Goal: Task Accomplishment & Management: Use online tool/utility

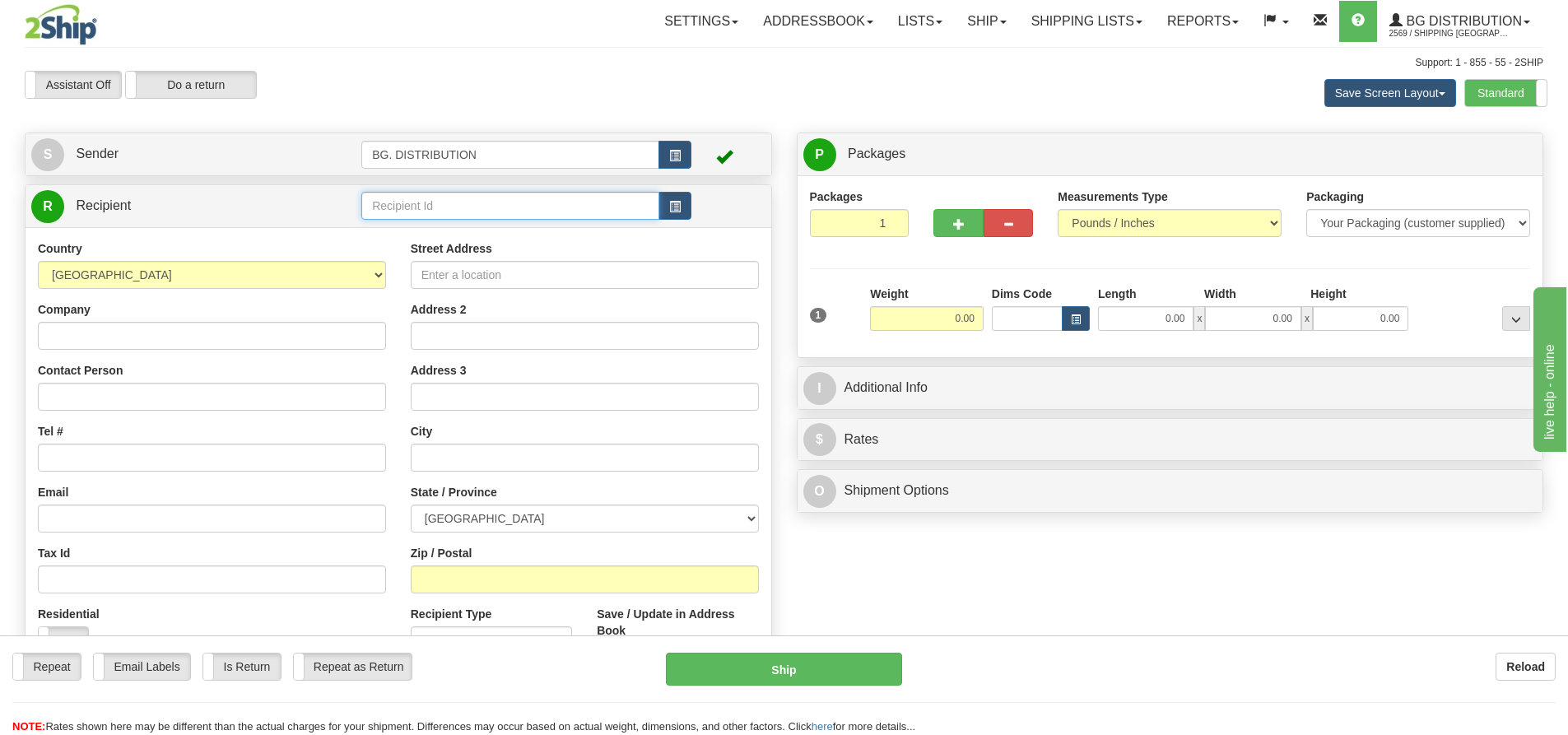
click at [581, 203] on input "text" at bounding box center [511, 205] width 298 height 28
type input "20148"
click button "Delete" at bounding box center [0, 0] width 0 height 0
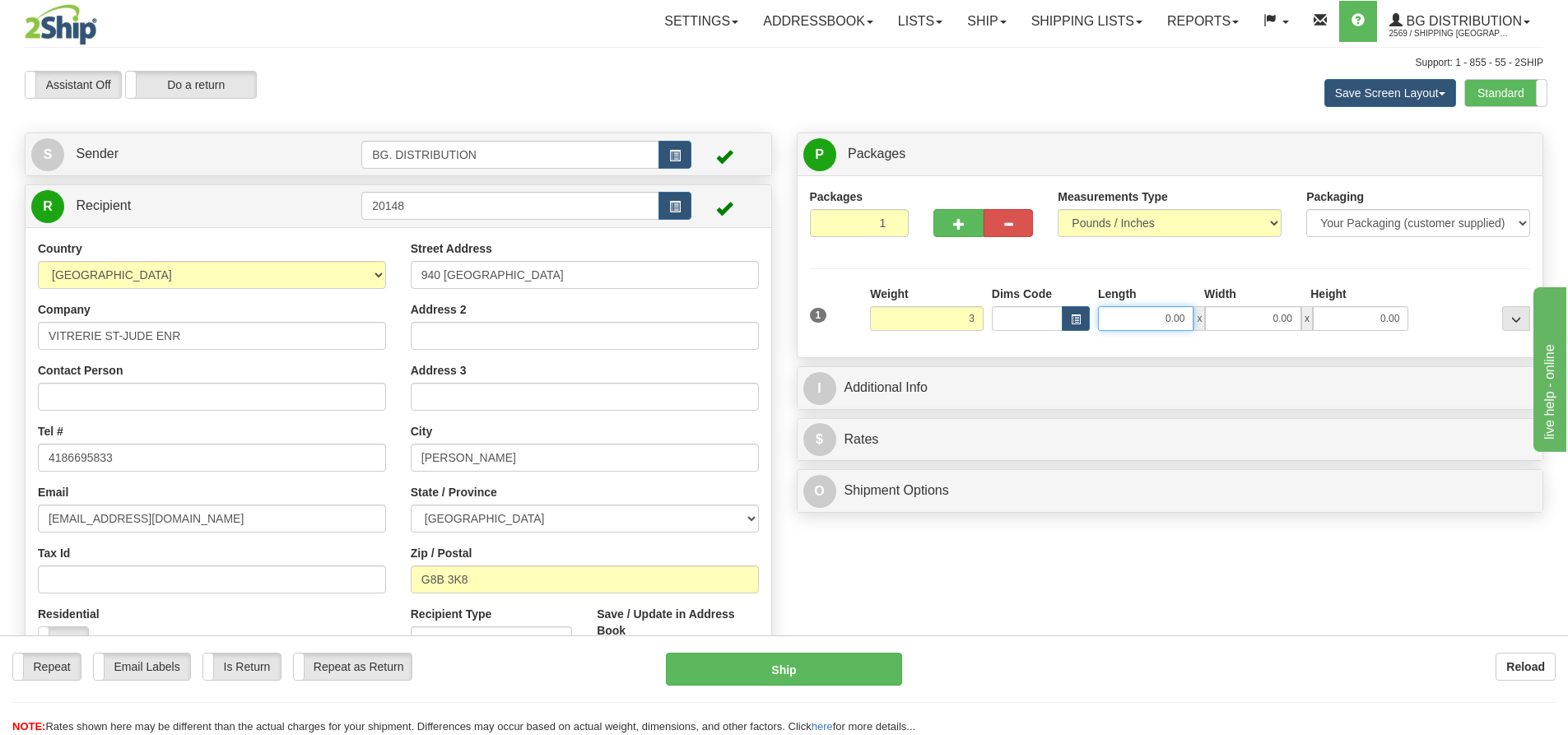
type input "3.00"
click at [1141, 320] on input "0.00" at bounding box center [1146, 318] width 95 height 25
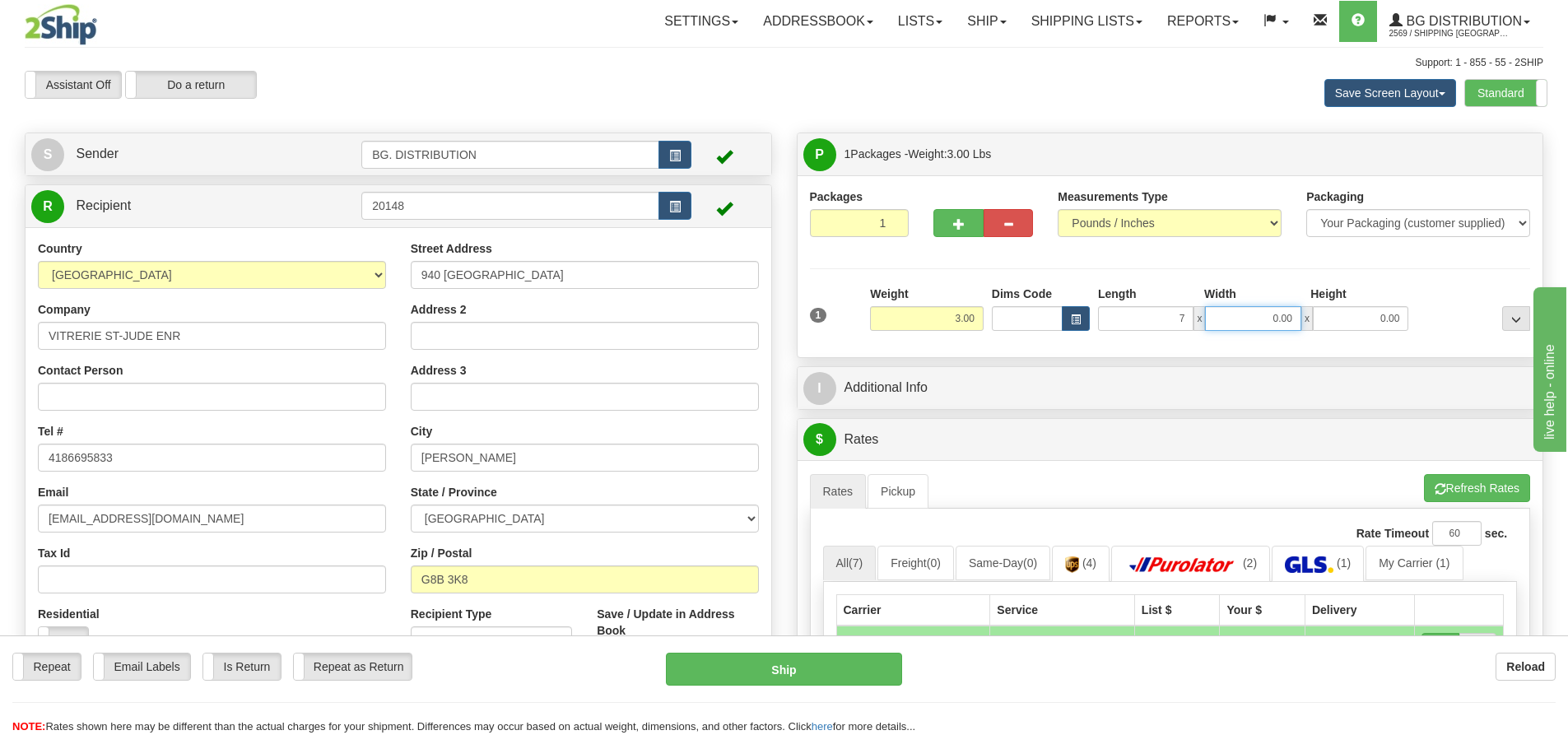
type input "7.00"
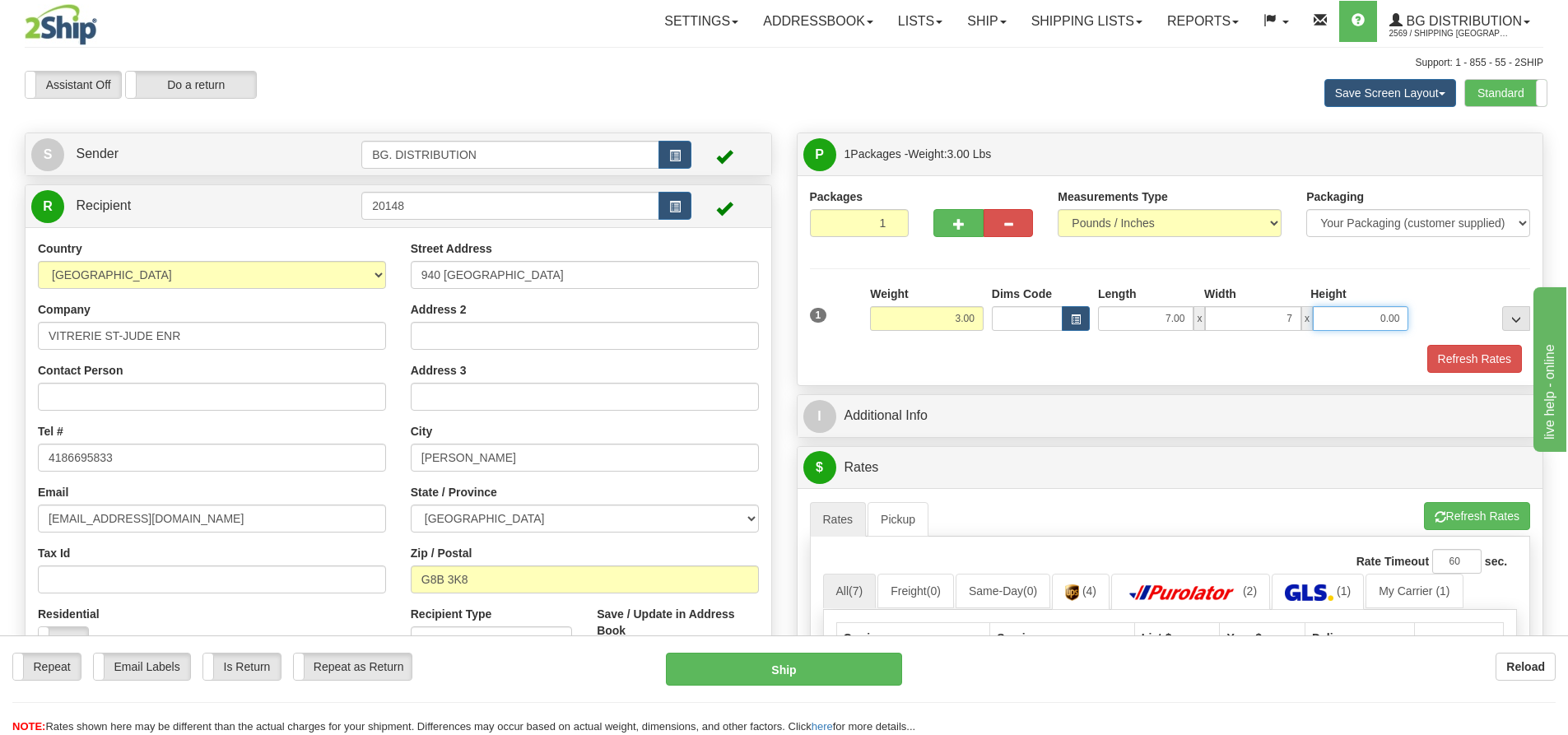
type input "7.00"
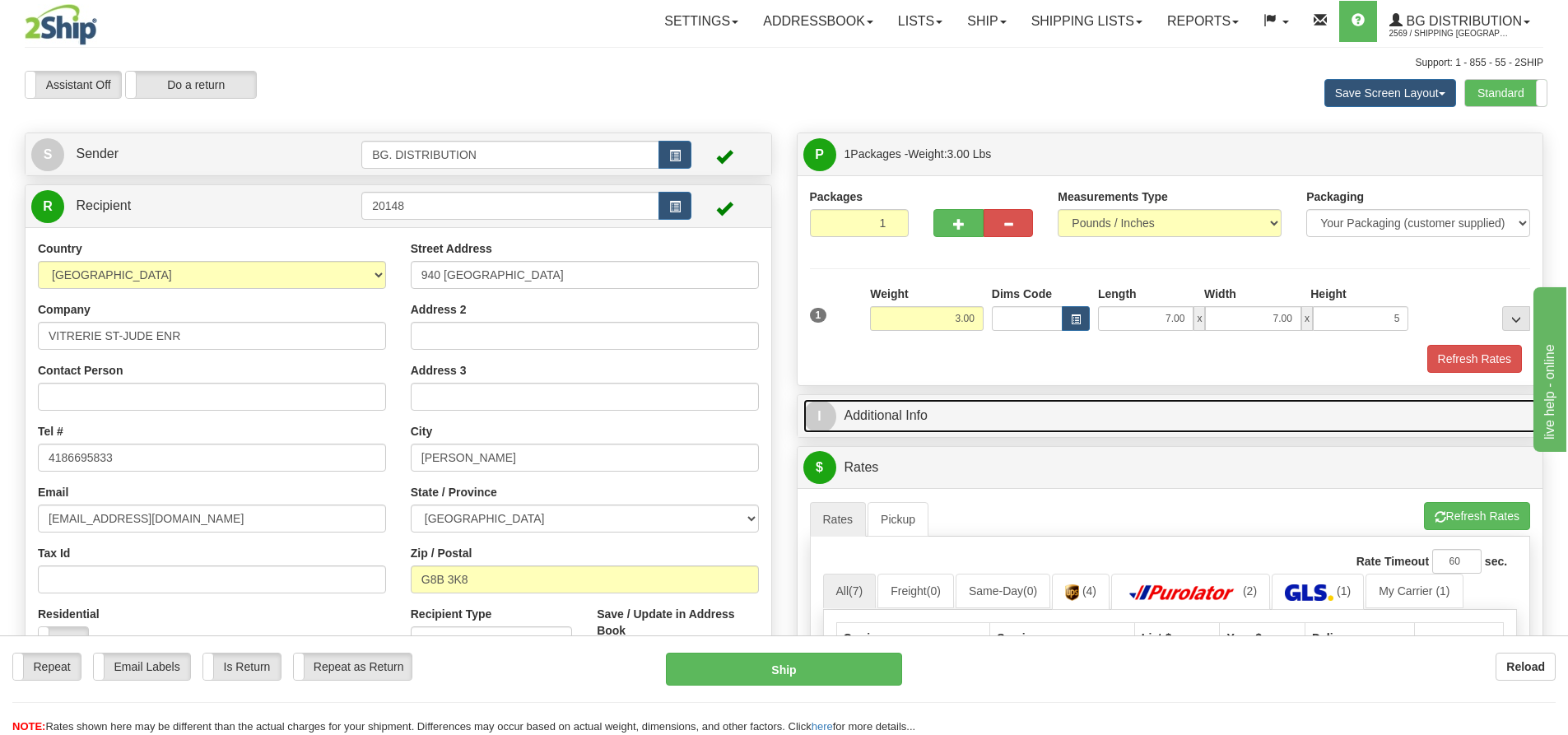
type input "5.00"
click at [823, 411] on span "I" at bounding box center [819, 416] width 33 height 33
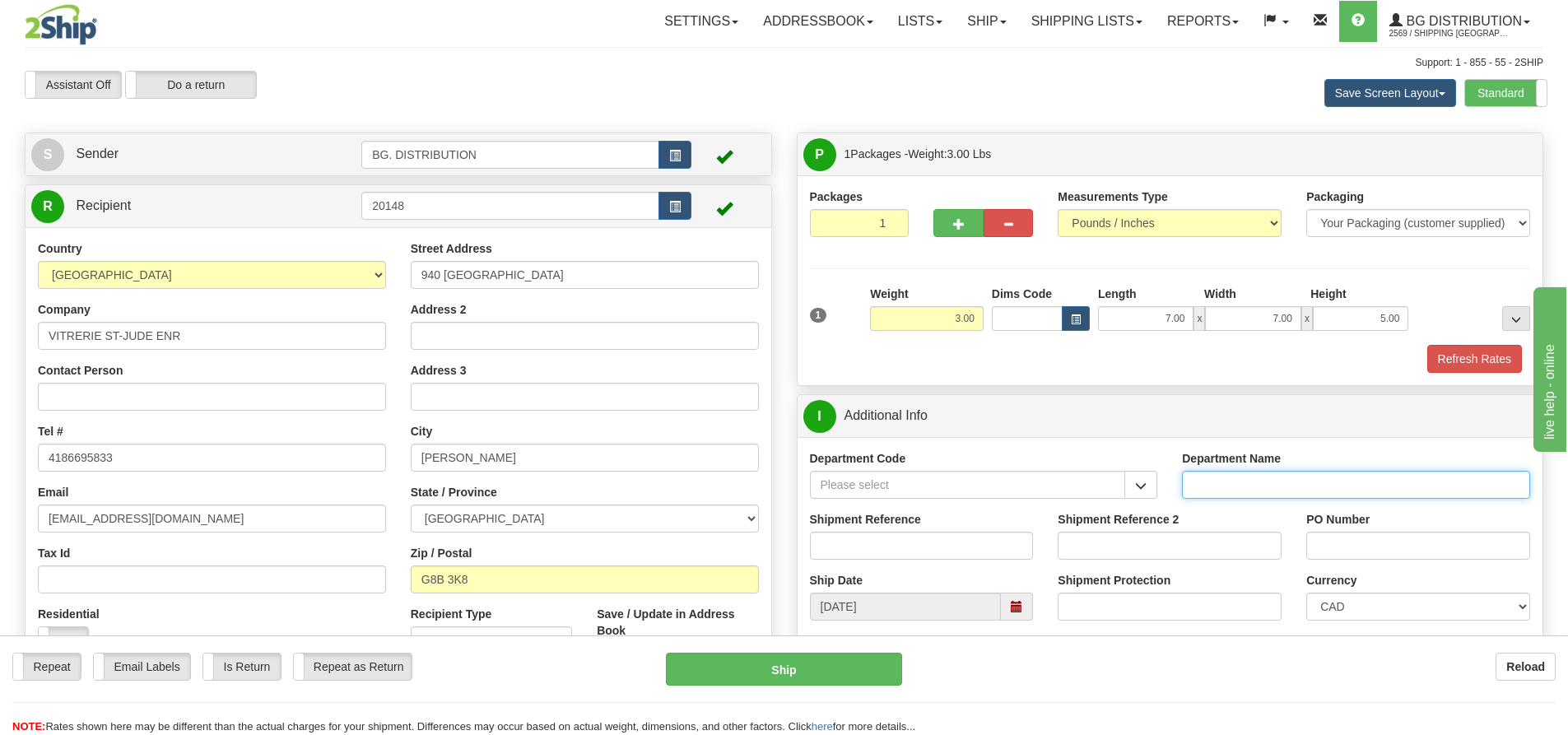
drag, startPoint x: 1211, startPoint y: 488, endPoint x: 1183, endPoint y: 483, distance: 28.4
click at [1211, 488] on input "Department Name" at bounding box center [1355, 484] width 348 height 28
type input "."
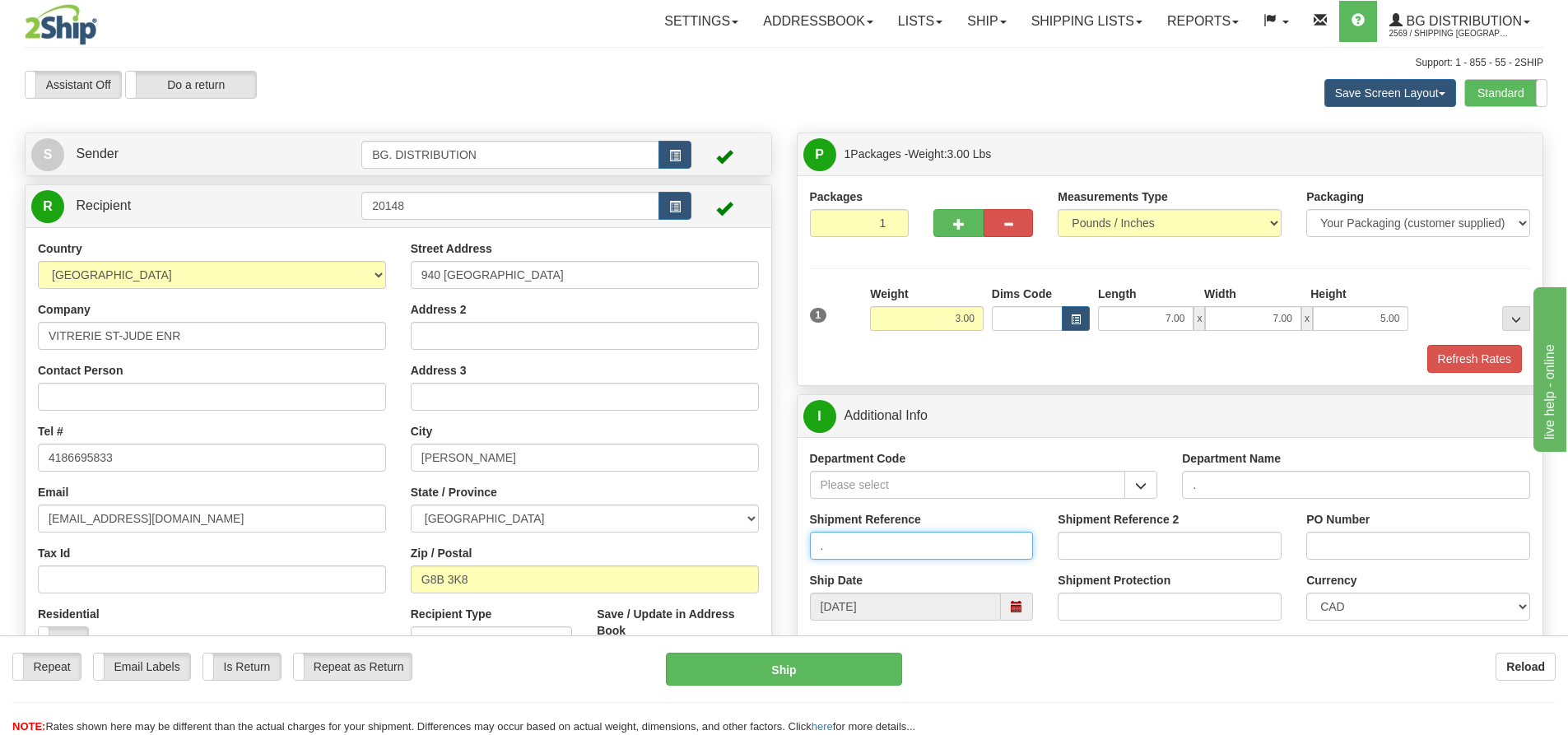
type input "."
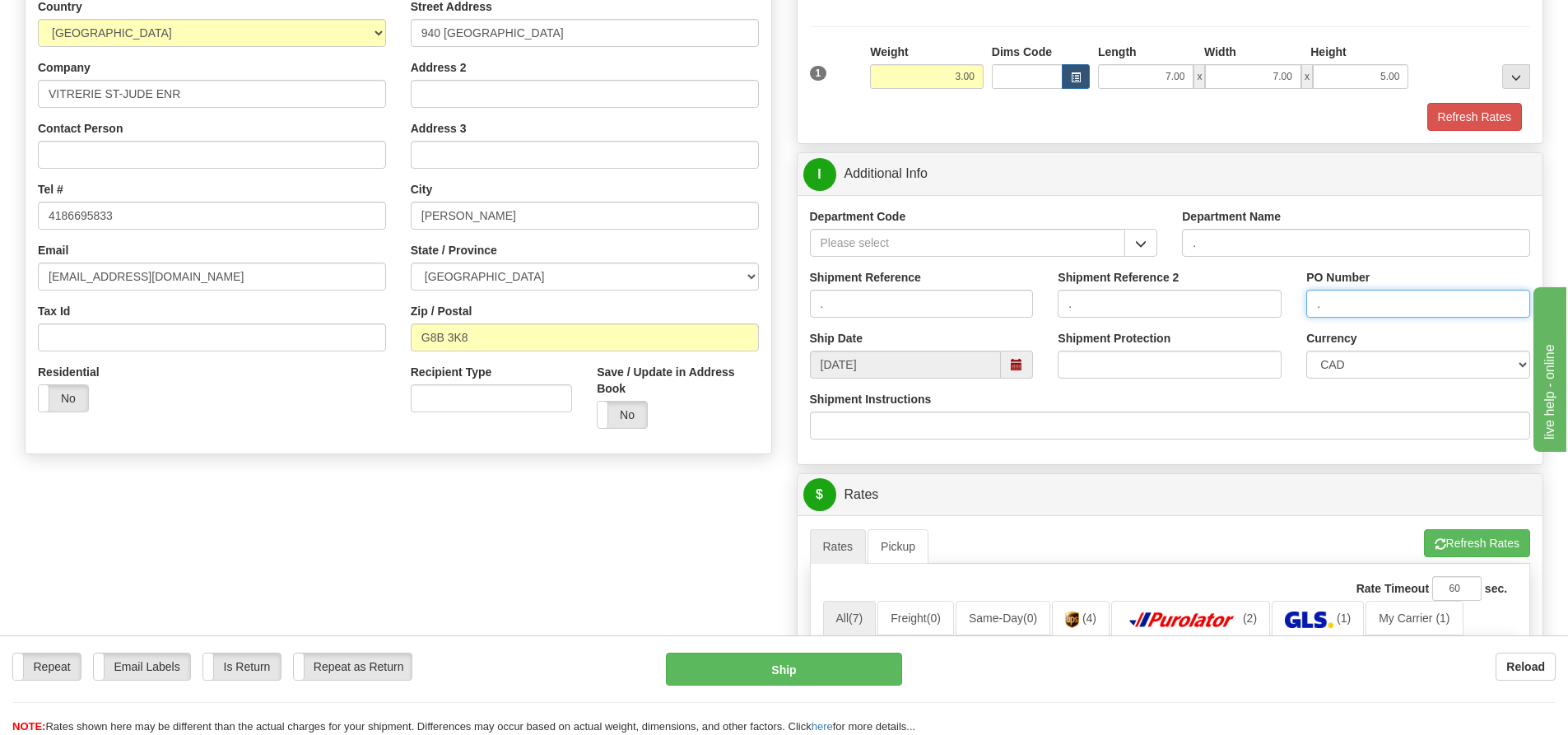
scroll to position [247, 0]
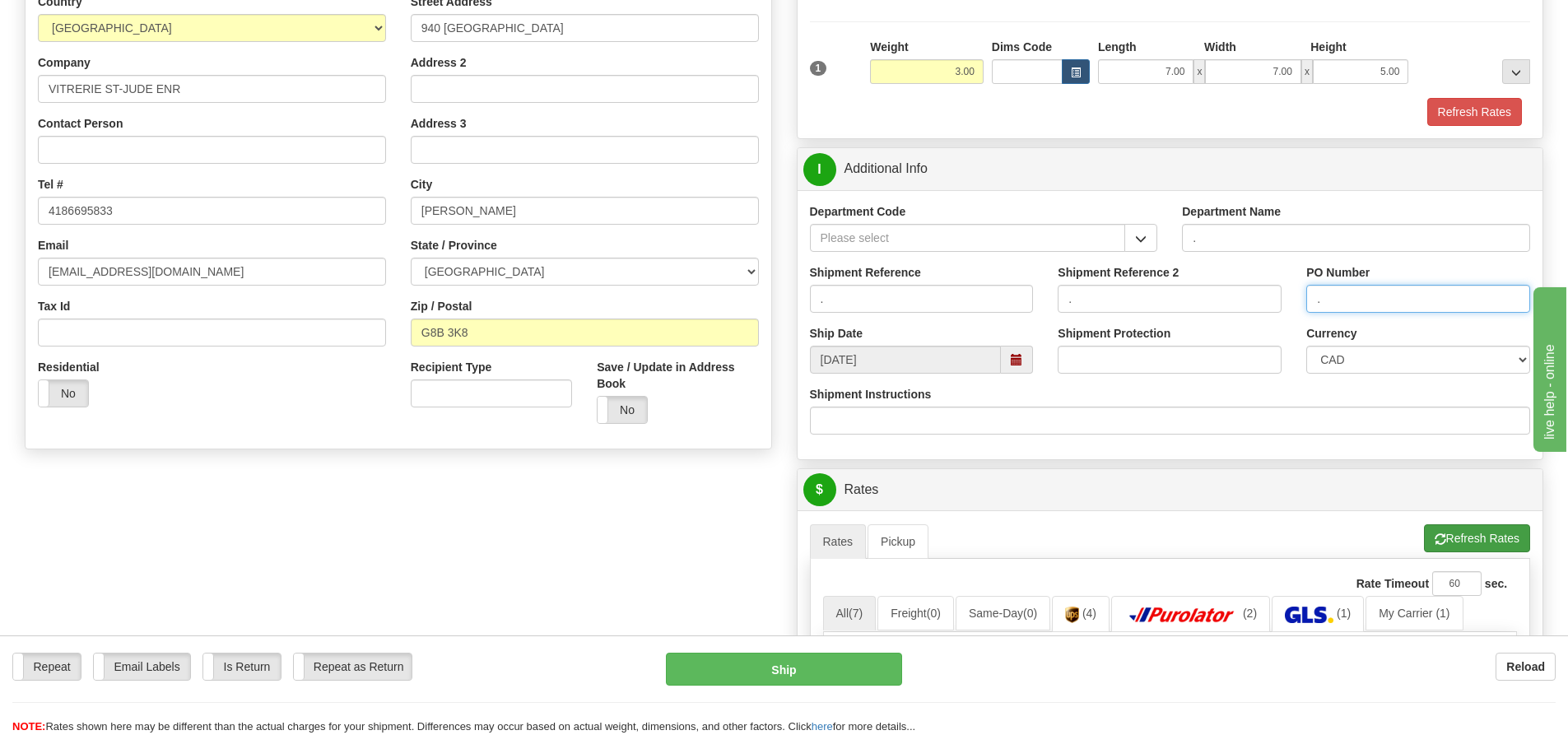
type input "."
click at [1443, 536] on button "Refresh Rates" at bounding box center [1477, 538] width 106 height 28
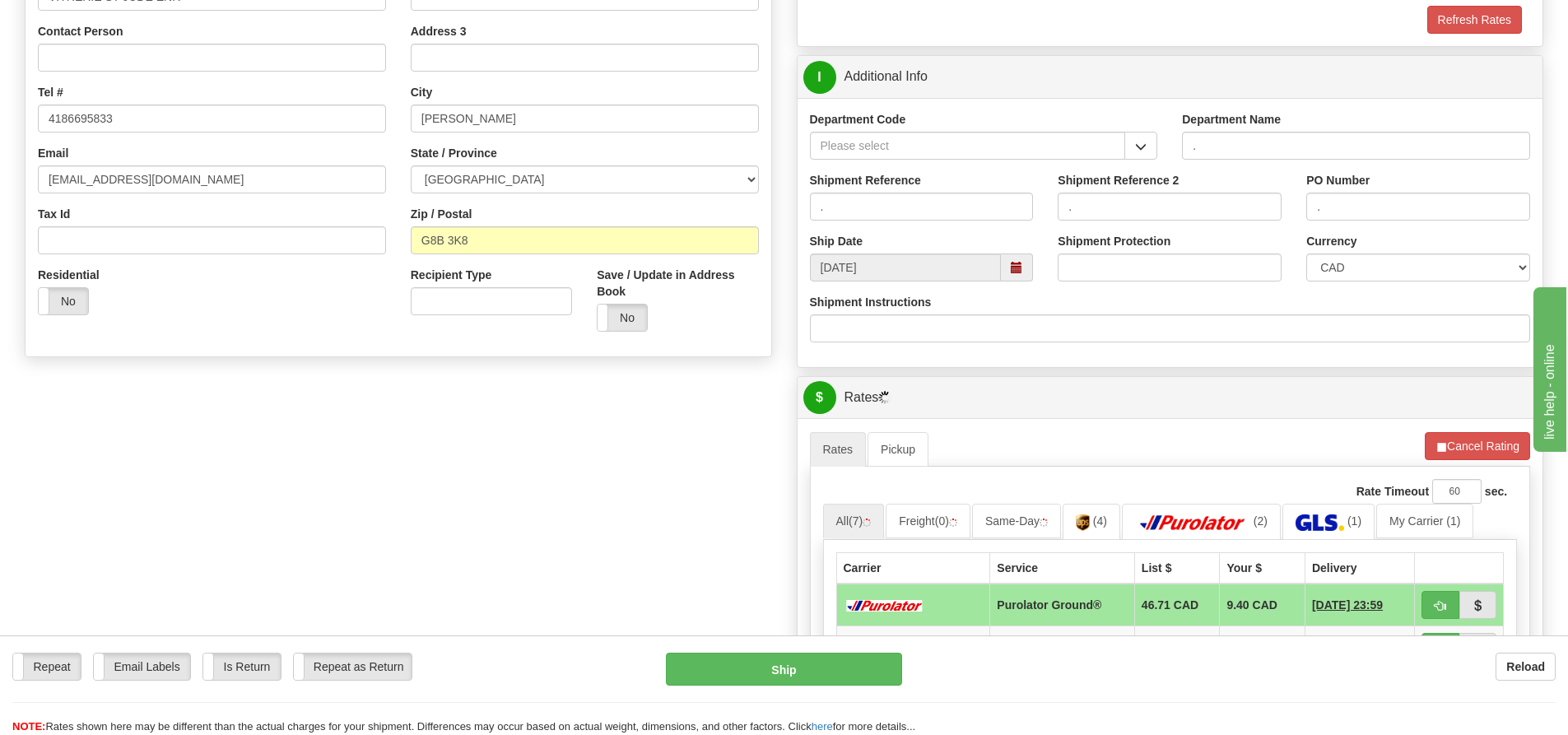
scroll to position [494, 0]
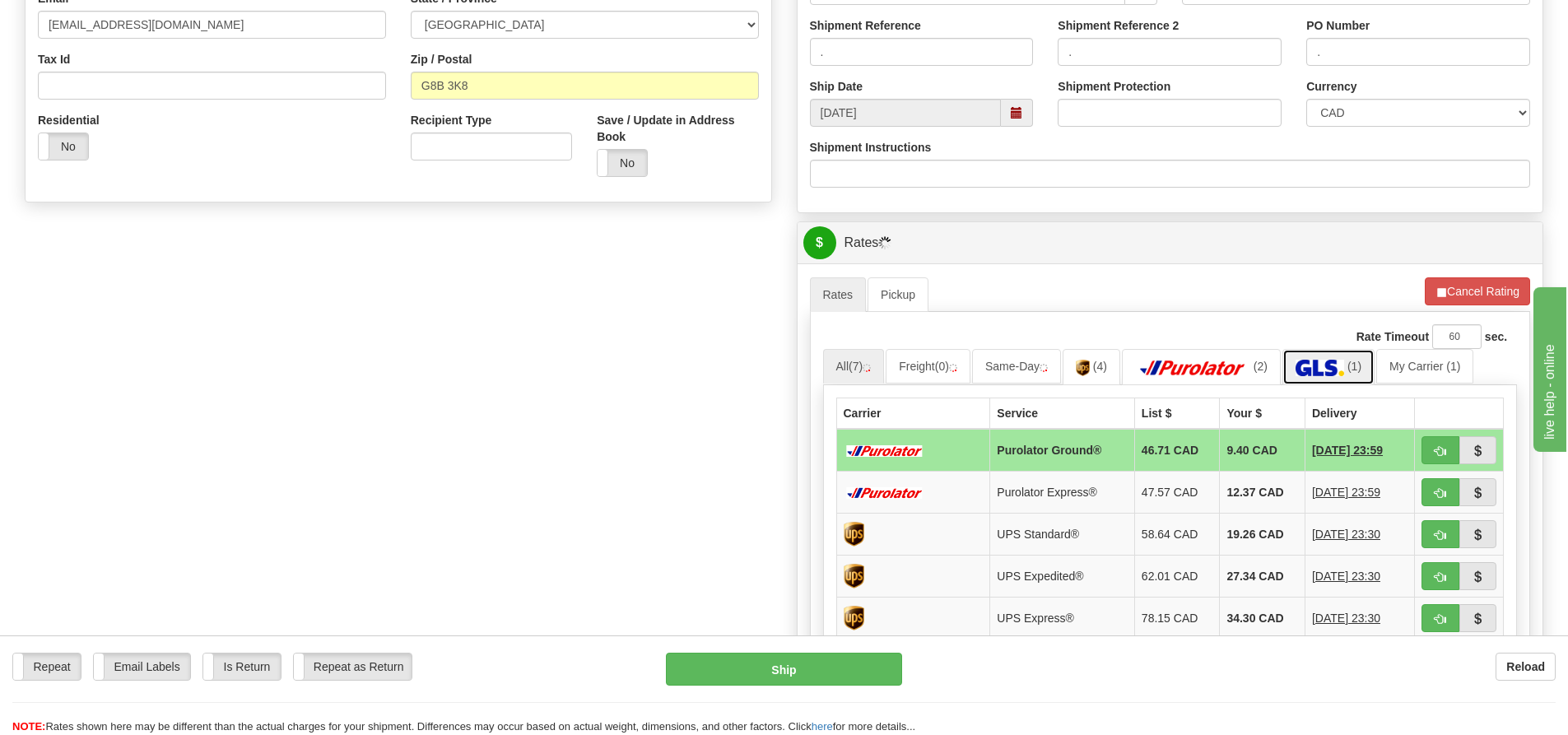
click at [1335, 370] on img at bounding box center [1319, 368] width 48 height 16
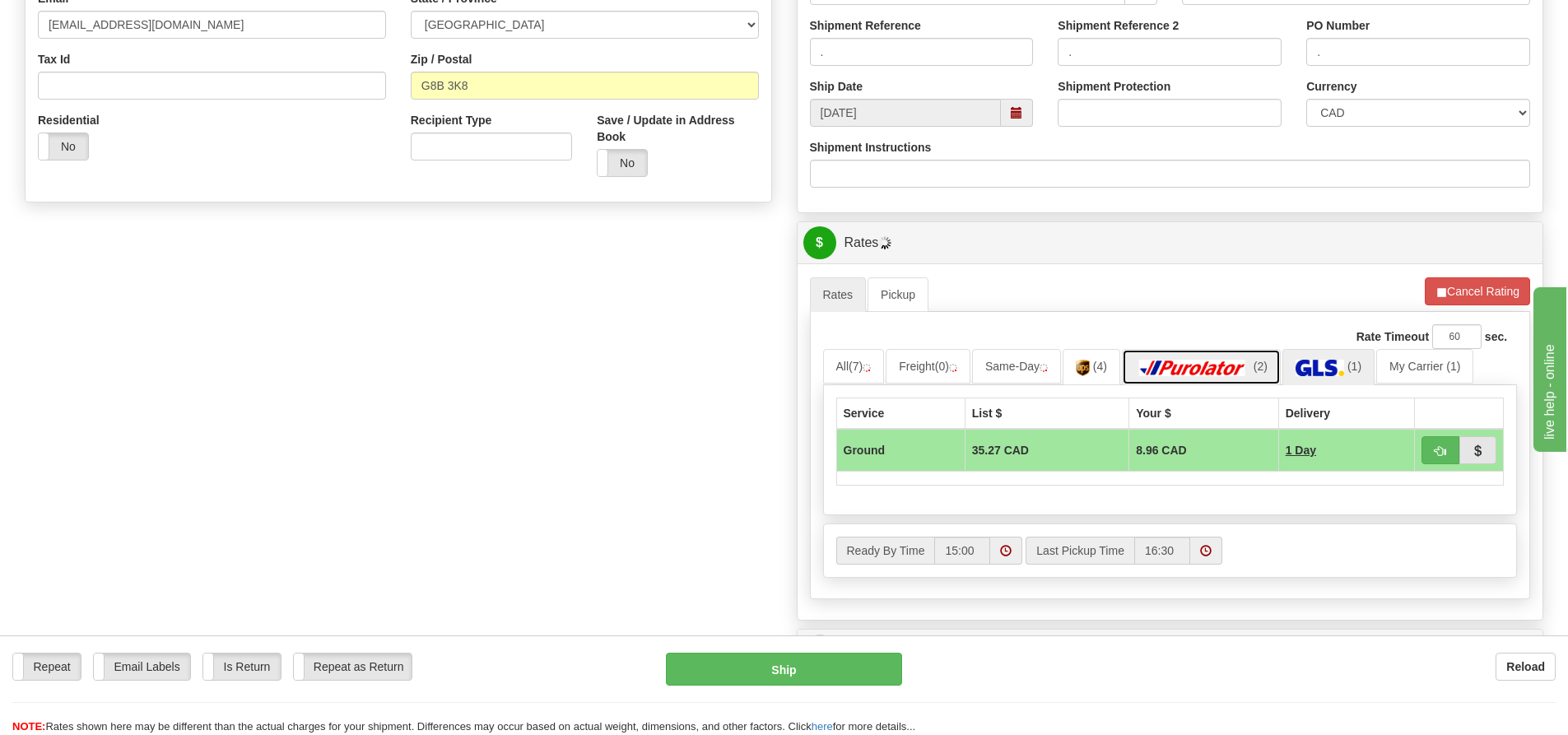
click at [1227, 359] on link "(2)" at bounding box center [1201, 366] width 159 height 35
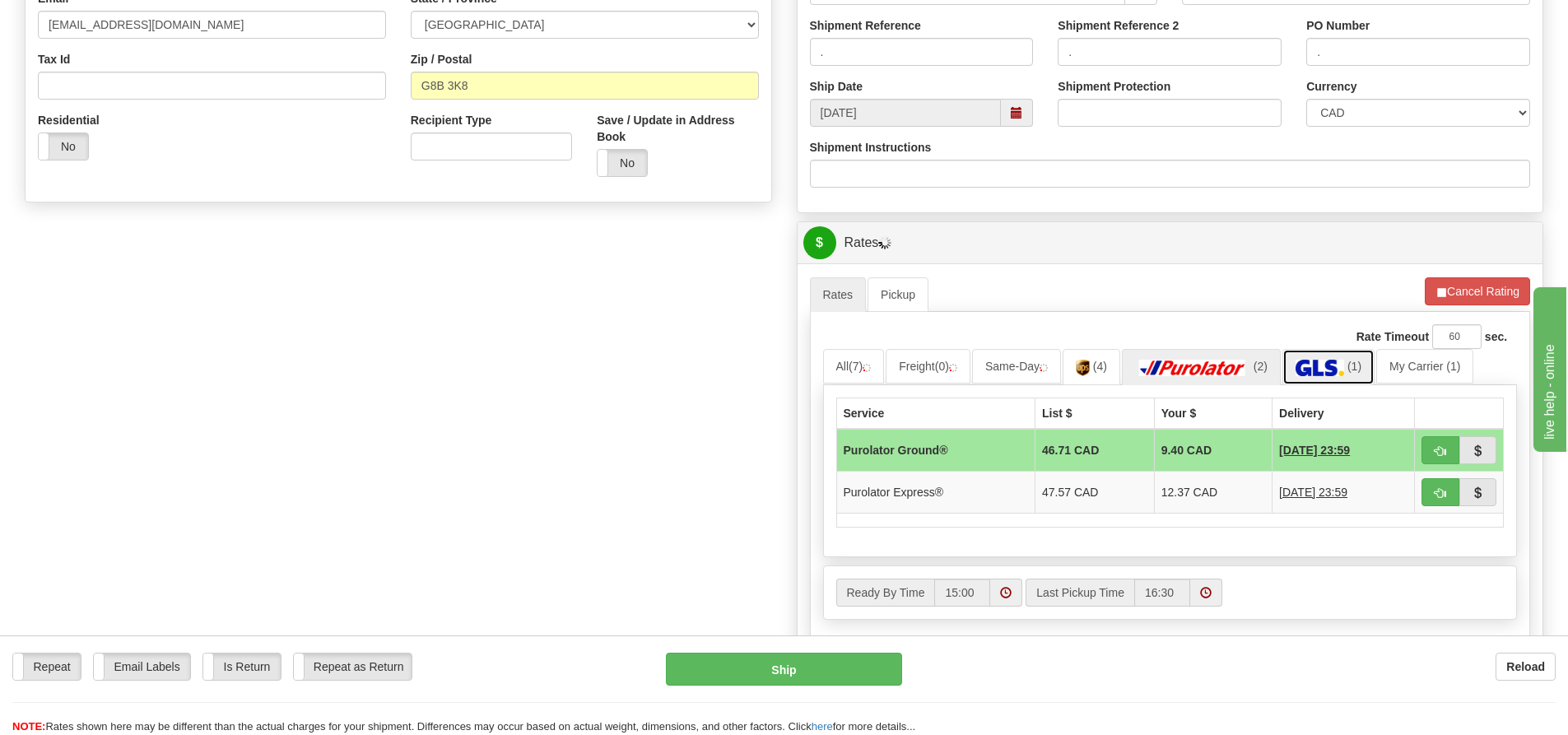
click at [1345, 363] on img at bounding box center [1319, 368] width 48 height 16
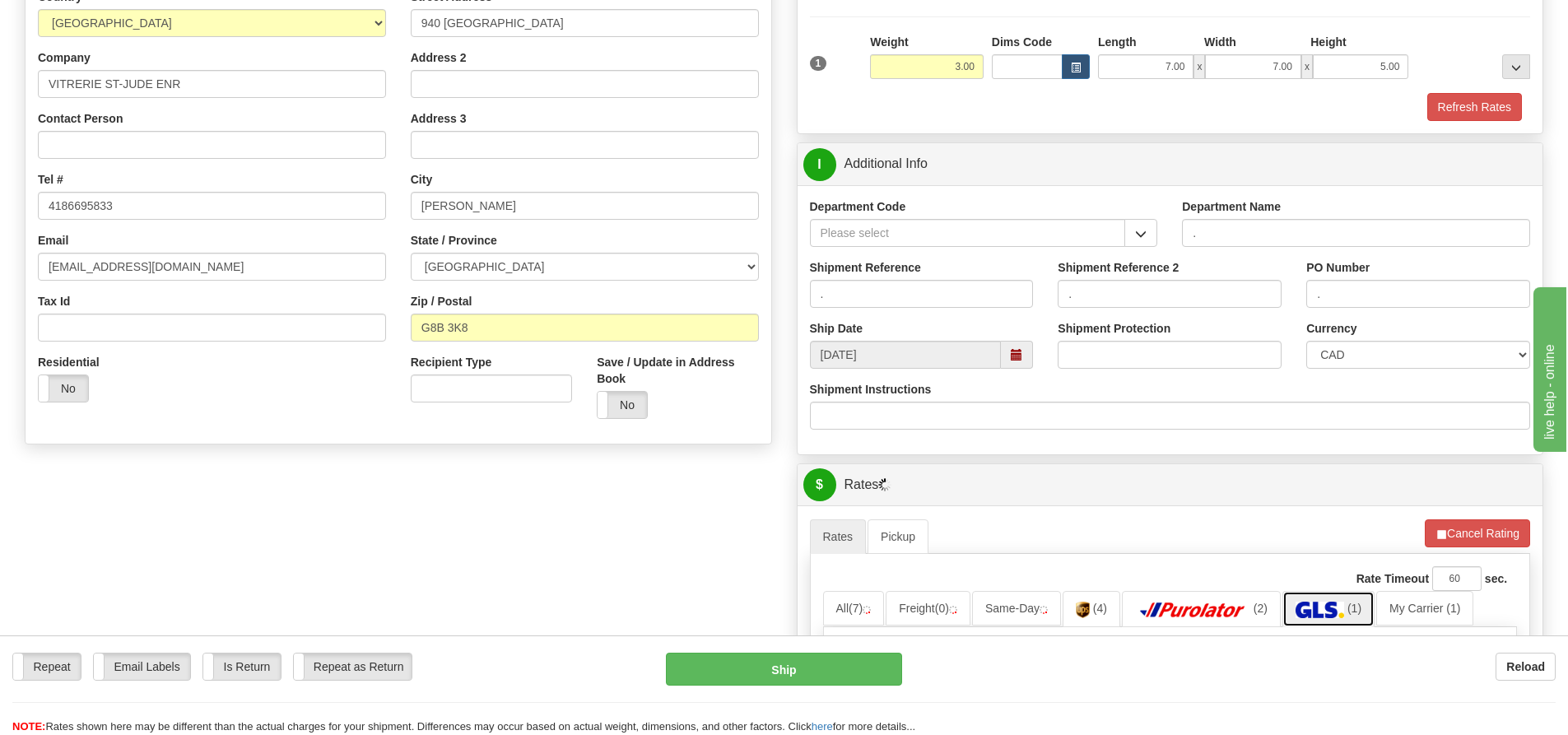
scroll to position [329, 0]
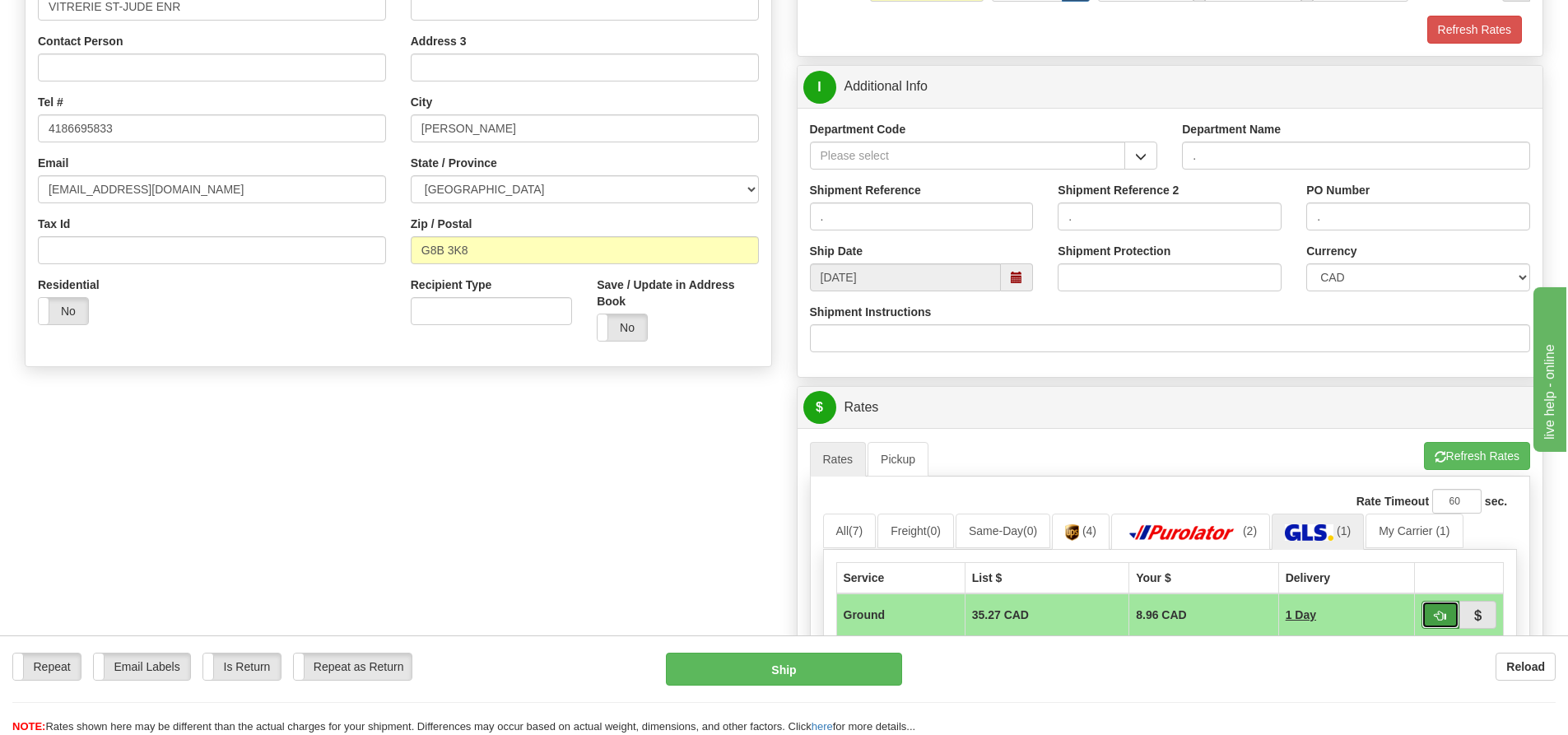
click at [1434, 622] on button "button" at bounding box center [1441, 614] width 38 height 28
type input "1"
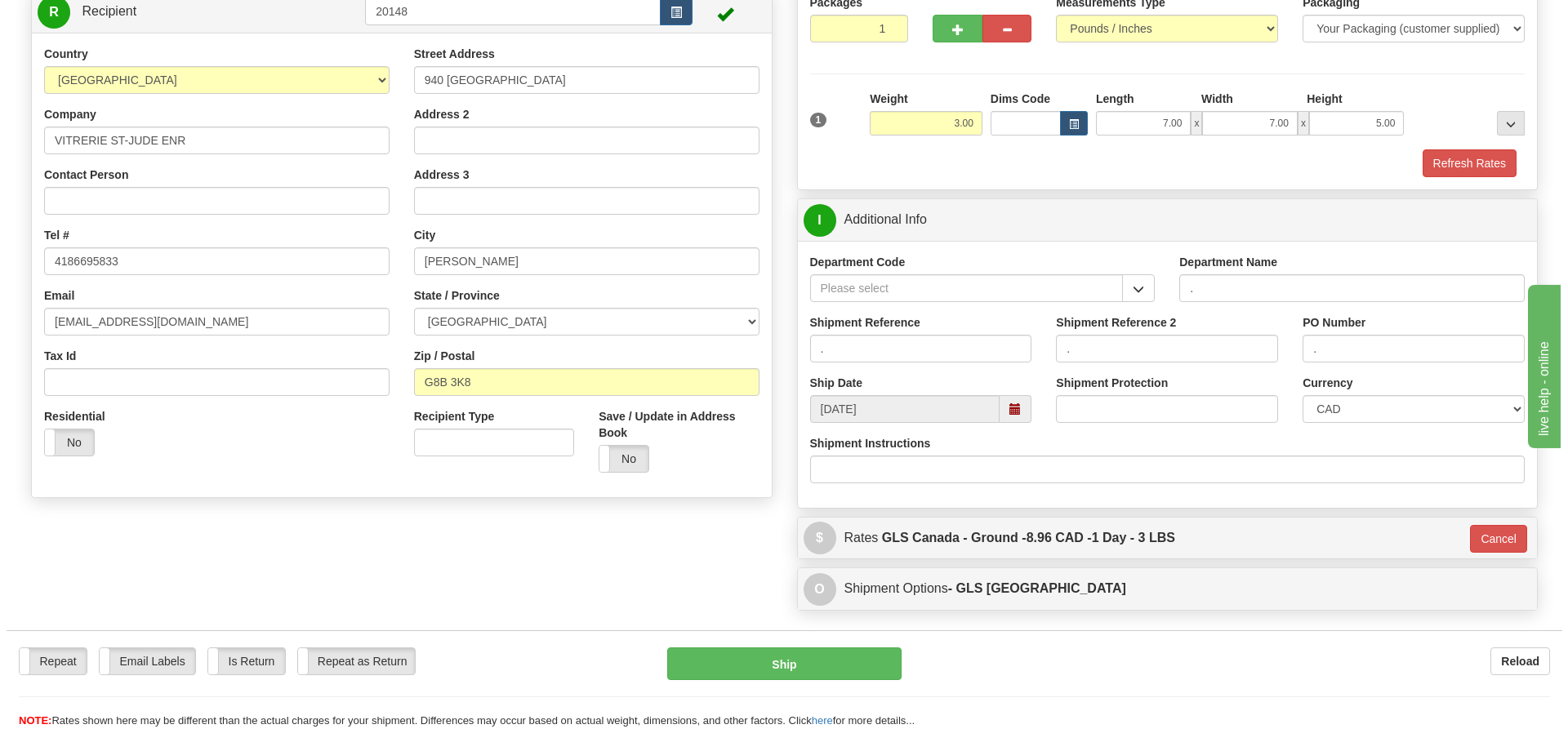
scroll to position [163, 0]
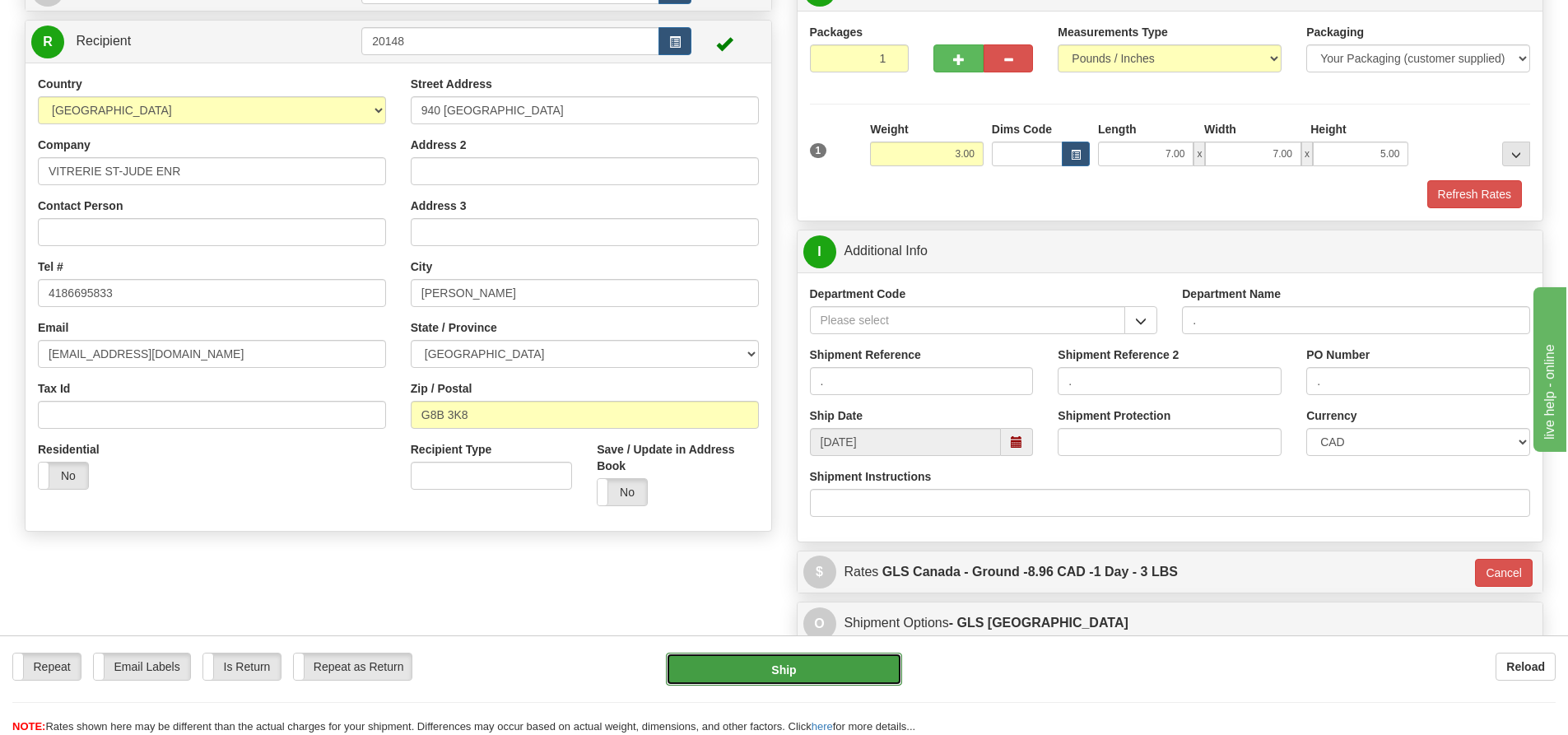
click at [850, 670] on button "Ship" at bounding box center [784, 670] width 236 height 33
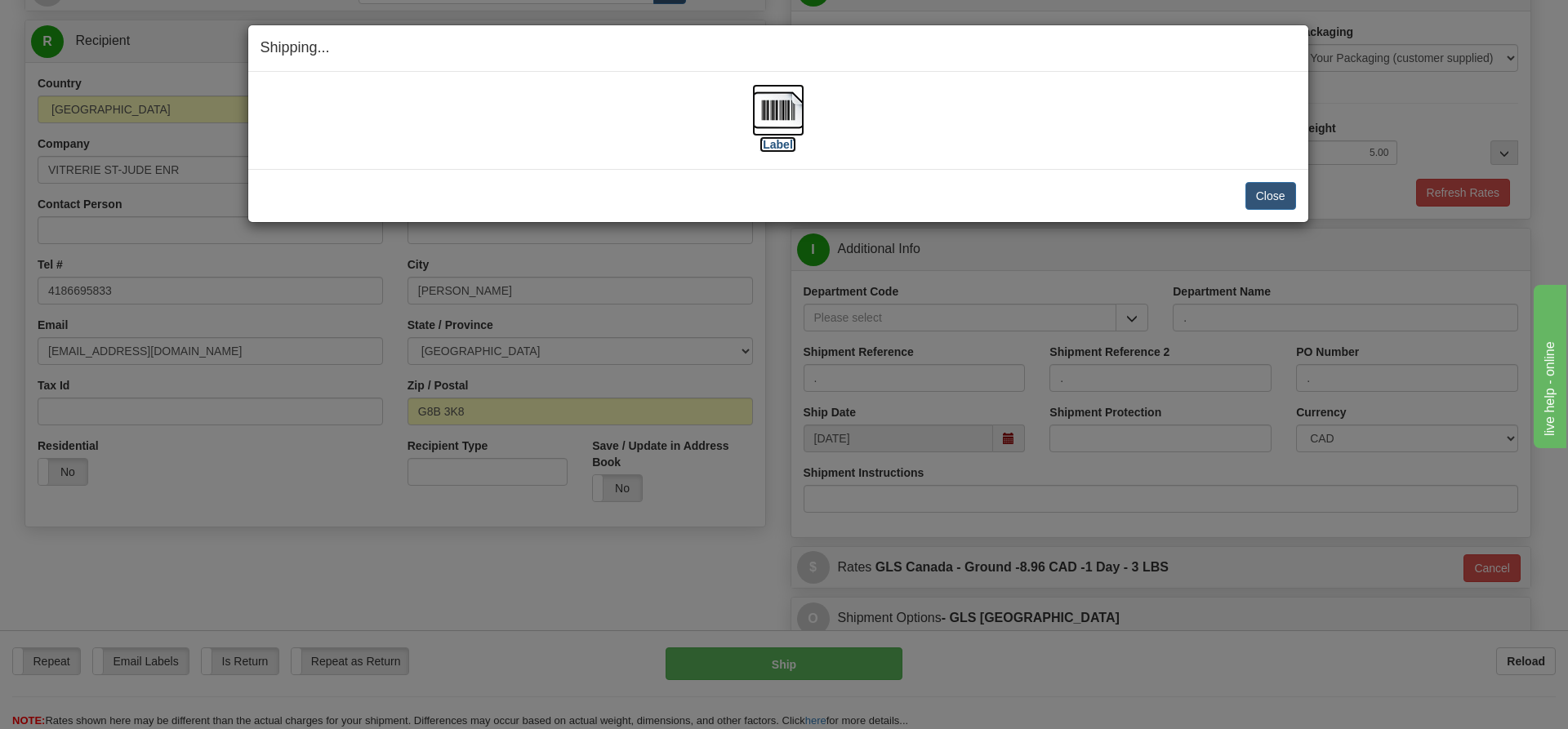
click at [773, 149] on label "[Label]" at bounding box center [779, 144] width 38 height 16
drag, startPoint x: 52, startPoint y: 108, endPoint x: 0, endPoint y: 103, distance: 52.2
click at [50, 108] on div "Shipping... Your SHIPMENT will EXPIRE in [Label] IMPORTANT NOTICE Embassy / Con…" at bounding box center [784, 364] width 1568 height 729
click at [0, 103] on div "Shipping... Your SHIPMENT will EXPIRE in [Label] IMPORTANT NOTICE Embassy / Con…" at bounding box center [784, 364] width 1568 height 729
click at [1255, 192] on button "Close" at bounding box center [1271, 196] width 50 height 28
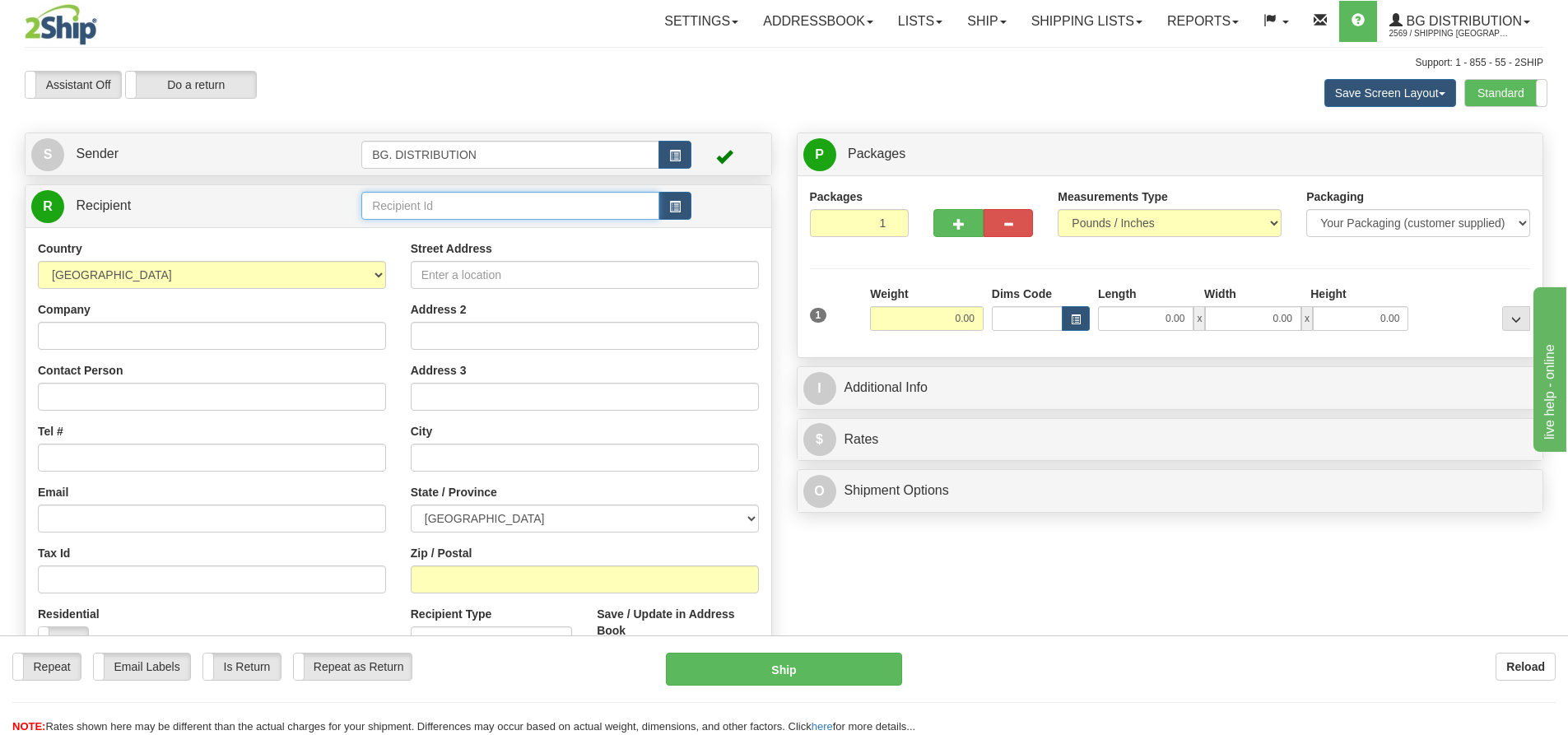
click at [561, 204] on input "text" at bounding box center [511, 205] width 298 height 28
type input "20144"
click button "Delete" at bounding box center [0, 0] width 0 height 0
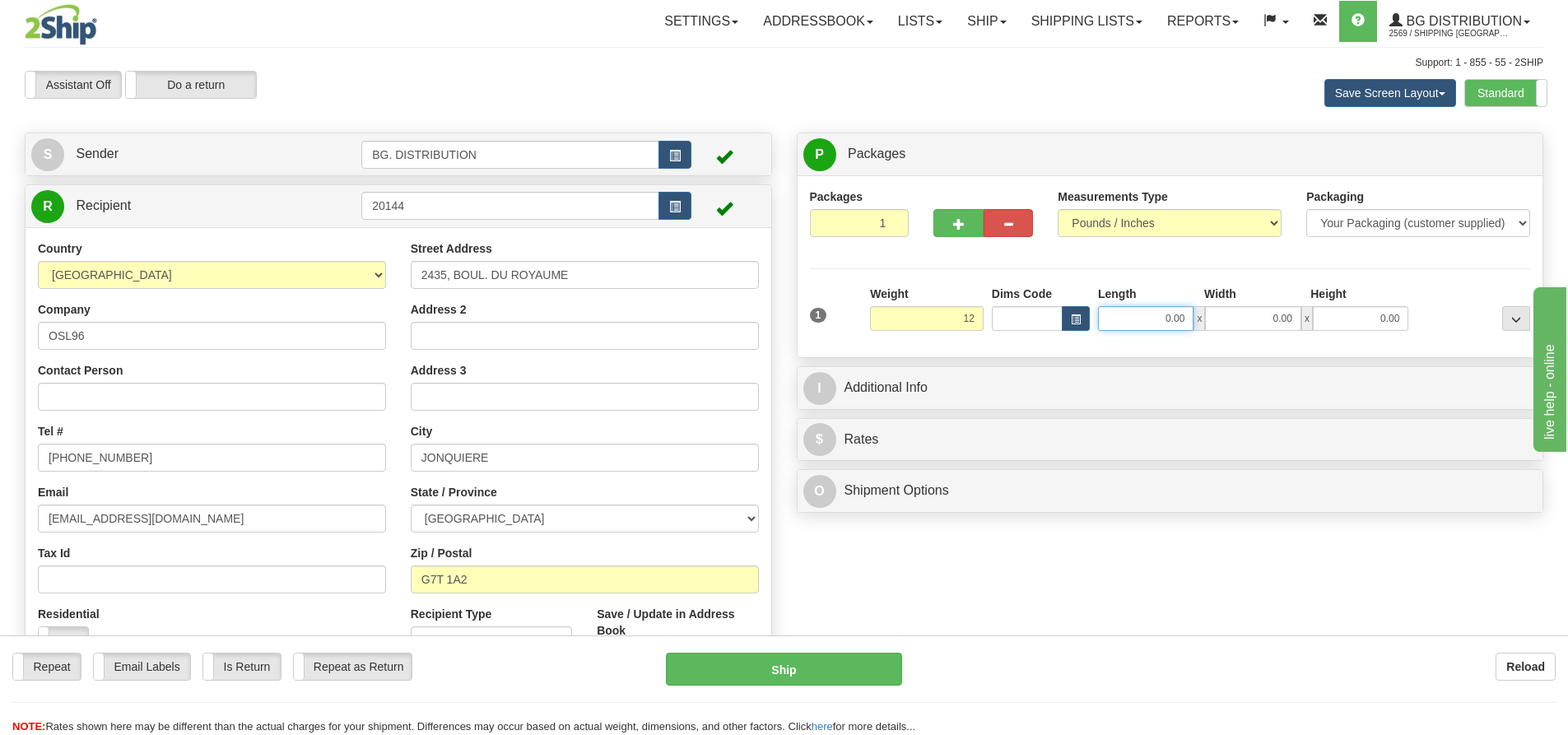
click at [1149, 314] on input "0.00" at bounding box center [1146, 318] width 95 height 25
type input "12.00"
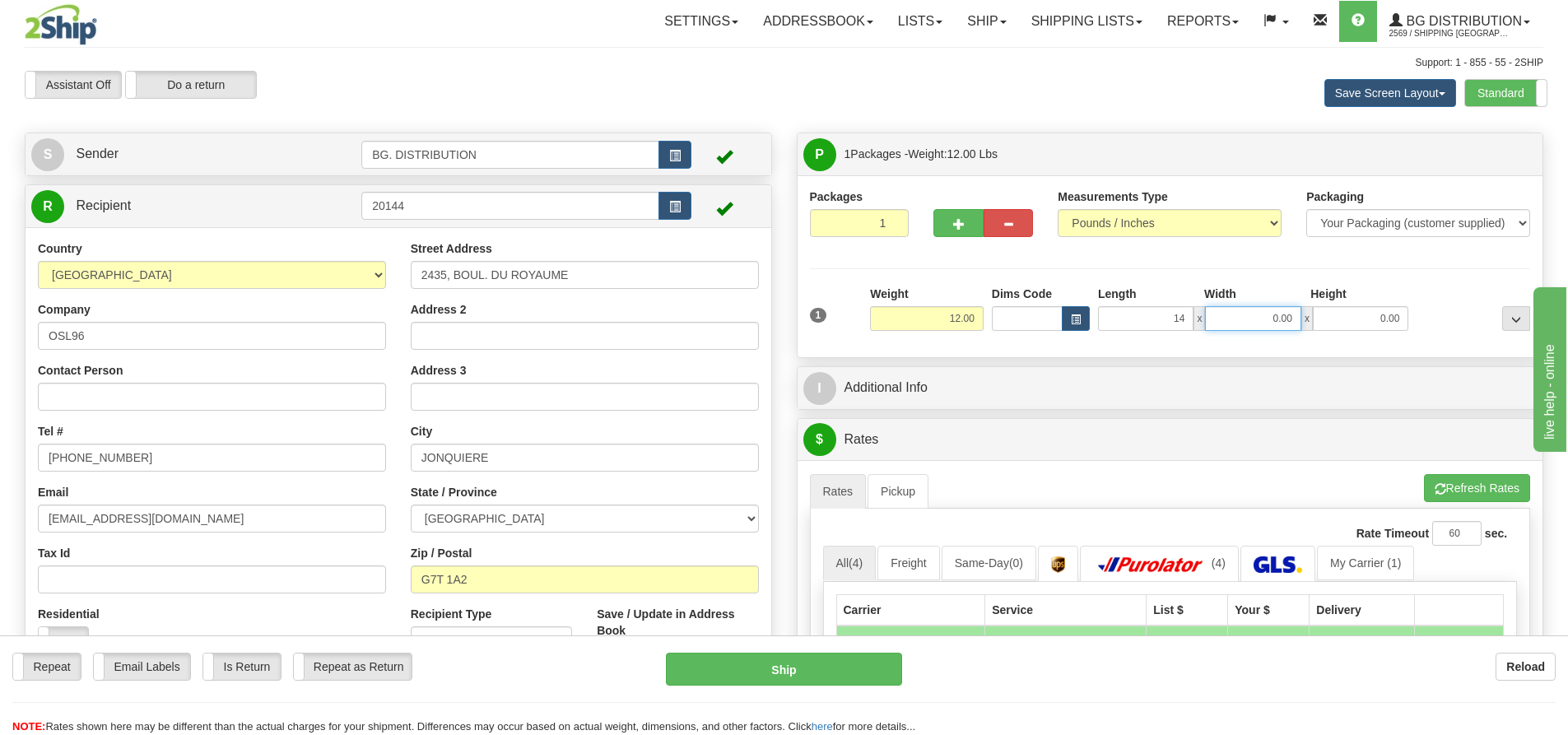
type input "14.00"
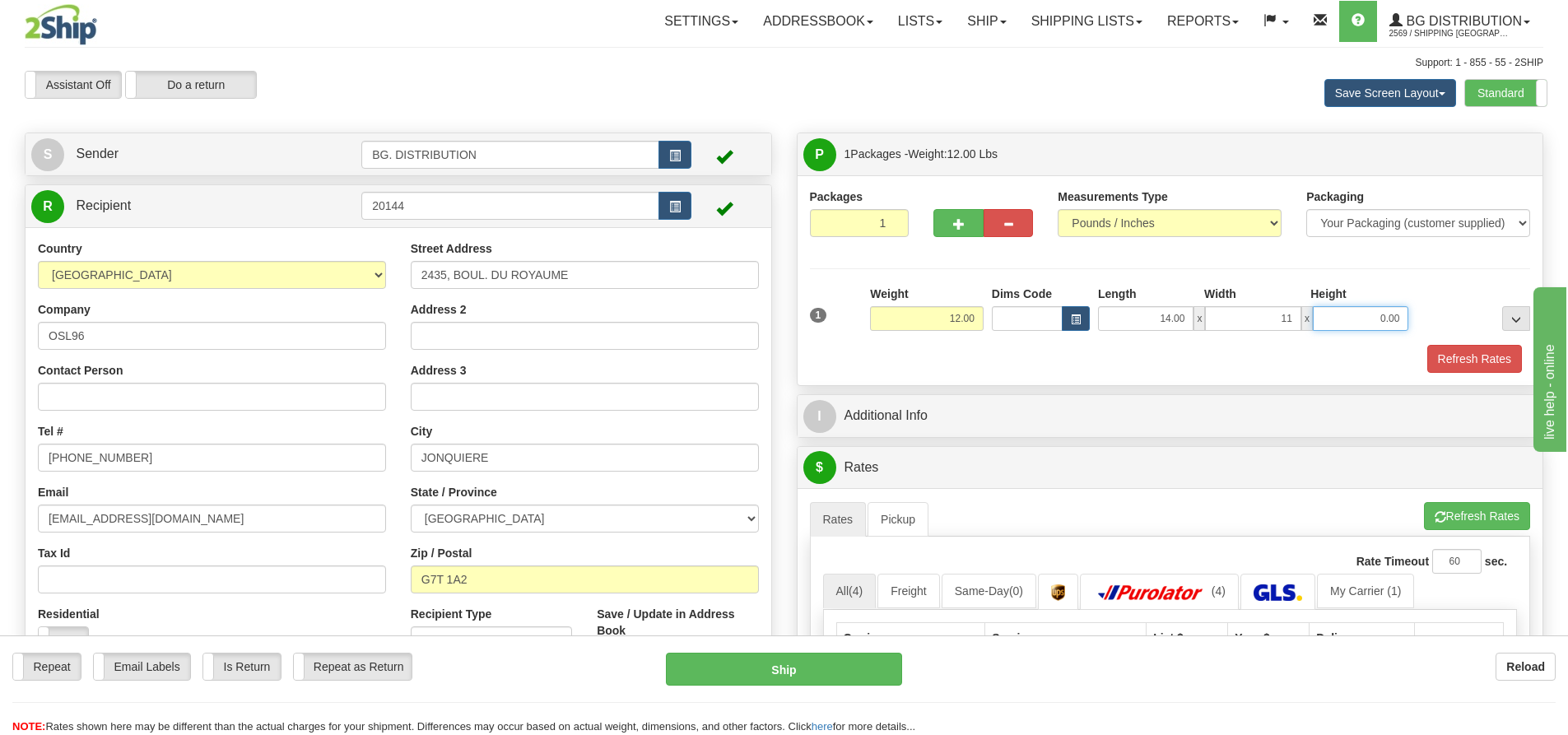
type input "11.00"
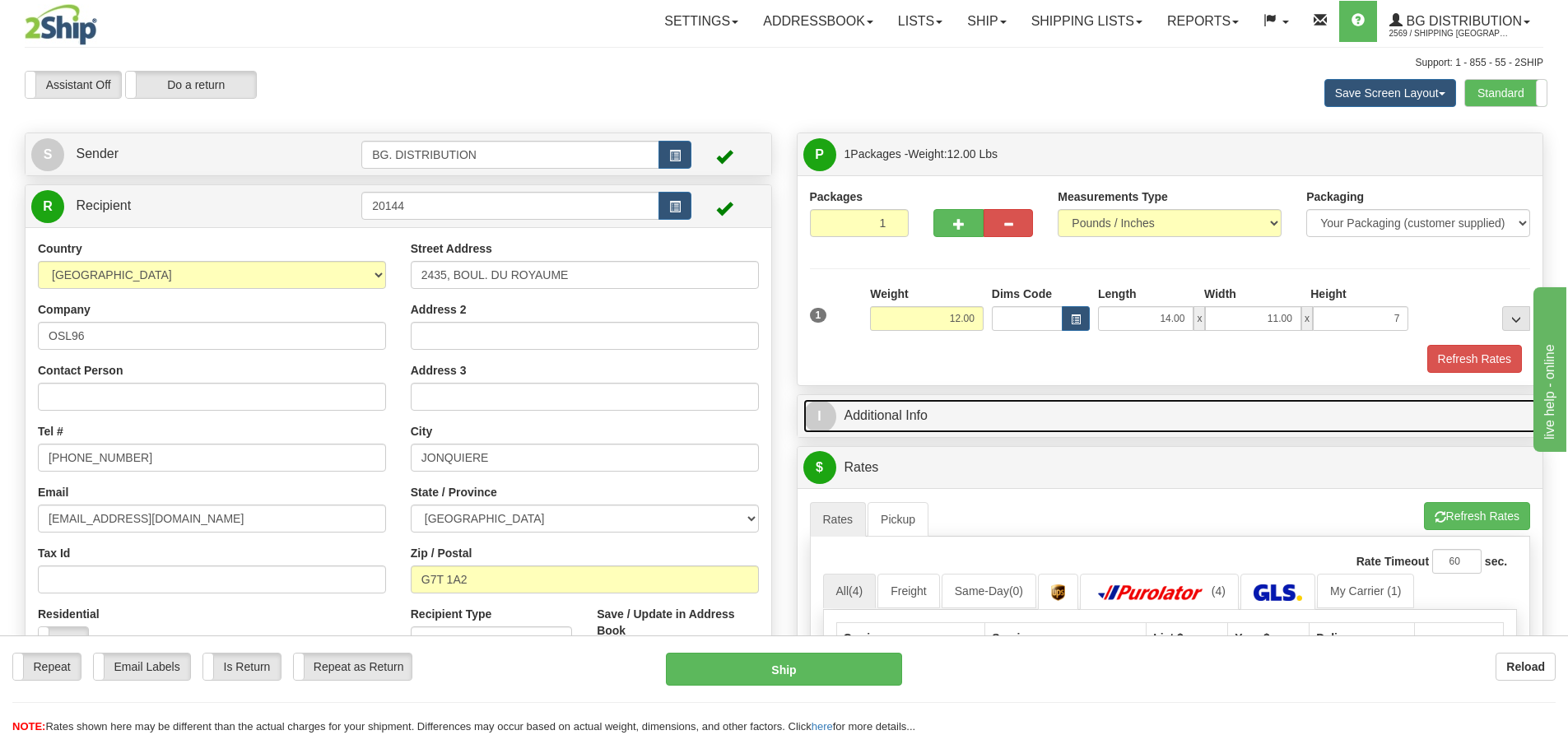
type input "7.00"
click at [834, 418] on span "I" at bounding box center [819, 416] width 33 height 33
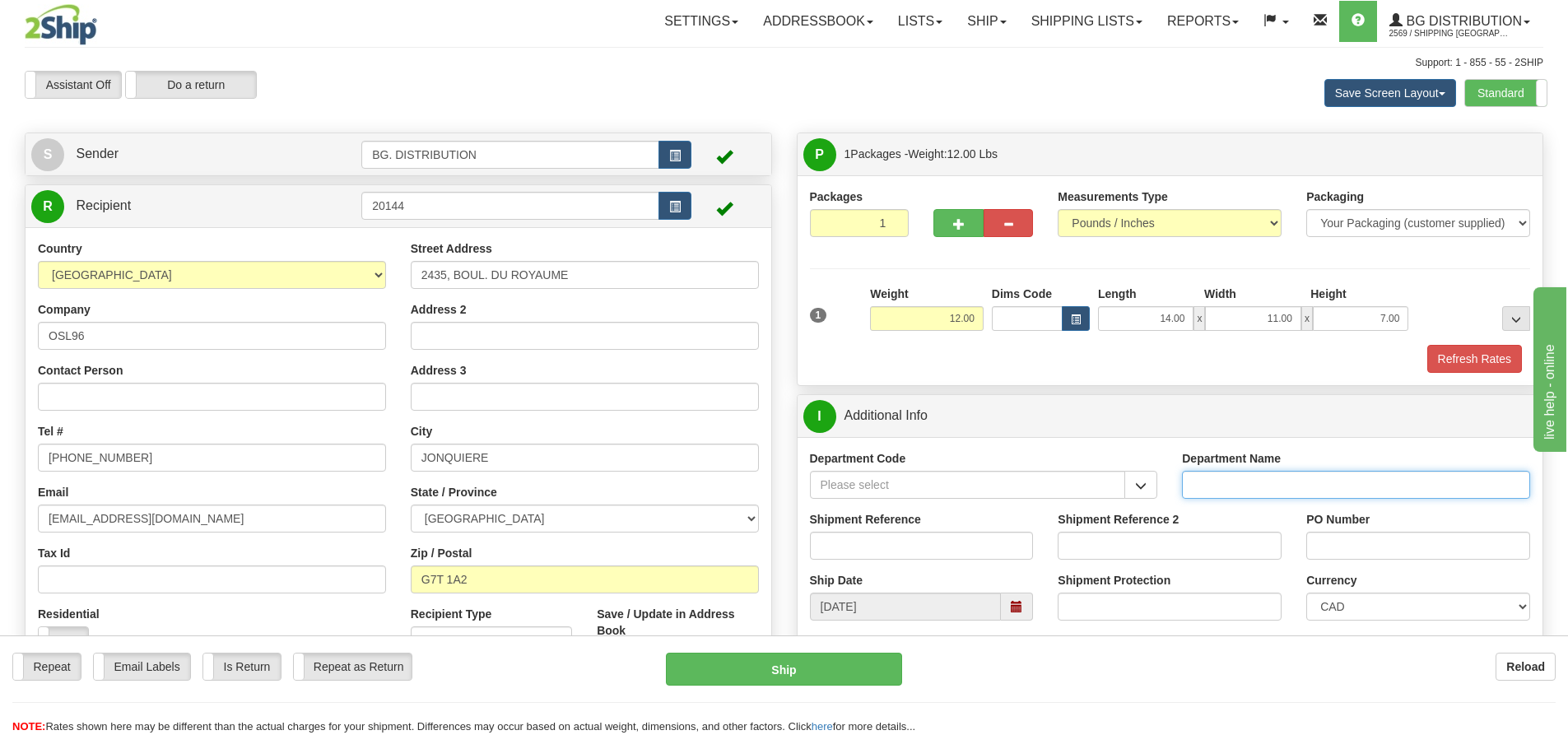
click at [1239, 483] on input "Department Name" at bounding box center [1355, 484] width 348 height 28
type input "."
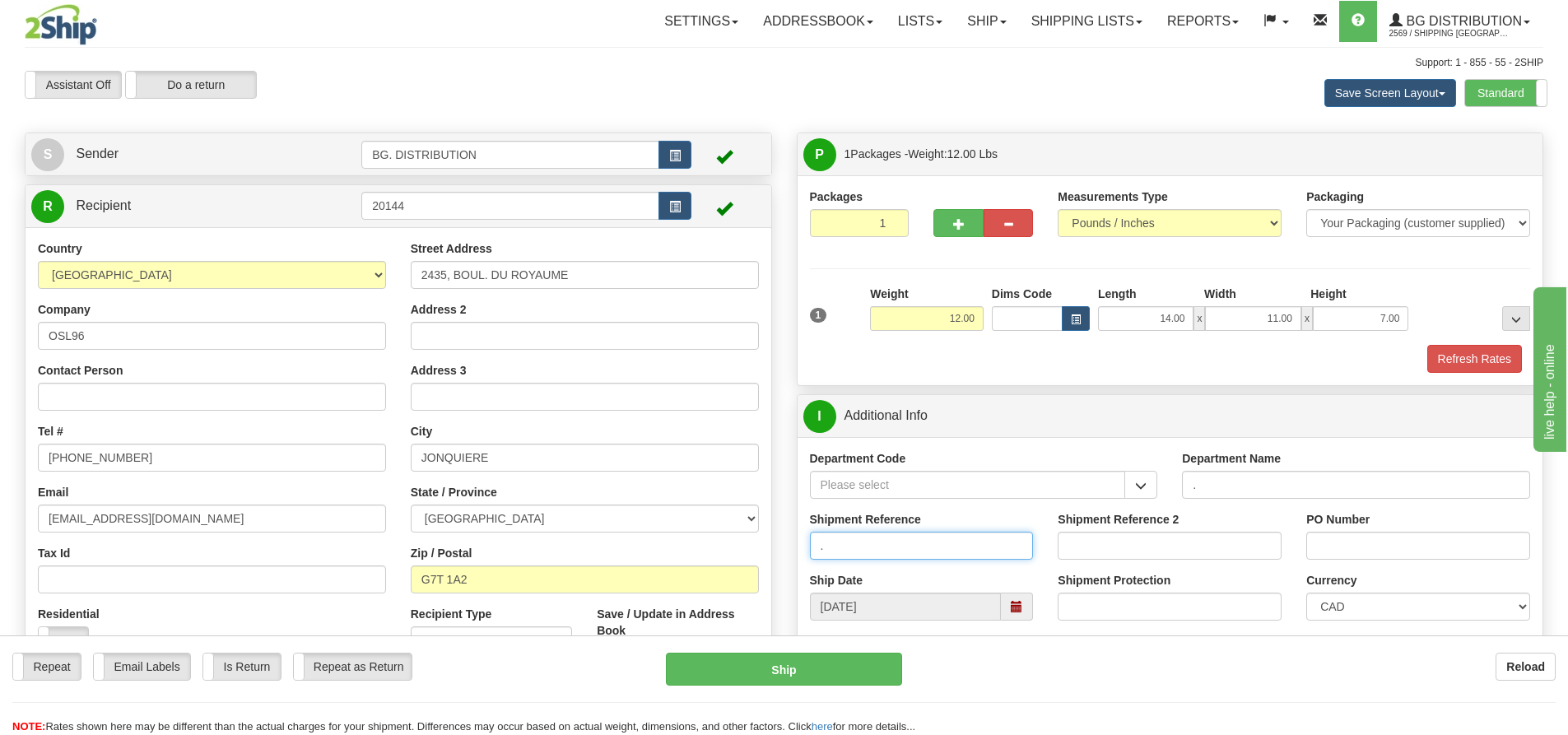
type input "."
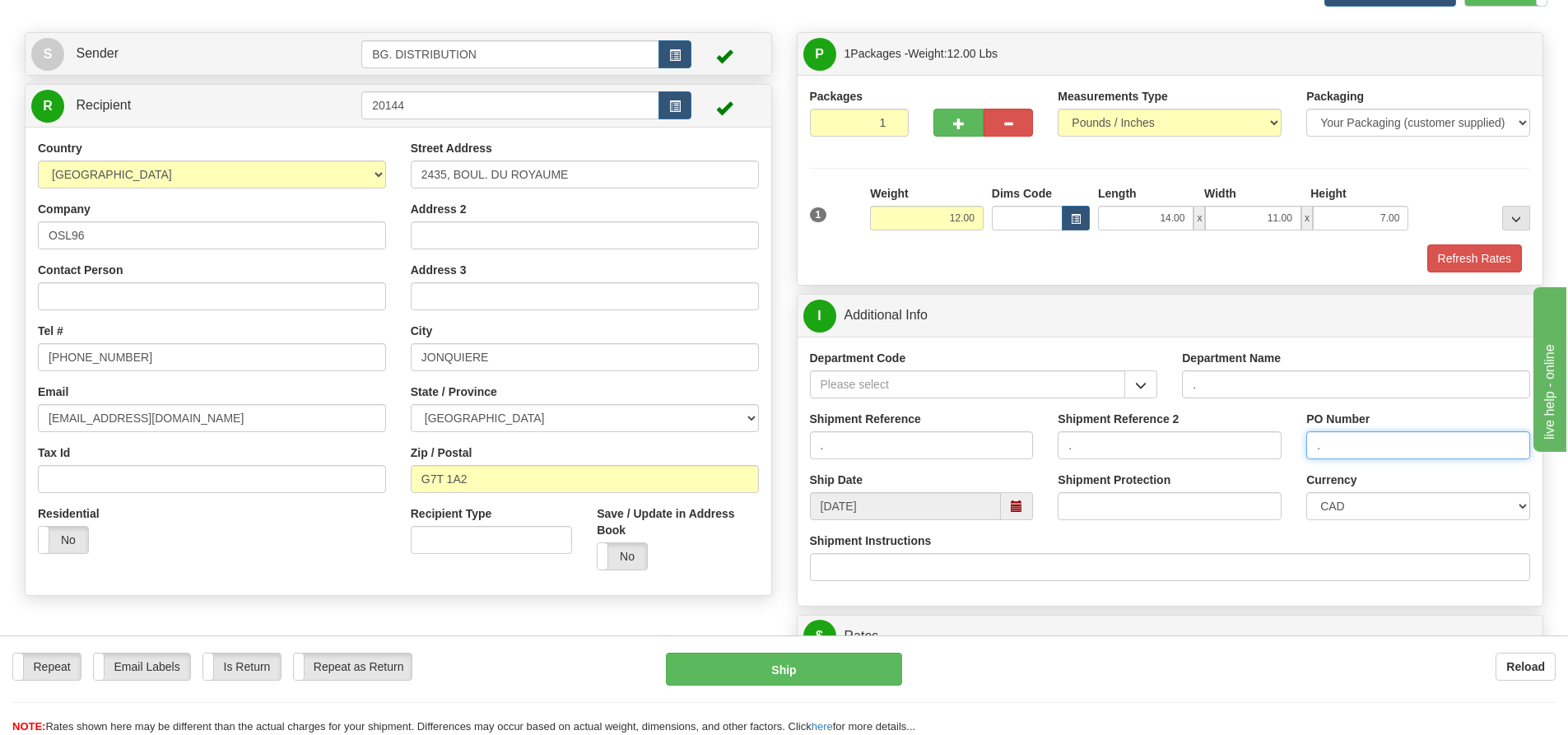
scroll to position [329, 0]
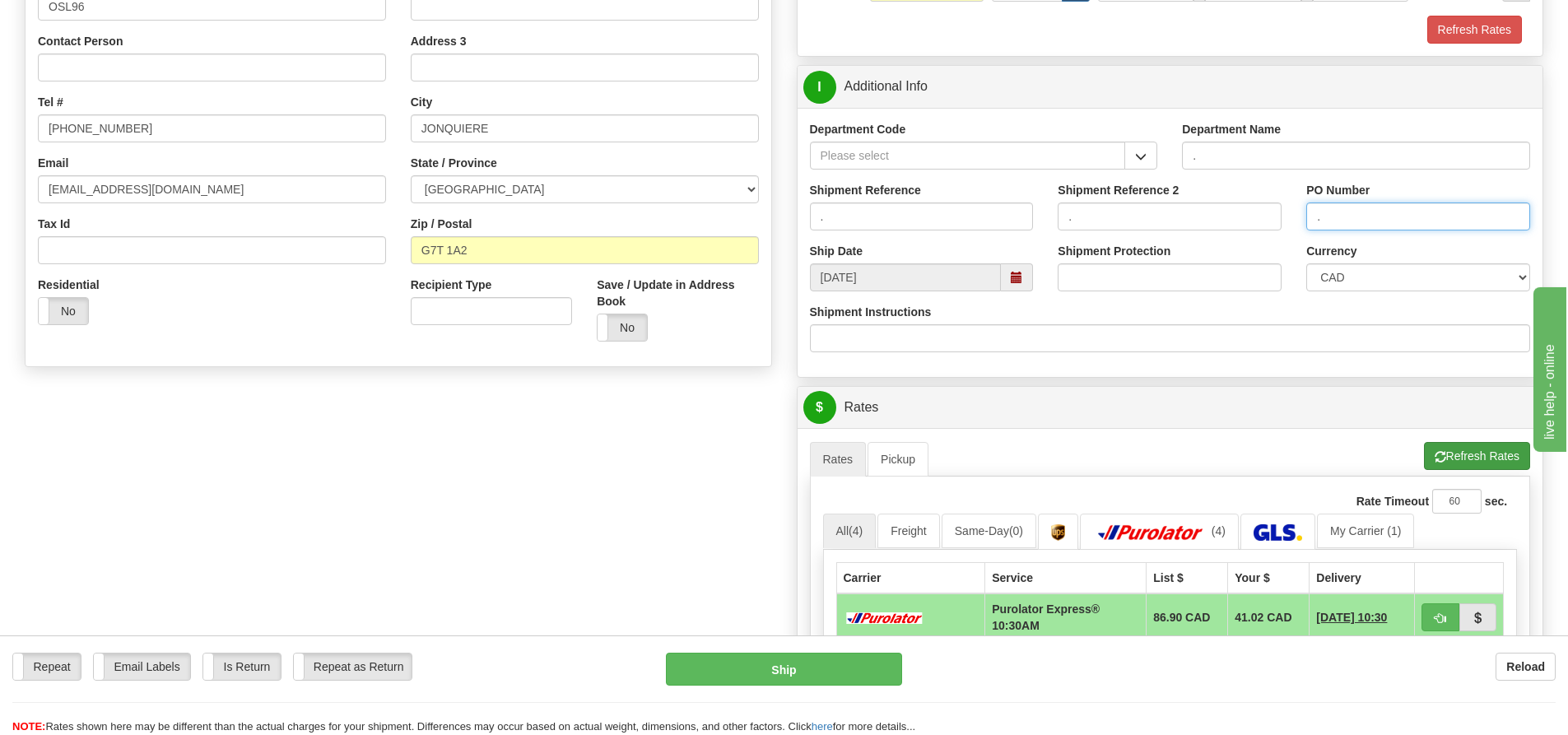
type input "."
click at [1491, 453] on button "Refresh Rates" at bounding box center [1477, 456] width 106 height 28
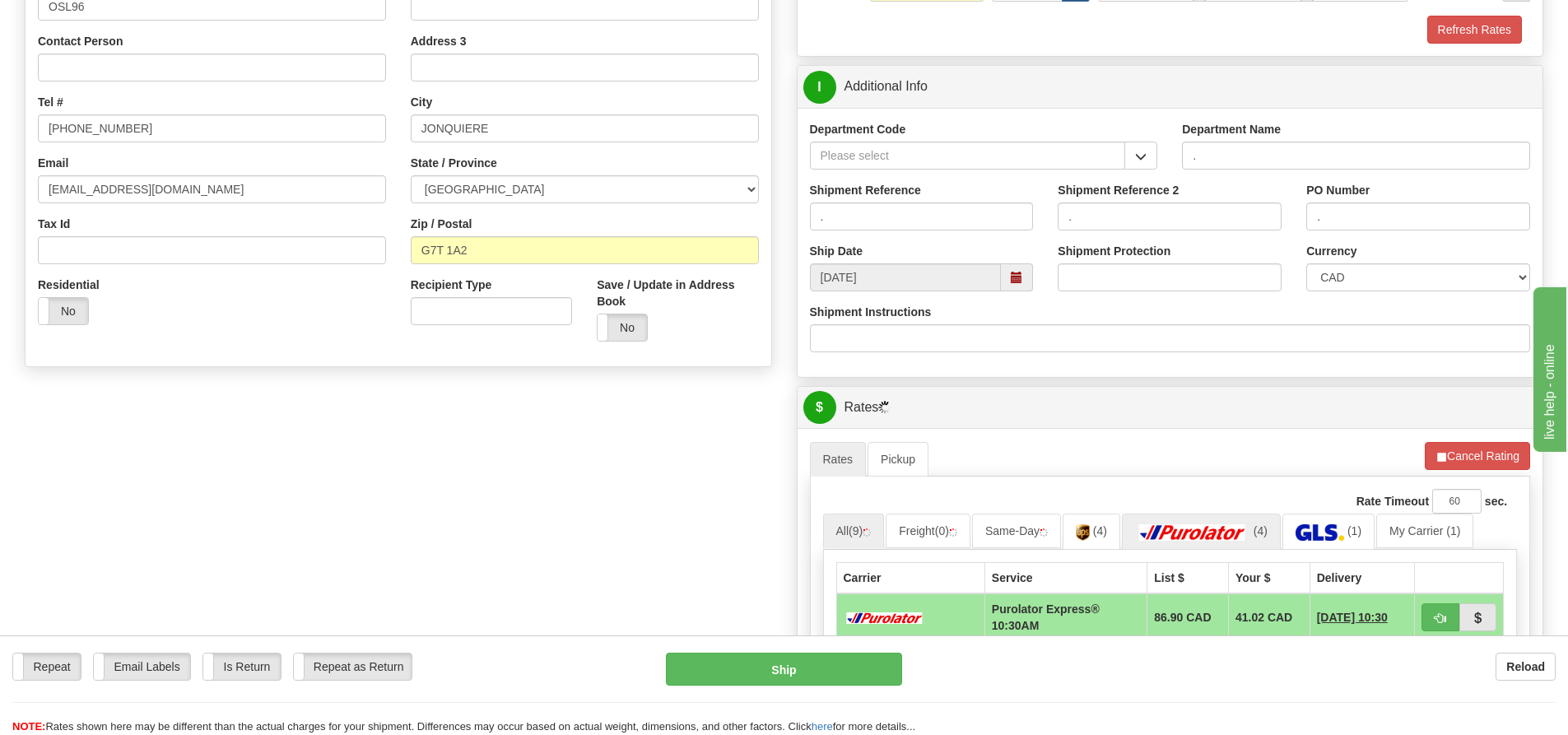
scroll to position [576, 0]
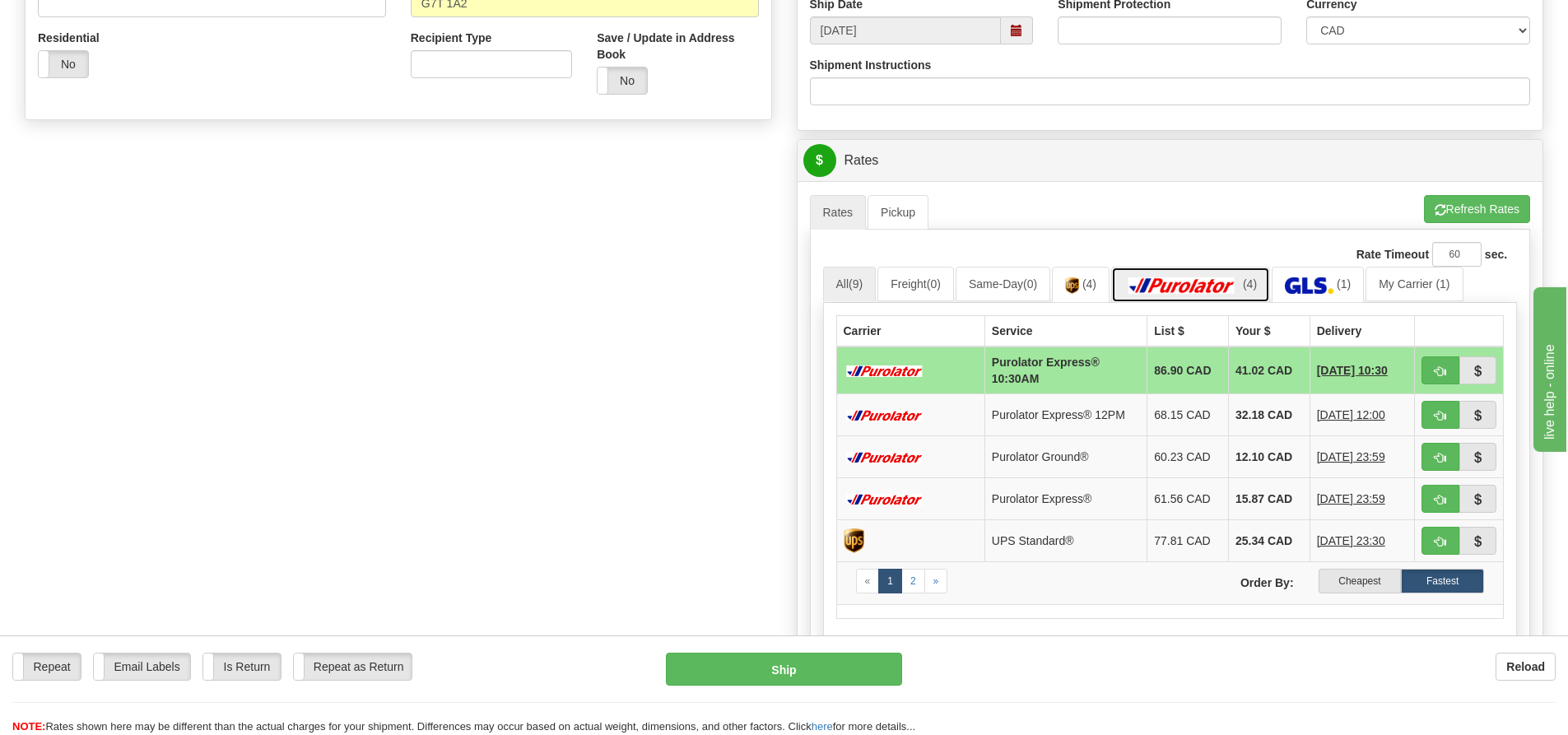
click at [1227, 277] on img at bounding box center [1182, 285] width 115 height 16
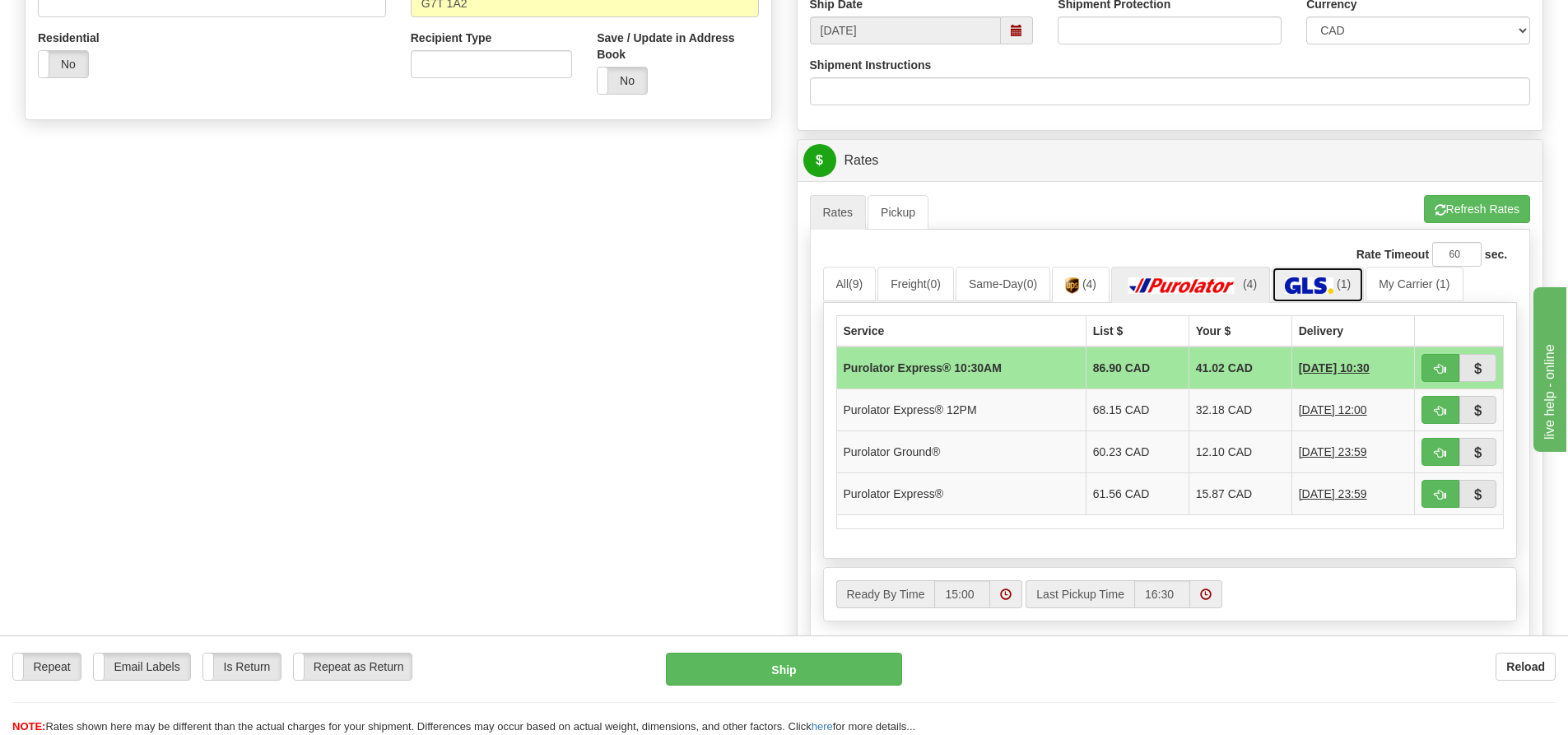
click at [1334, 283] on img at bounding box center [1308, 285] width 48 height 16
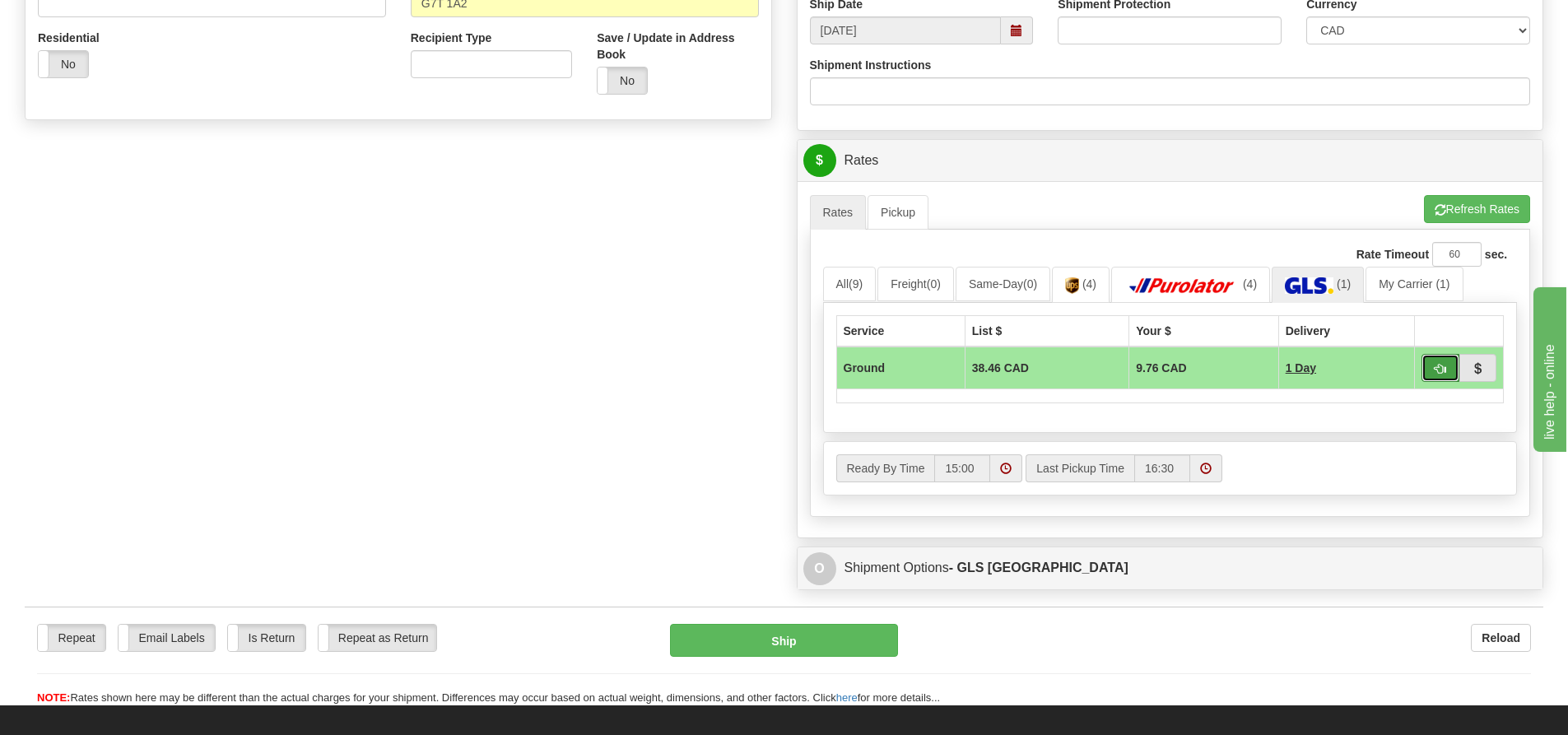
click at [1437, 371] on span "button" at bounding box center [1440, 369] width 12 height 11
type input "1"
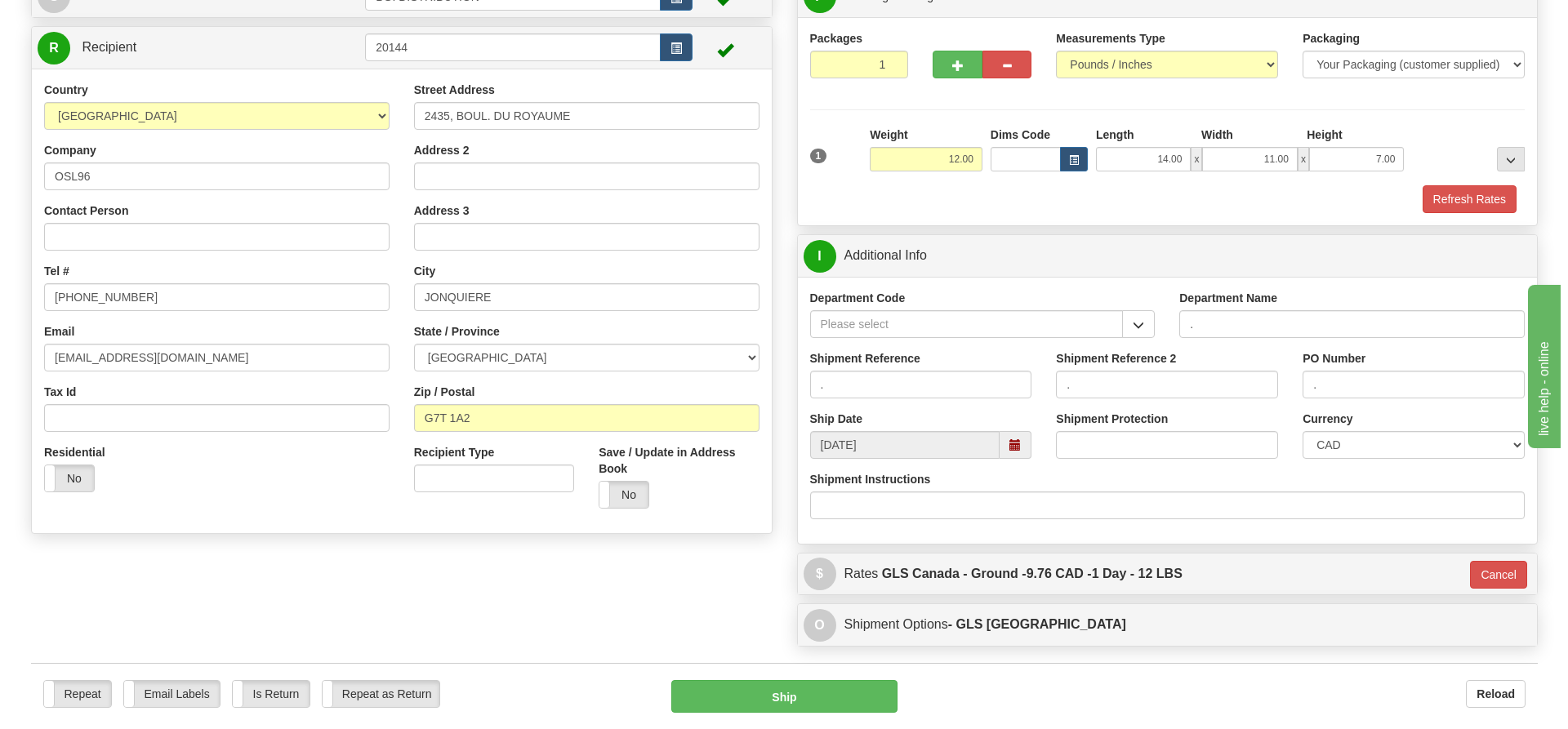
scroll to position [125, 0]
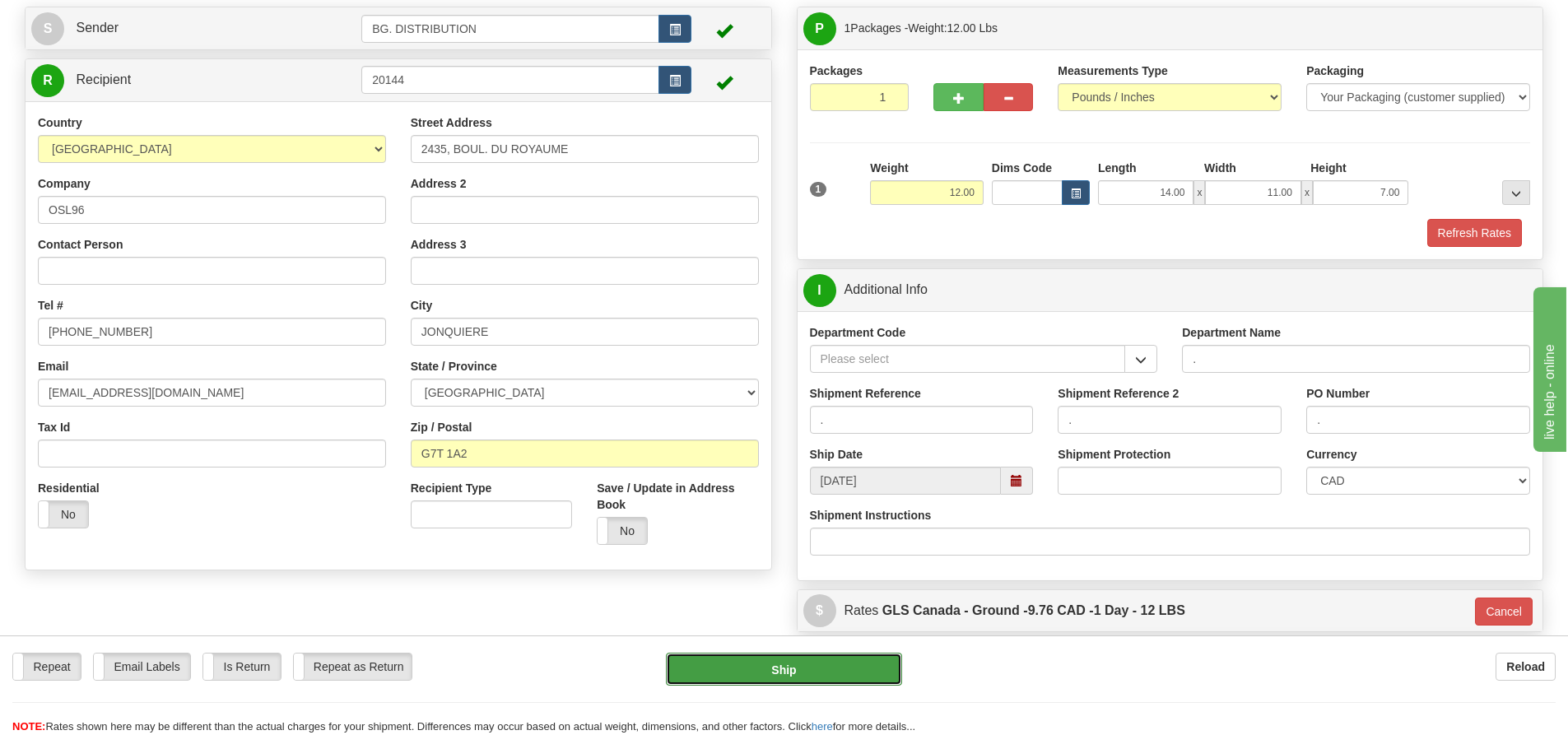
click at [786, 674] on button "Ship" at bounding box center [784, 670] width 236 height 33
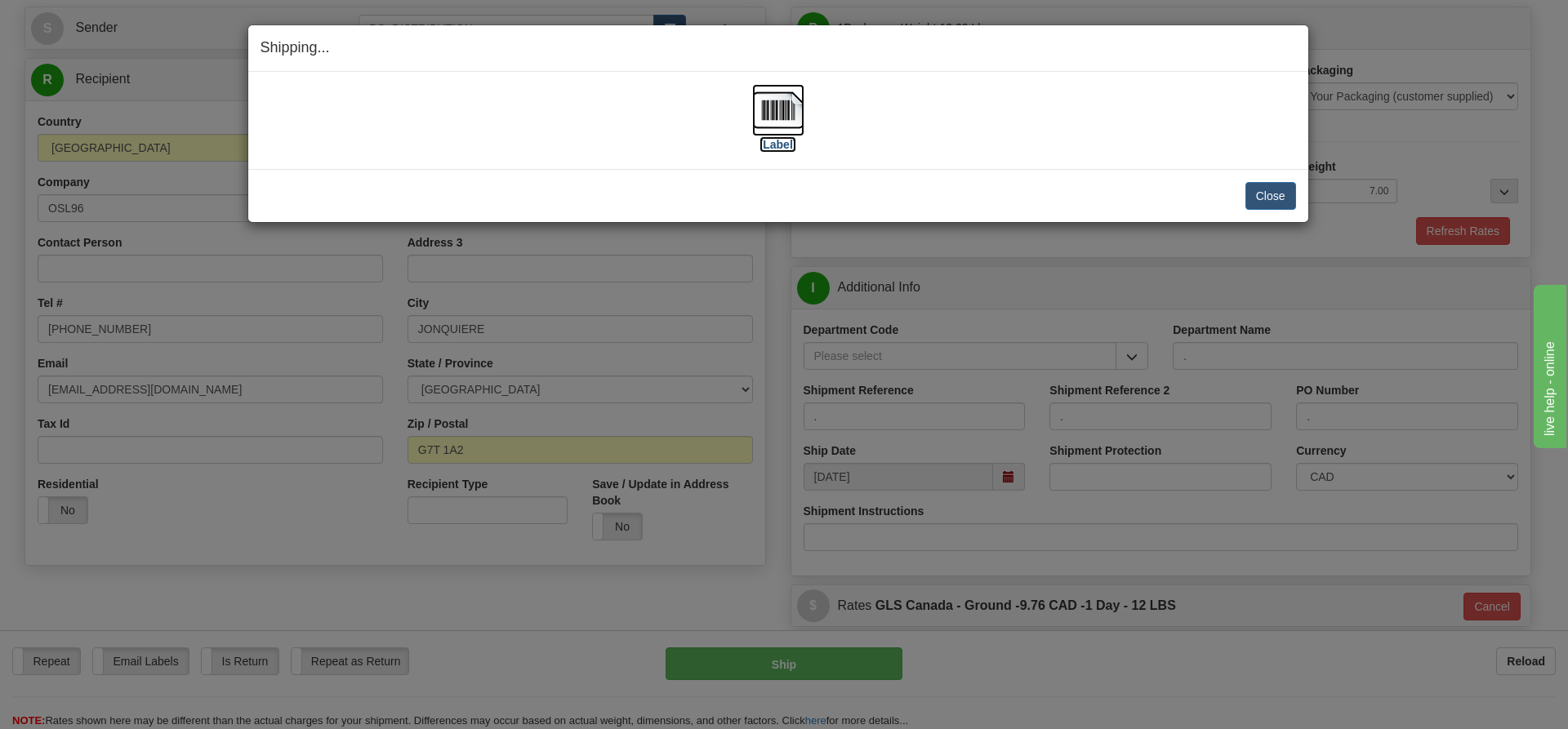
click at [779, 144] on label "[Label]" at bounding box center [779, 144] width 38 height 16
click at [1272, 187] on button "Close" at bounding box center [1271, 196] width 50 height 28
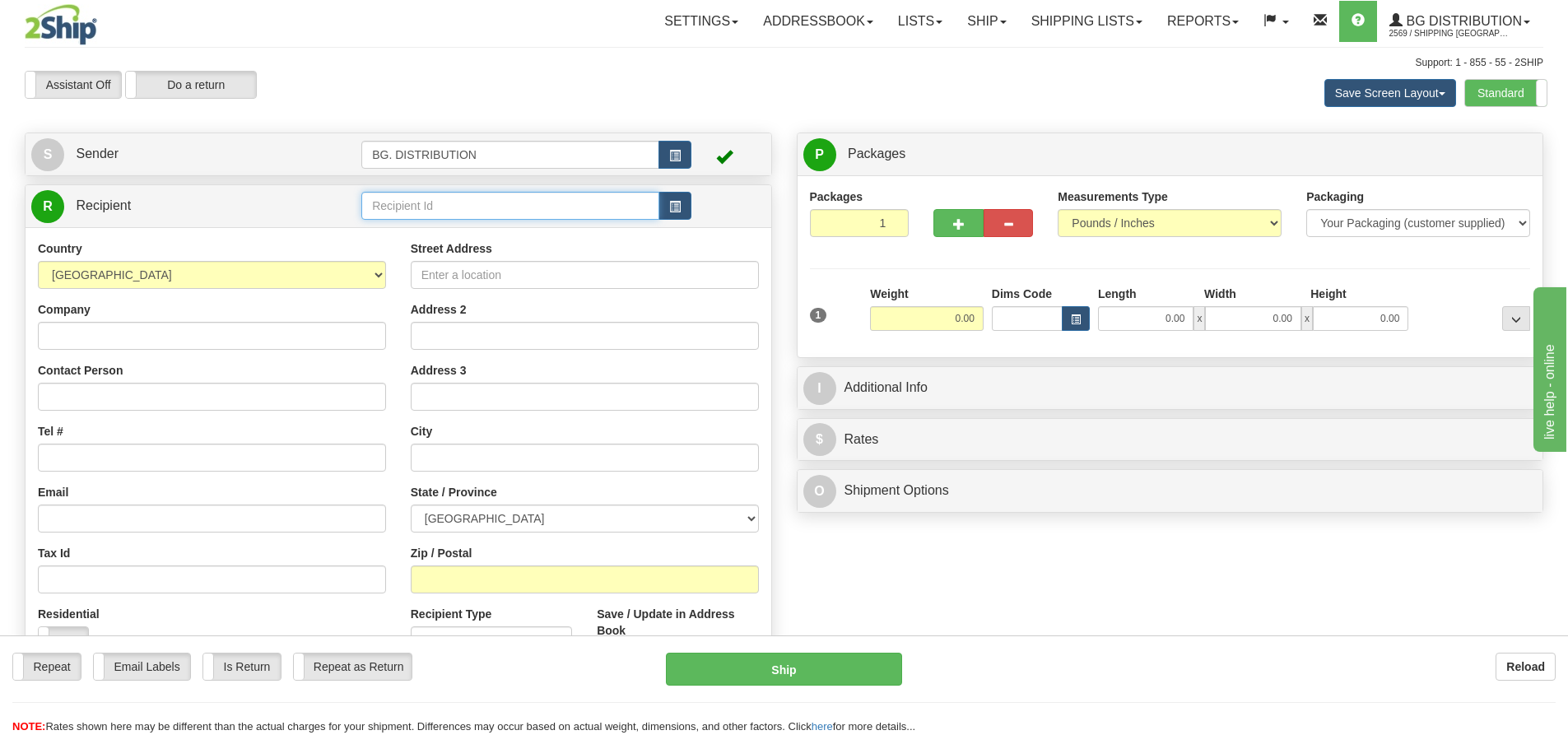
click at [500, 210] on input "text" at bounding box center [511, 205] width 298 height 28
click at [536, 243] on li "20274" at bounding box center [511, 253] width 296 height 22
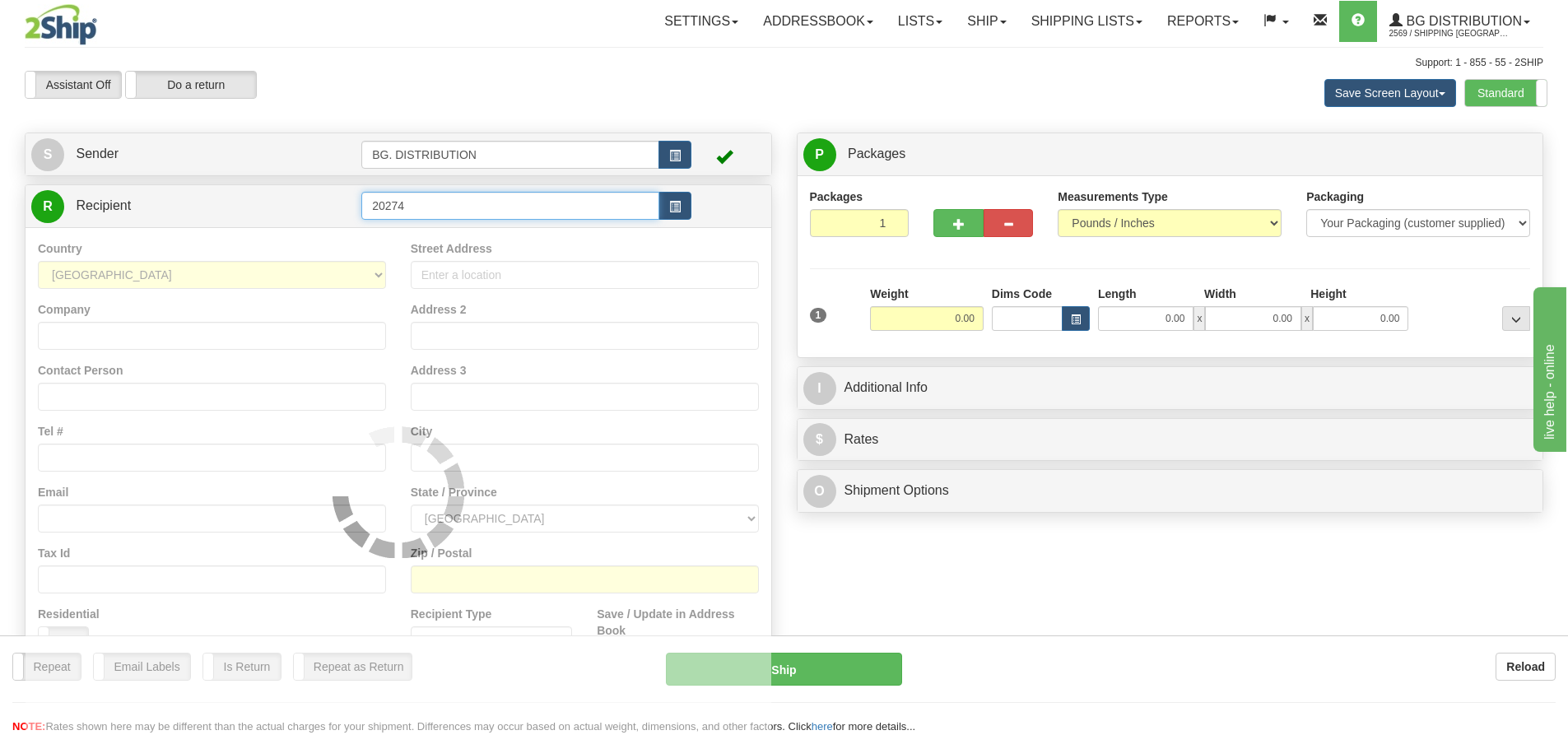
type input "20274"
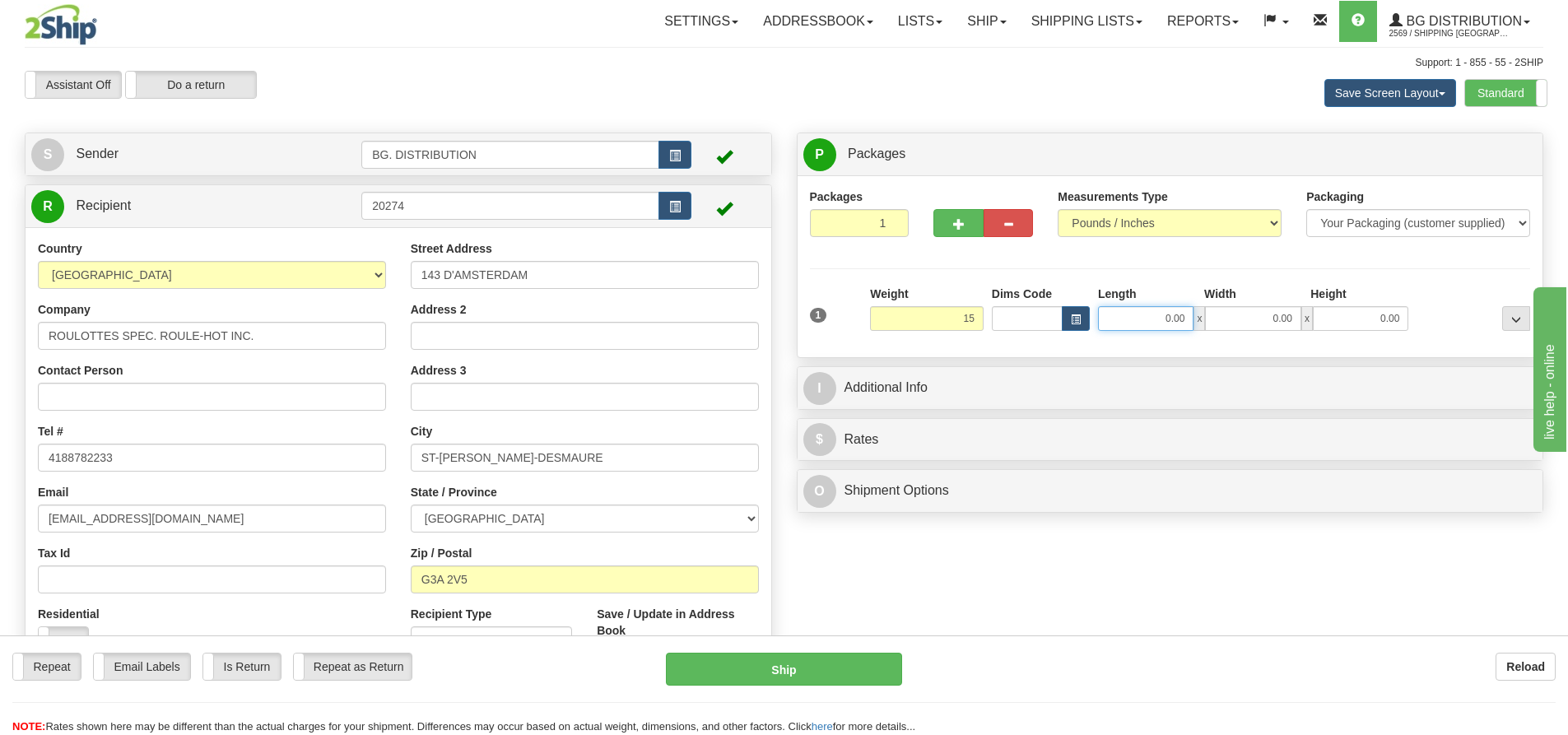
type input "15.00"
drag, startPoint x: 1142, startPoint y: 320, endPoint x: 1142, endPoint y: 329, distance: 9.0
click at [1140, 322] on input "0.00" at bounding box center [1146, 318] width 95 height 25
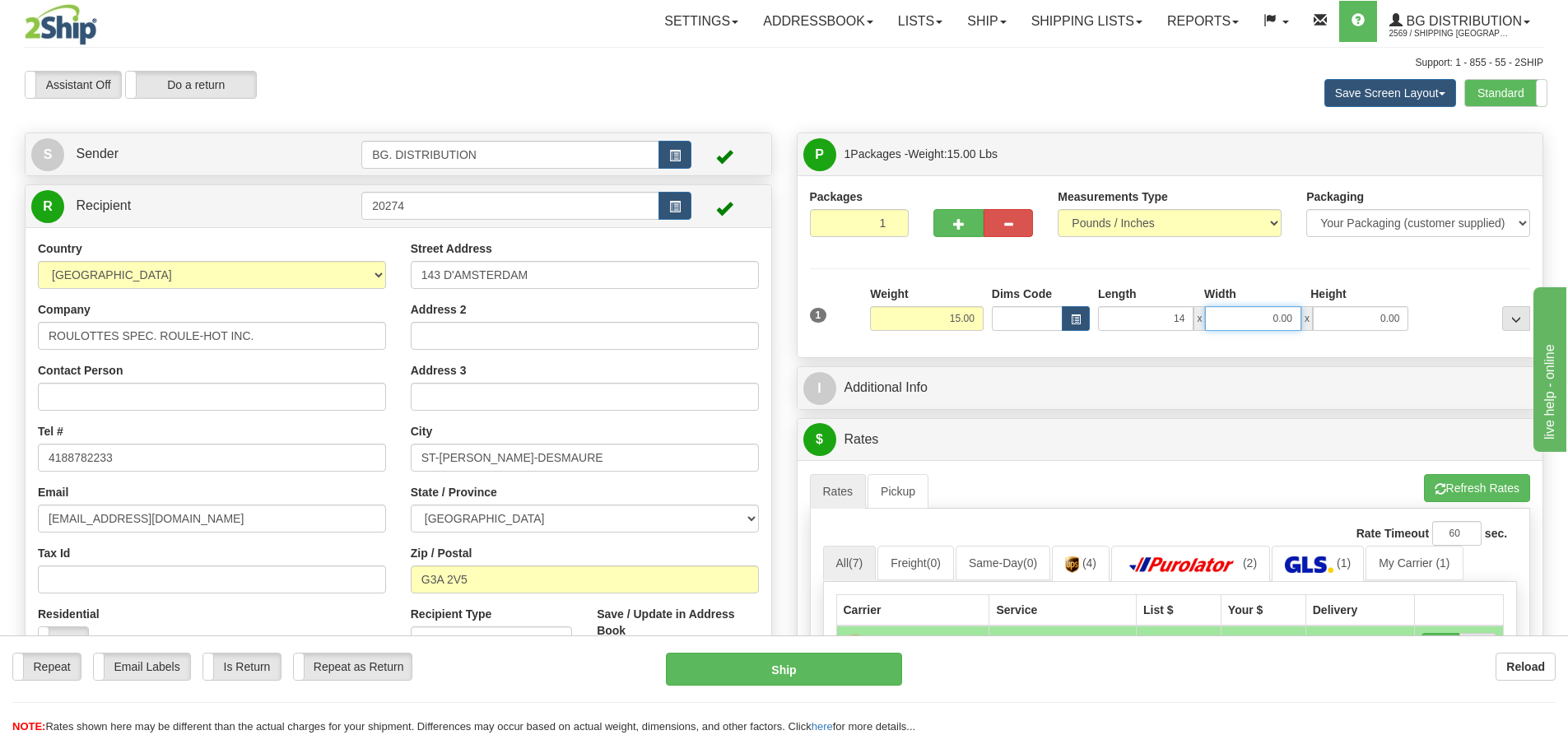
type input "14.00"
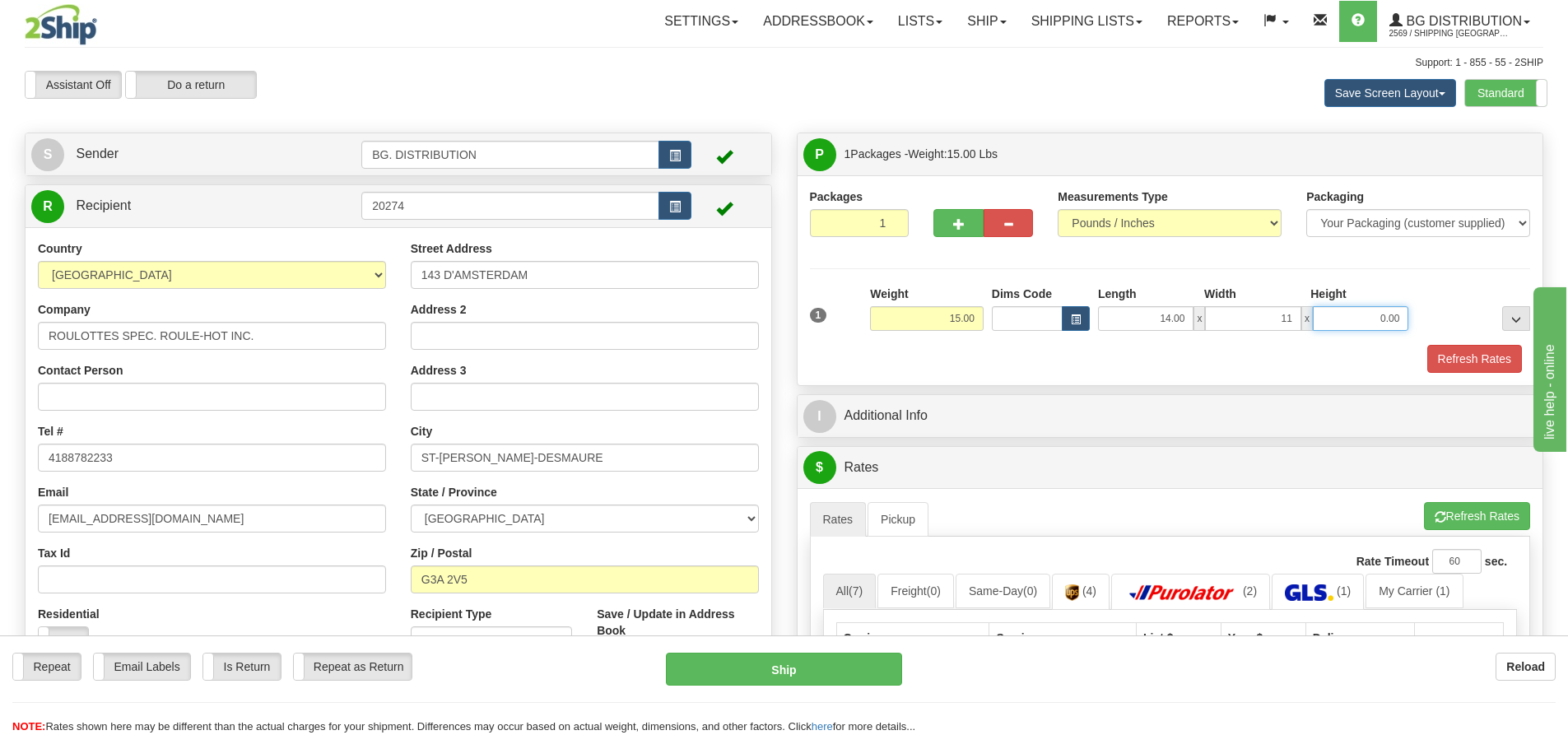
type input "11.00"
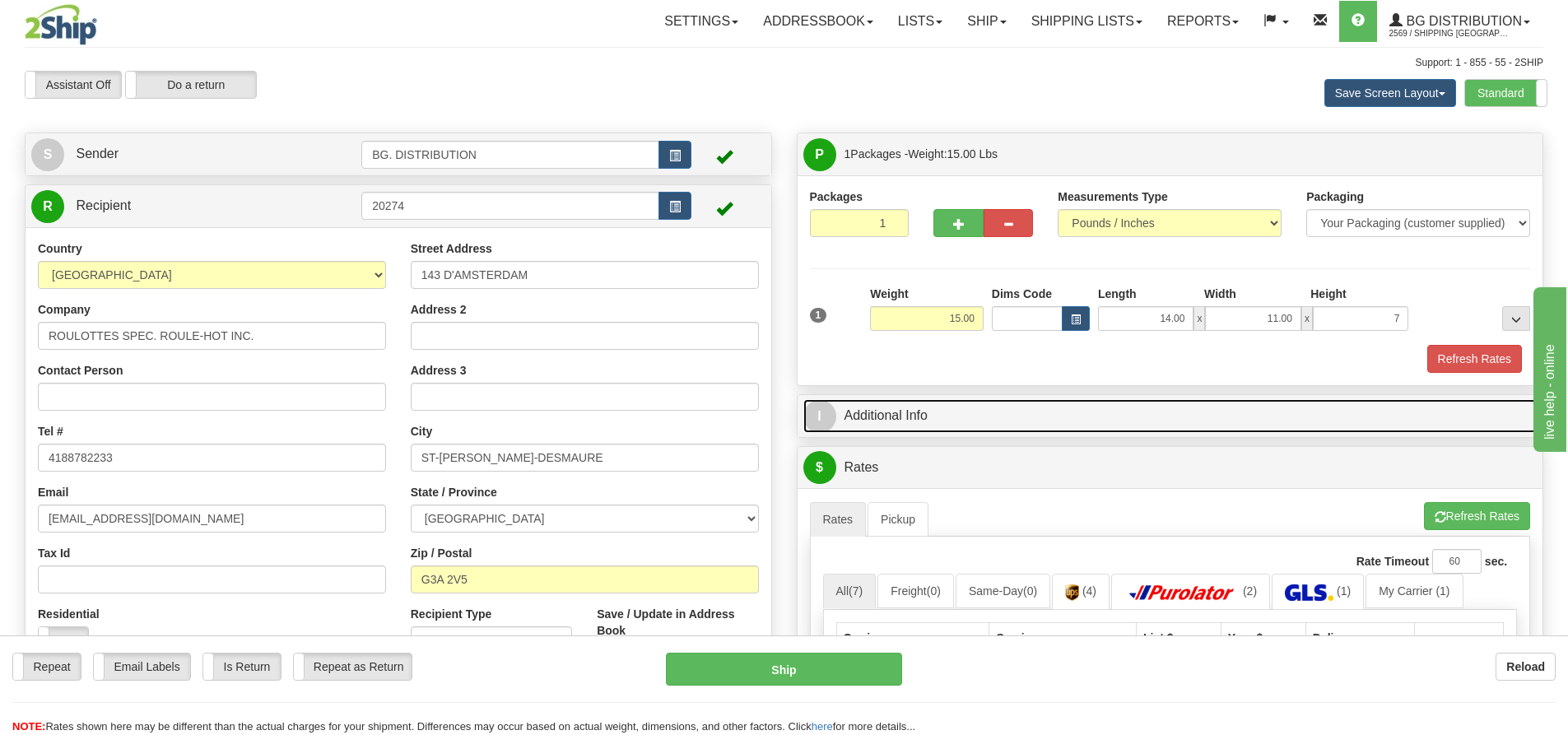
type input "7.00"
click at [808, 400] on link "I Additional Info" at bounding box center [1170, 415] width 734 height 34
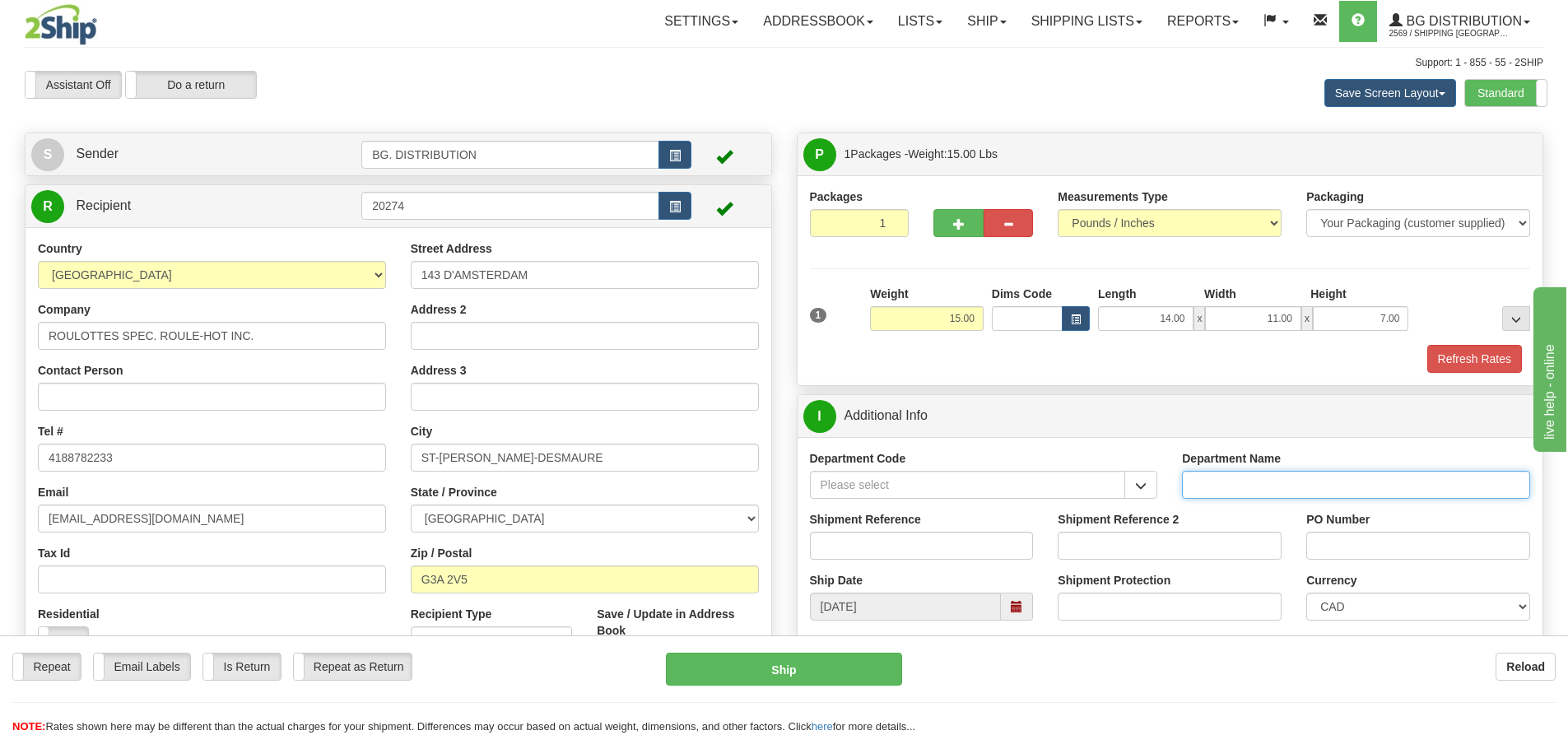
drag, startPoint x: 1184, startPoint y: 474, endPoint x: 1195, endPoint y: 475, distance: 11.0
click at [1192, 477] on input "Department Name" at bounding box center [1355, 484] width 348 height 28
type input "."
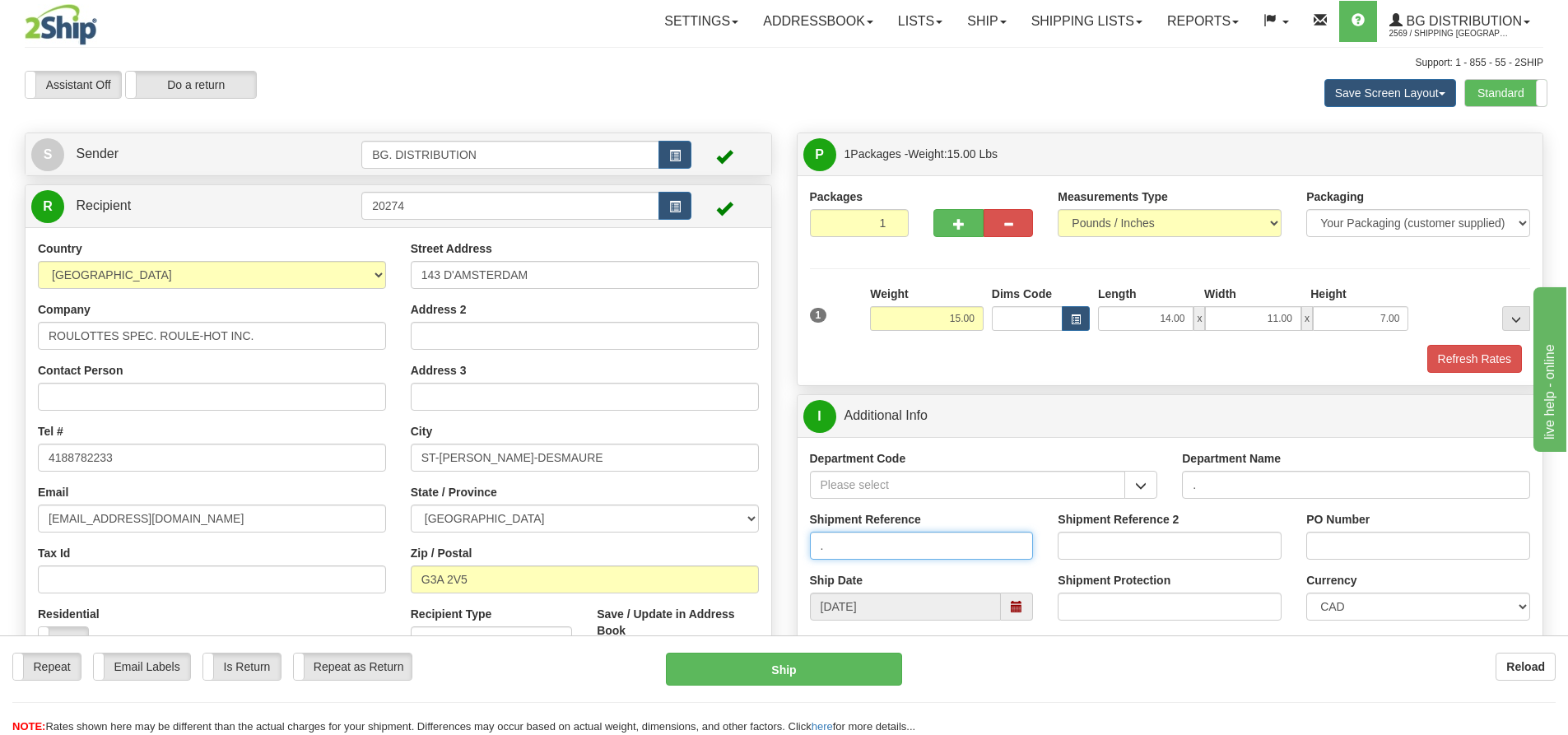
type input "."
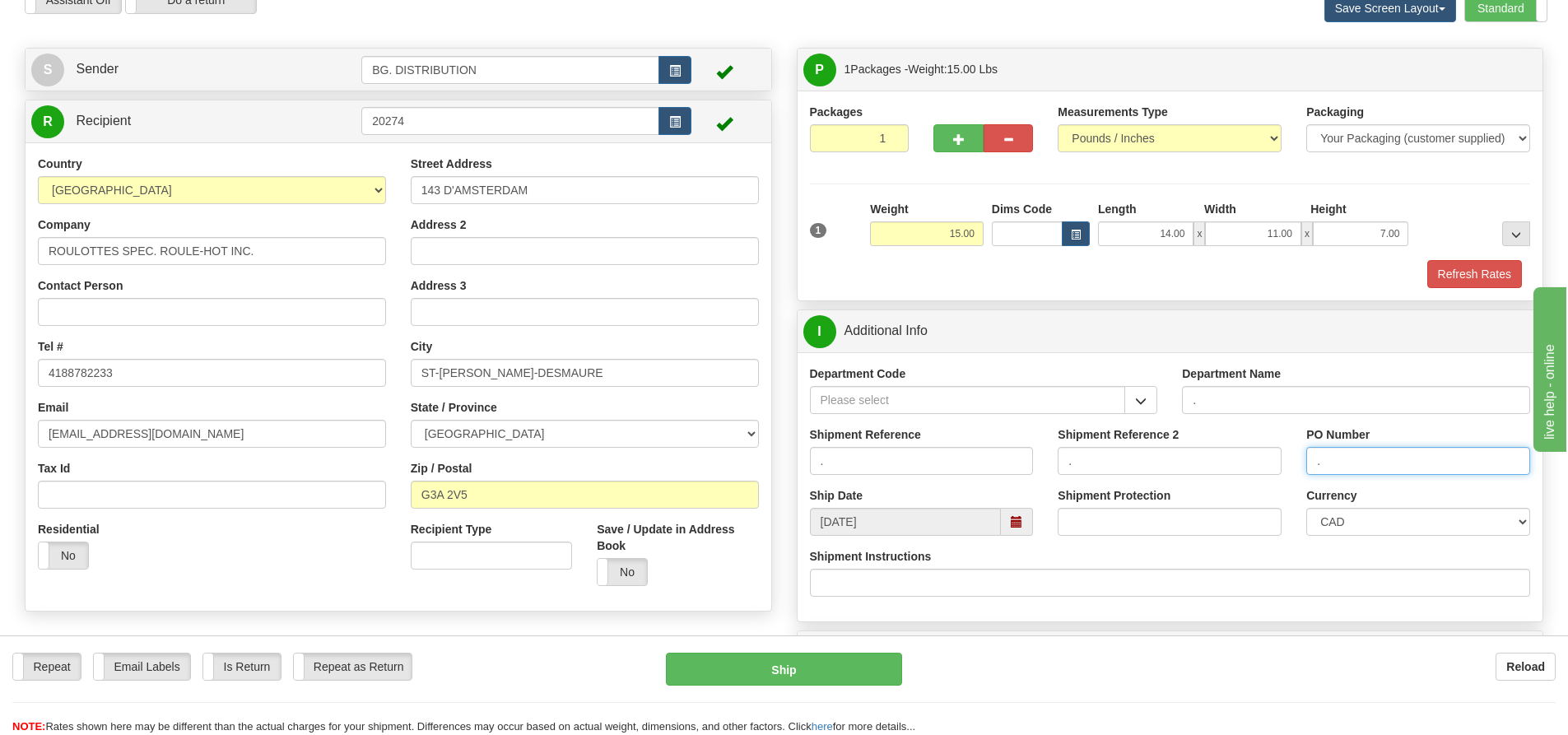
scroll to position [247, 0]
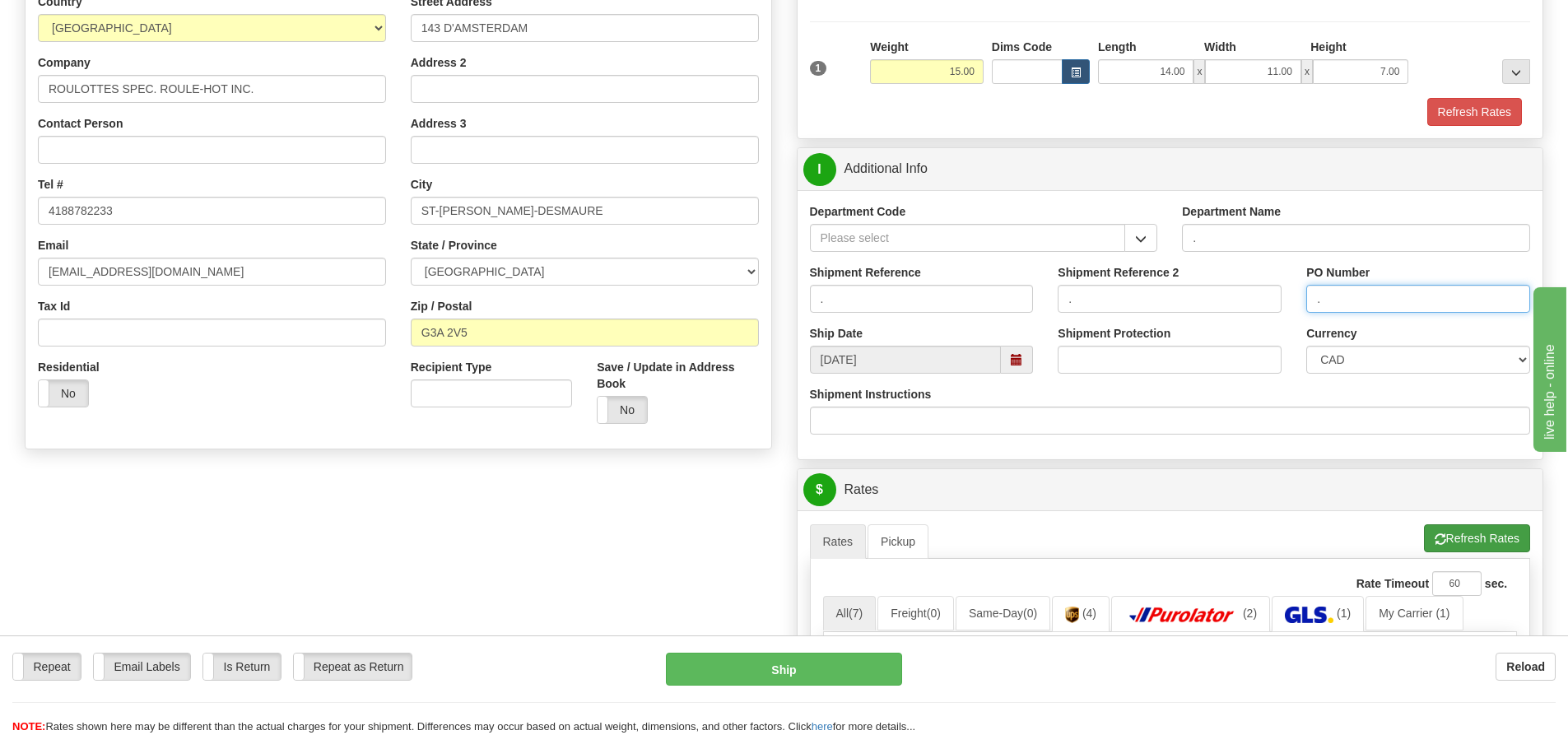
type input "."
click at [1471, 548] on button "Refresh Rates" at bounding box center [1477, 538] width 106 height 28
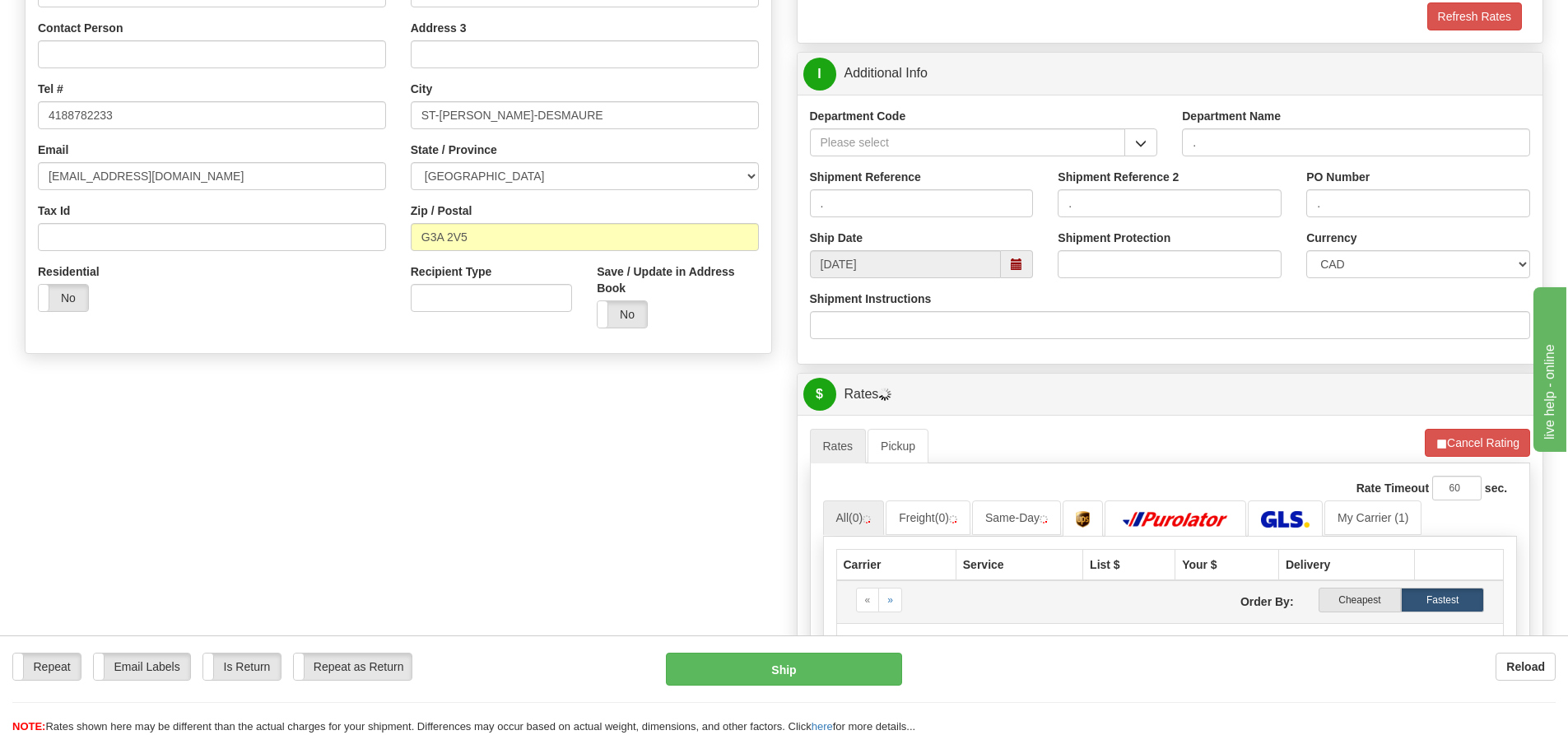
scroll to position [494, 0]
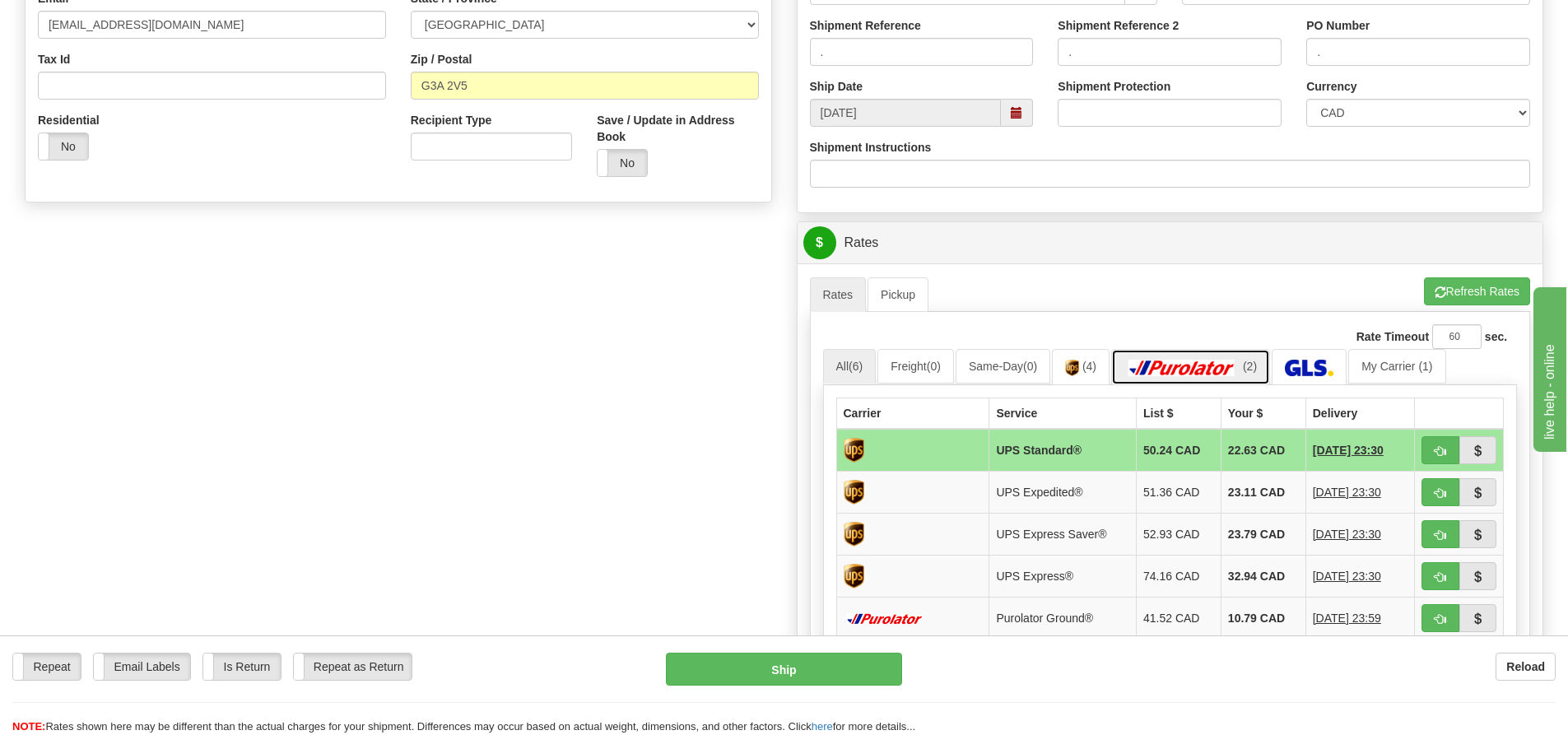
click at [1235, 363] on img at bounding box center [1182, 368] width 115 height 16
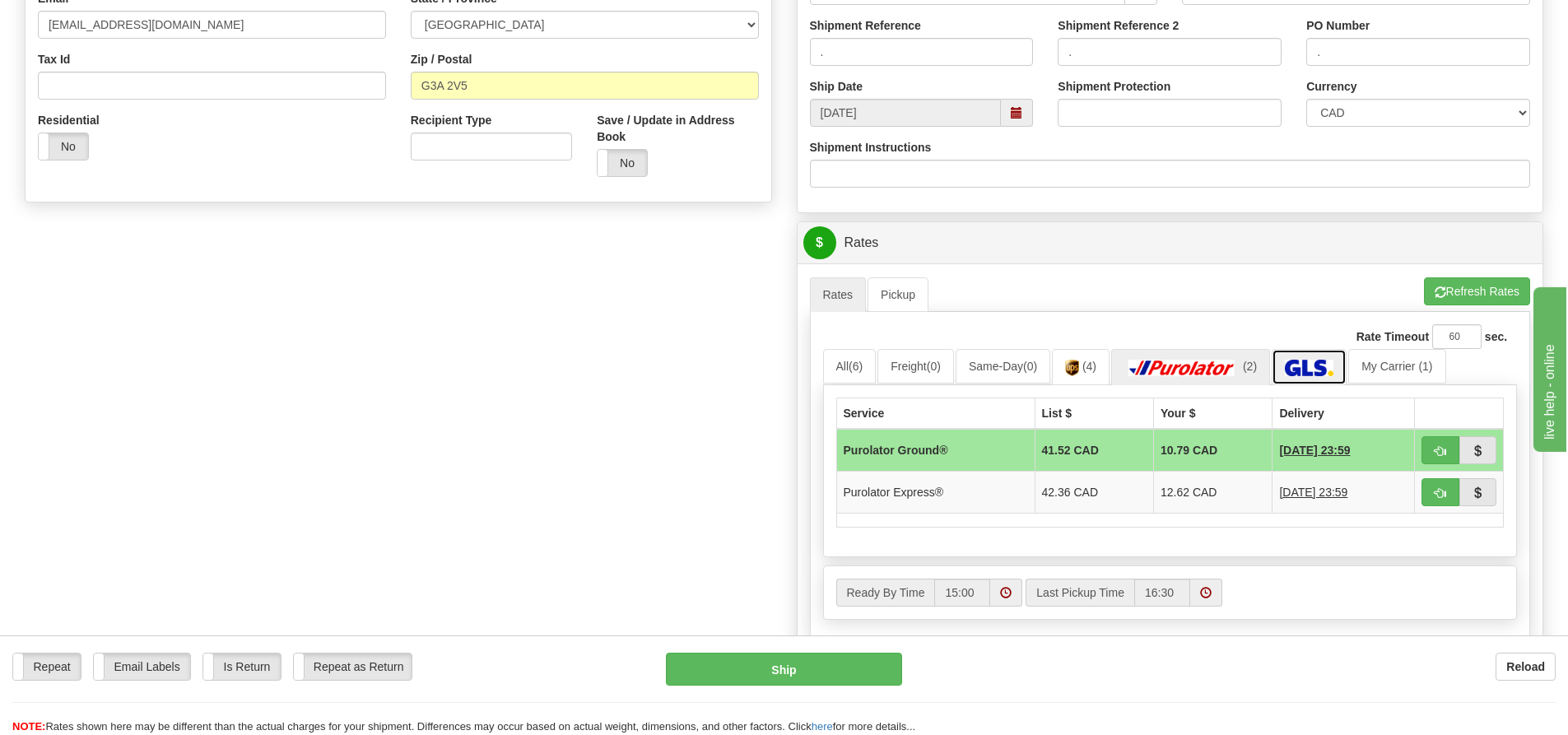
click at [1296, 365] on img at bounding box center [1308, 368] width 48 height 16
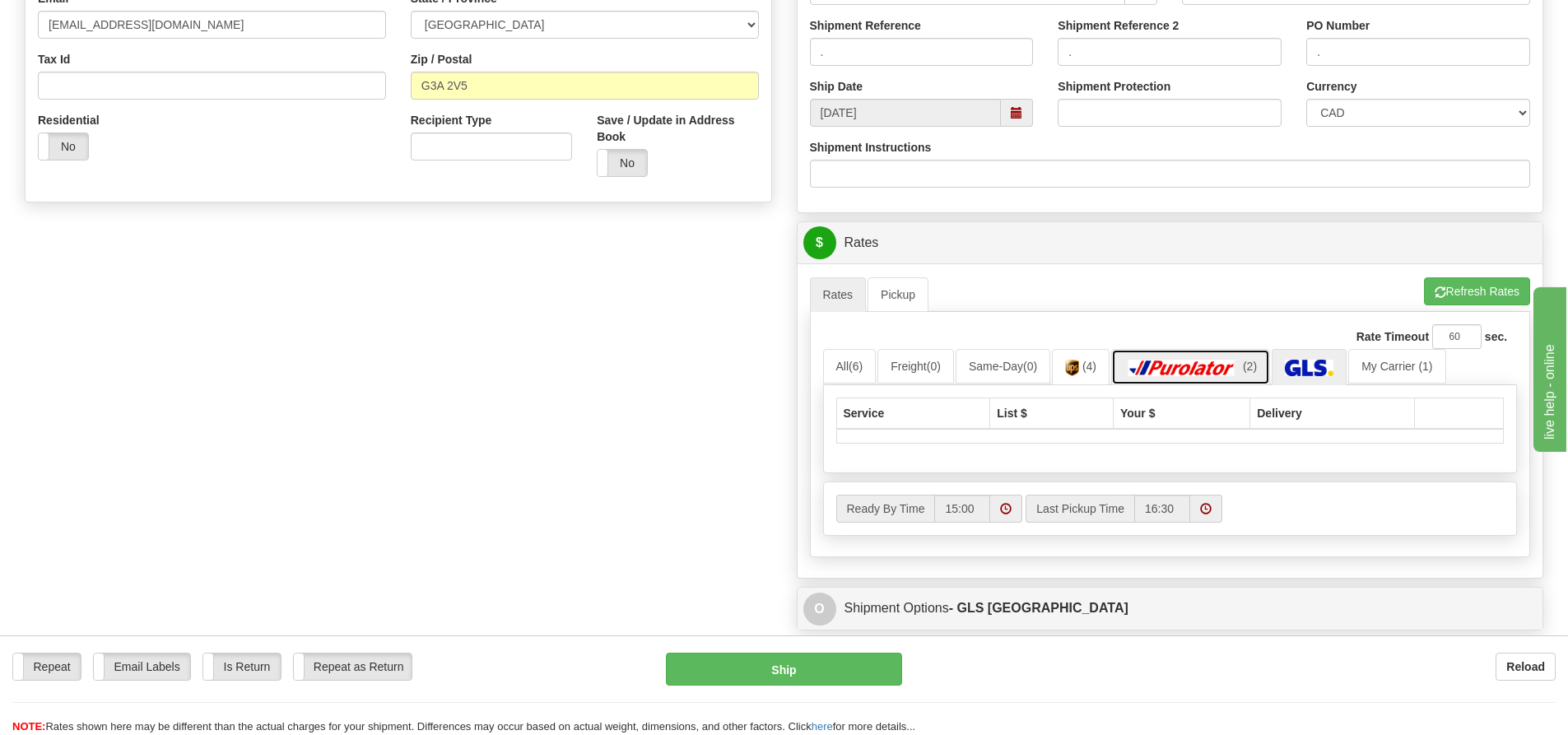
click at [1206, 359] on link "(2)" at bounding box center [1190, 366] width 159 height 35
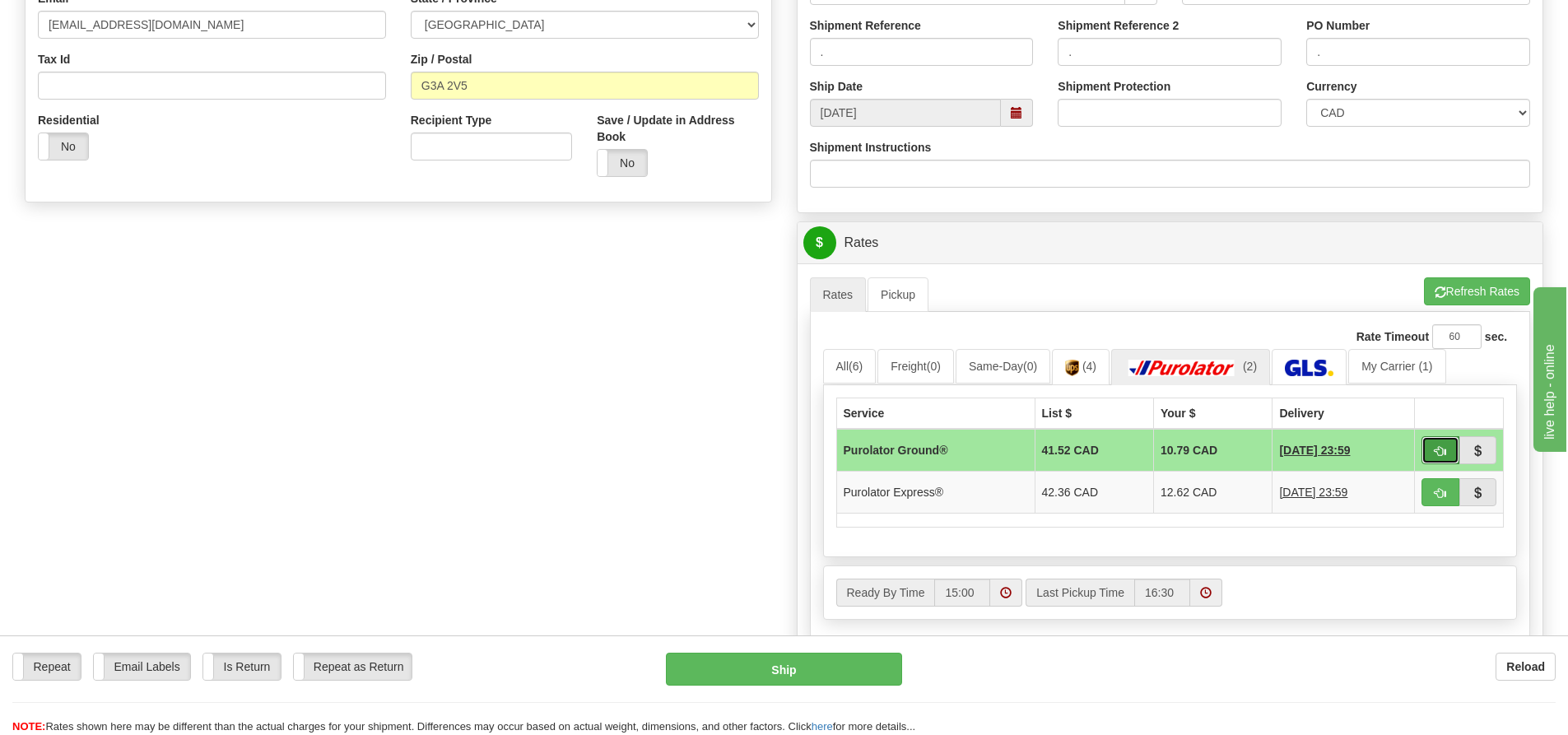
click at [1424, 453] on button "button" at bounding box center [1441, 450] width 38 height 28
type input "260"
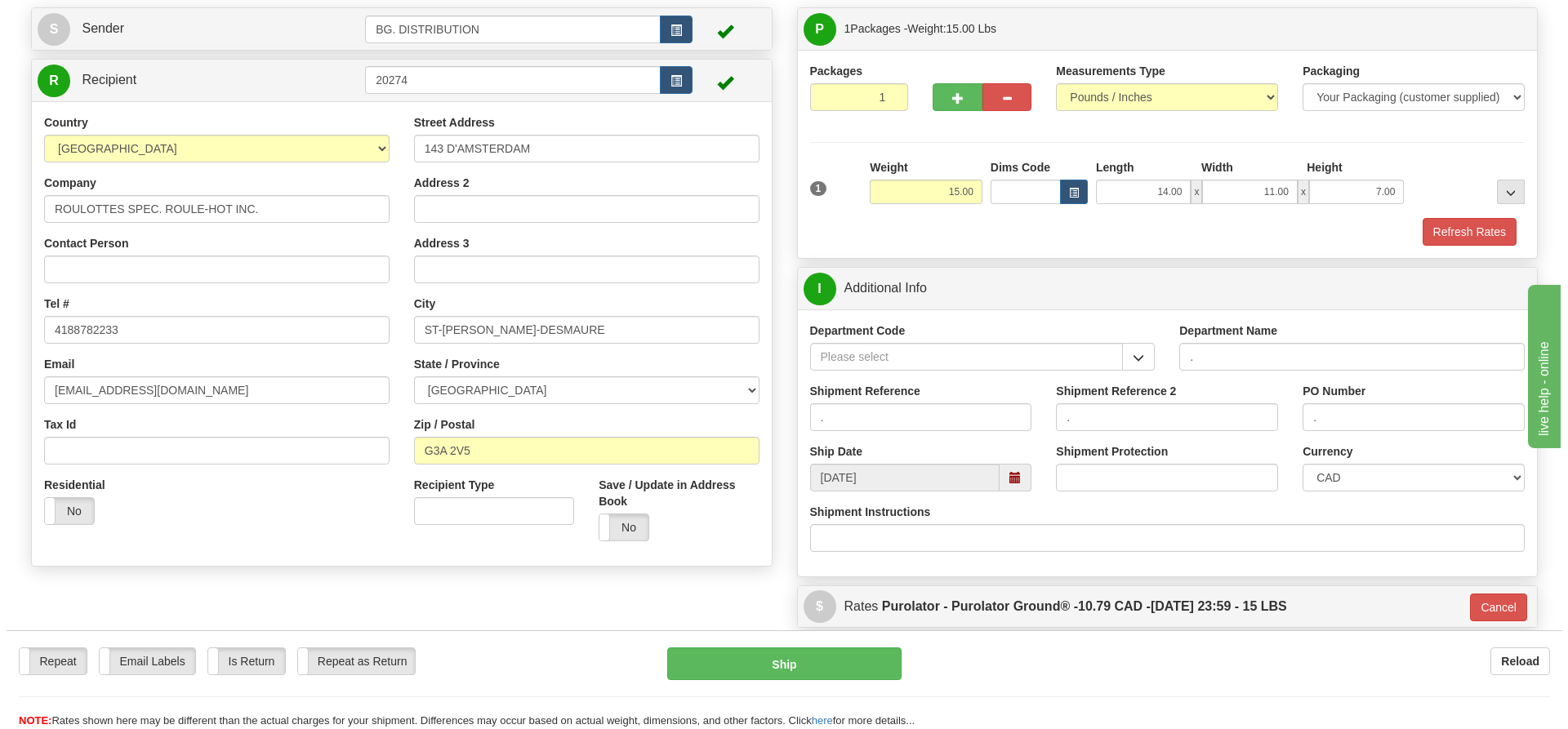
scroll to position [163, 0]
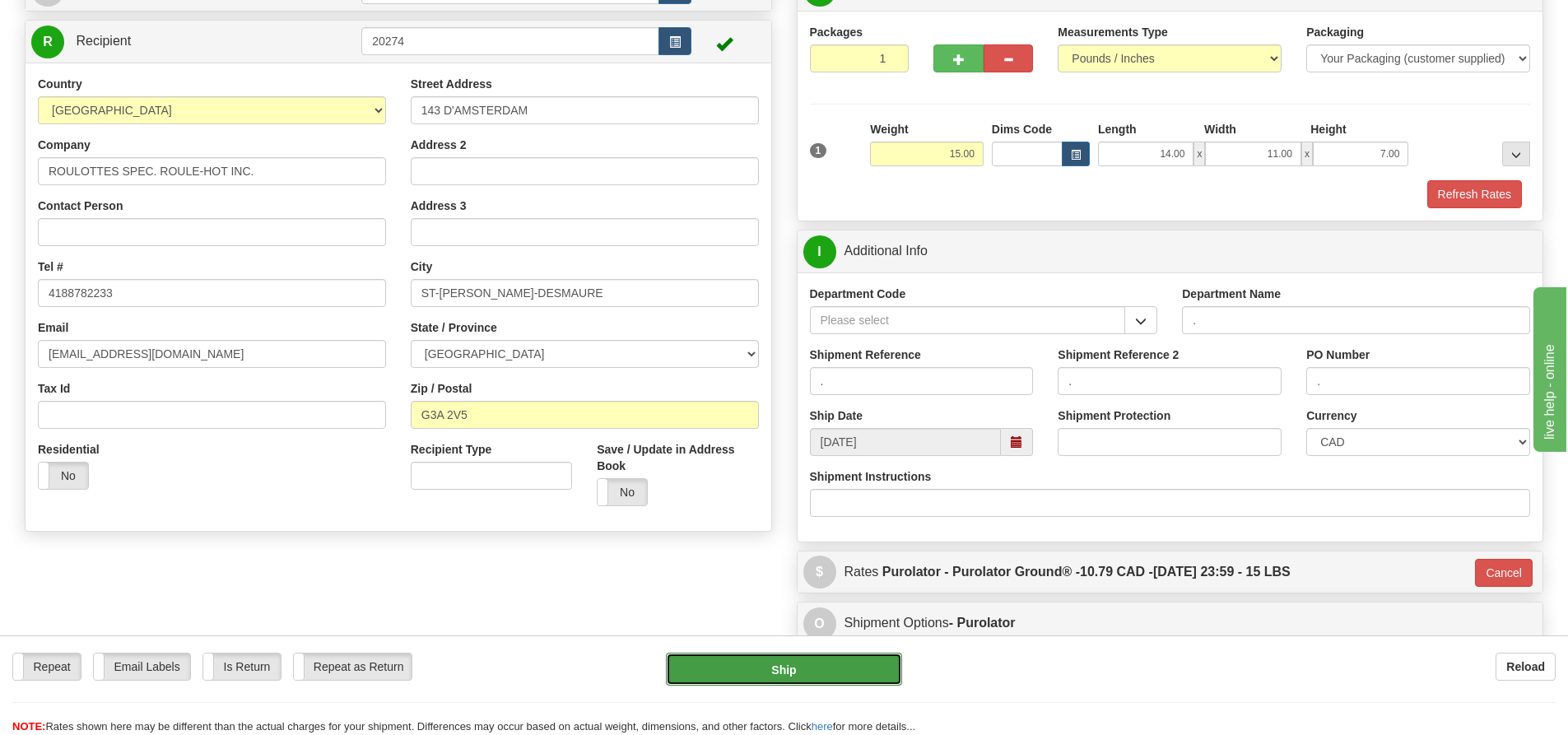
click at [877, 665] on button "Ship" at bounding box center [784, 670] width 236 height 33
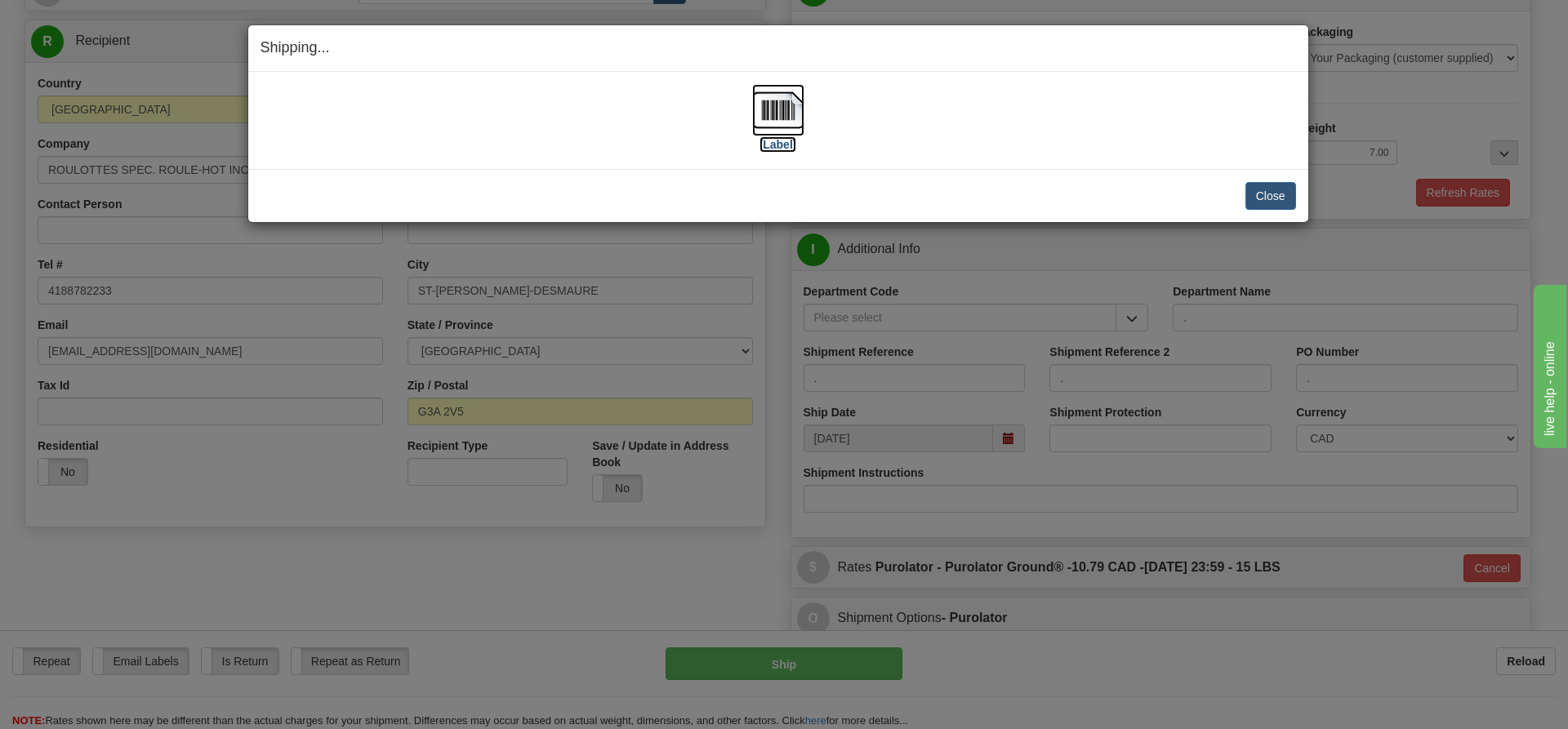
click at [779, 142] on label "[Label]" at bounding box center [779, 144] width 38 height 16
click at [1272, 204] on button "Close" at bounding box center [1271, 196] width 50 height 28
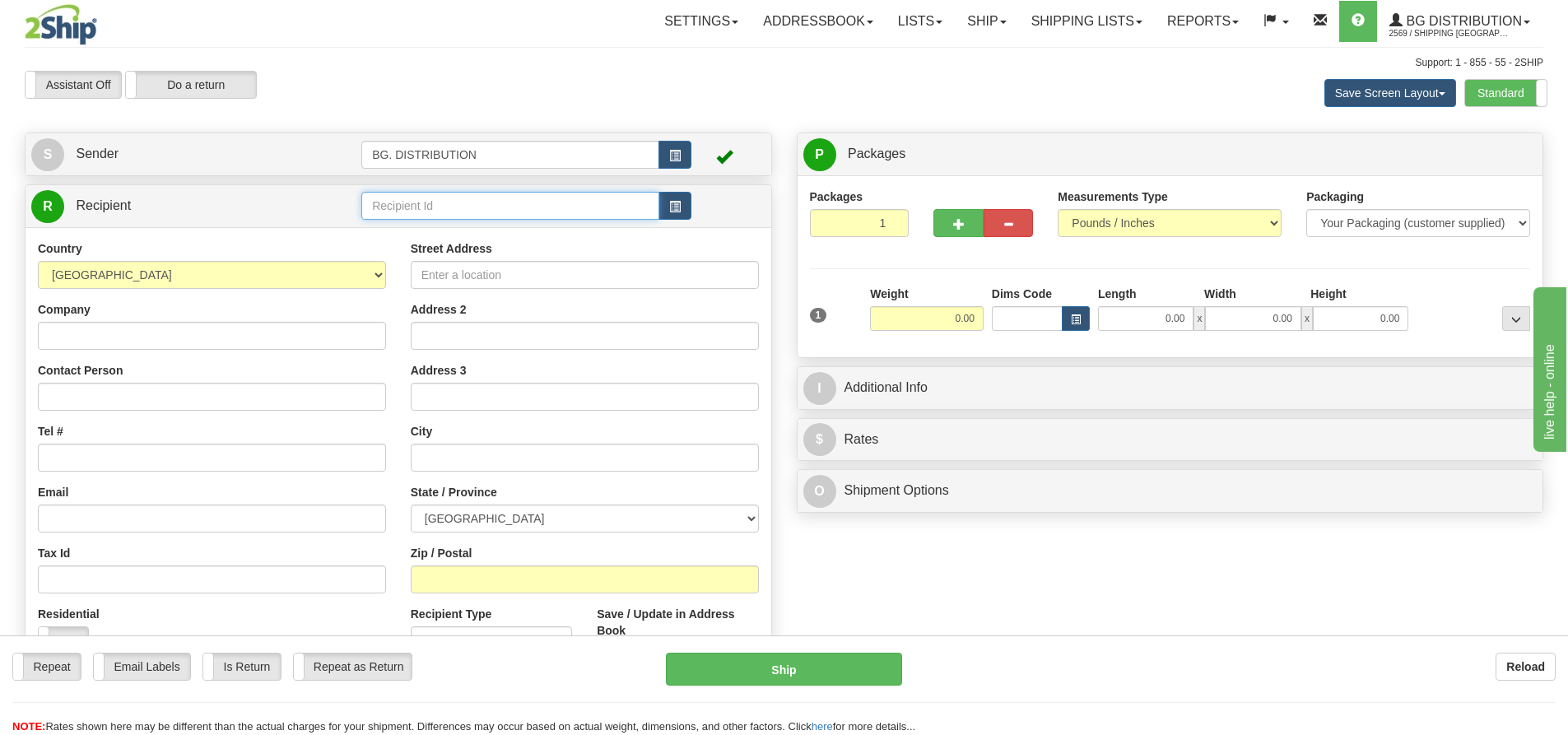
click at [402, 207] on input "text" at bounding box center [511, 205] width 298 height 28
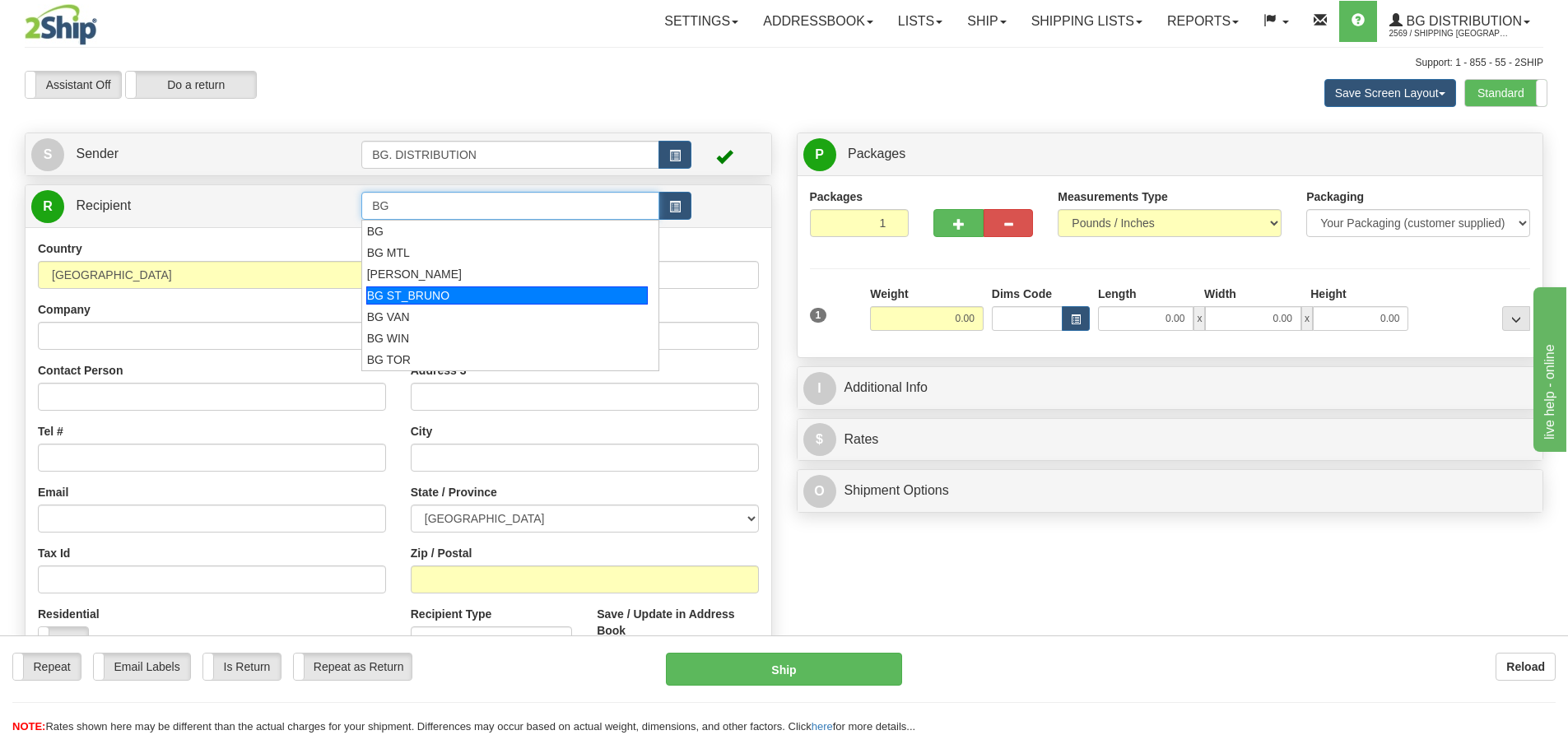
click at [417, 290] on div "BG ST_BRUNO" at bounding box center [507, 295] width 283 height 18
type input "BG ST_BRUNO"
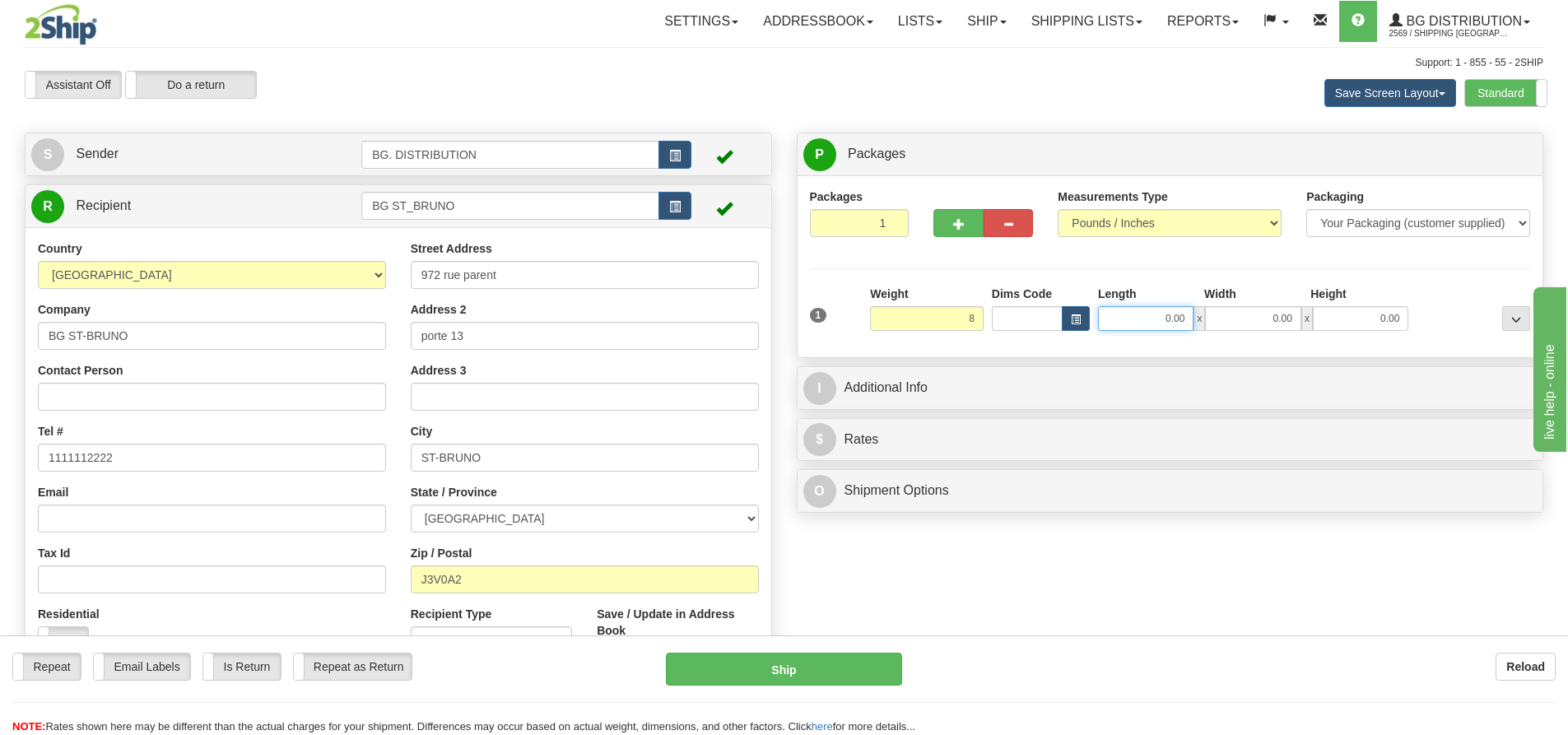
type input "8.00"
drag, startPoint x: 1136, startPoint y: 311, endPoint x: 1153, endPoint y: 318, distance: 18.4
click at [1136, 311] on input "0.00" at bounding box center [1146, 318] width 95 height 25
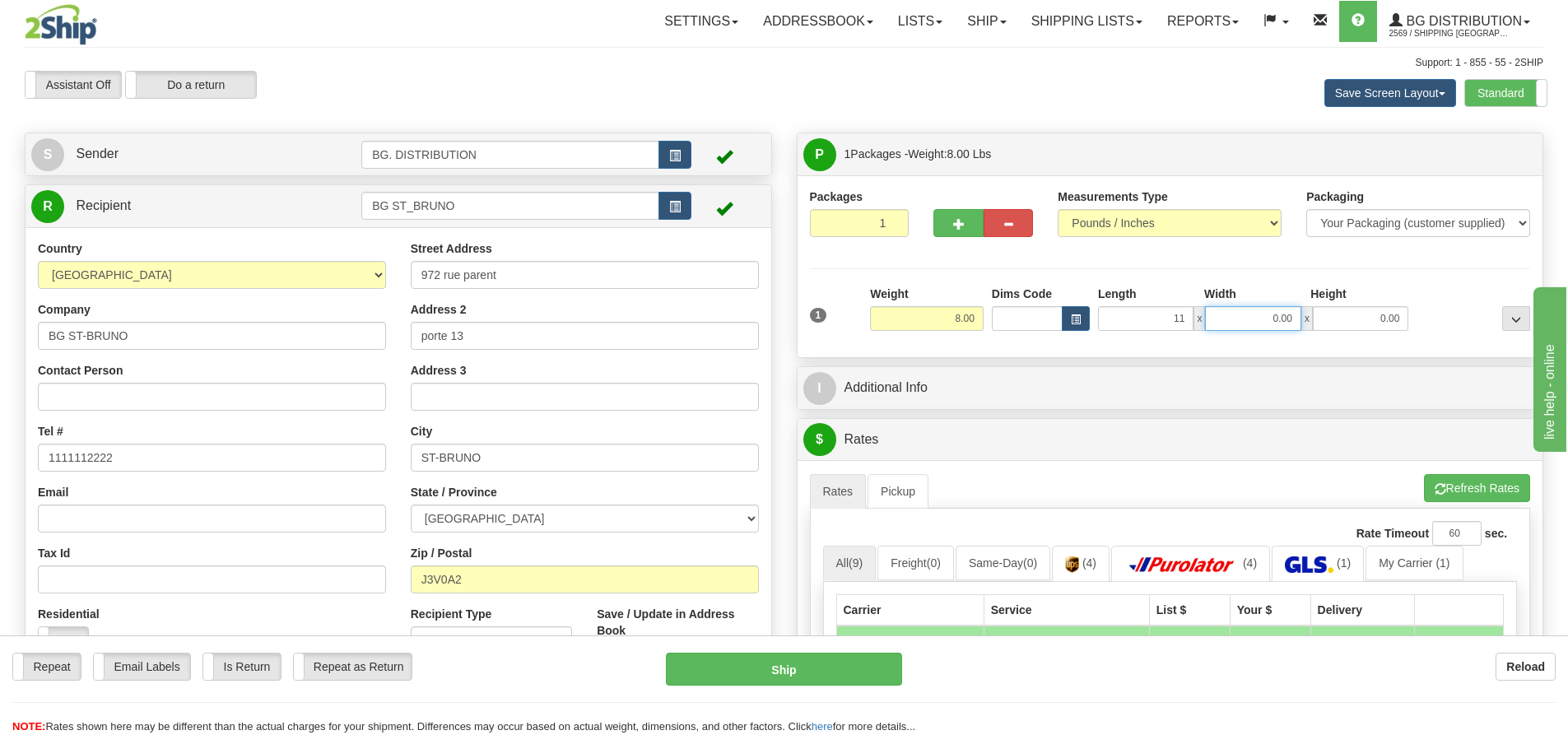
type input "11.00"
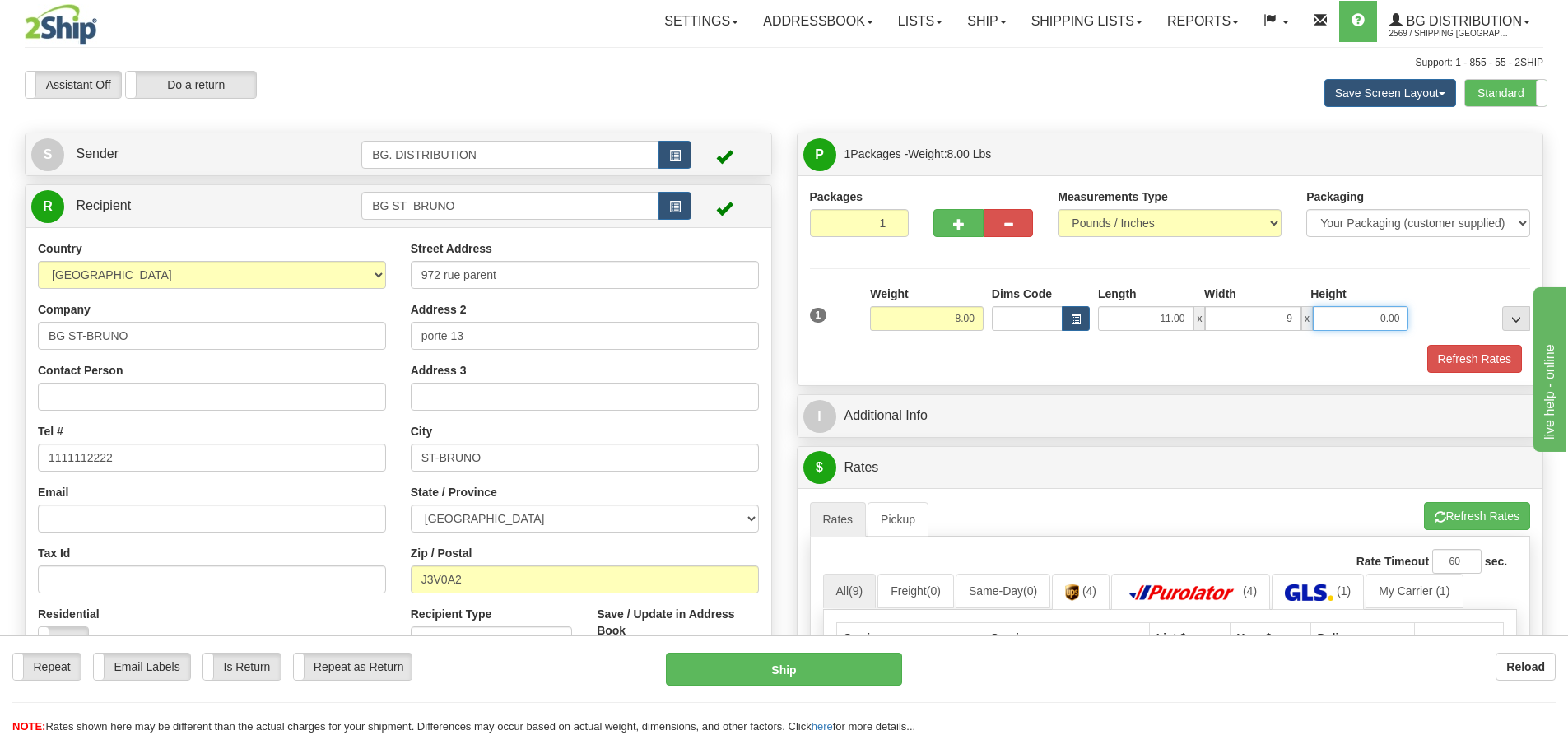
type input "9.00"
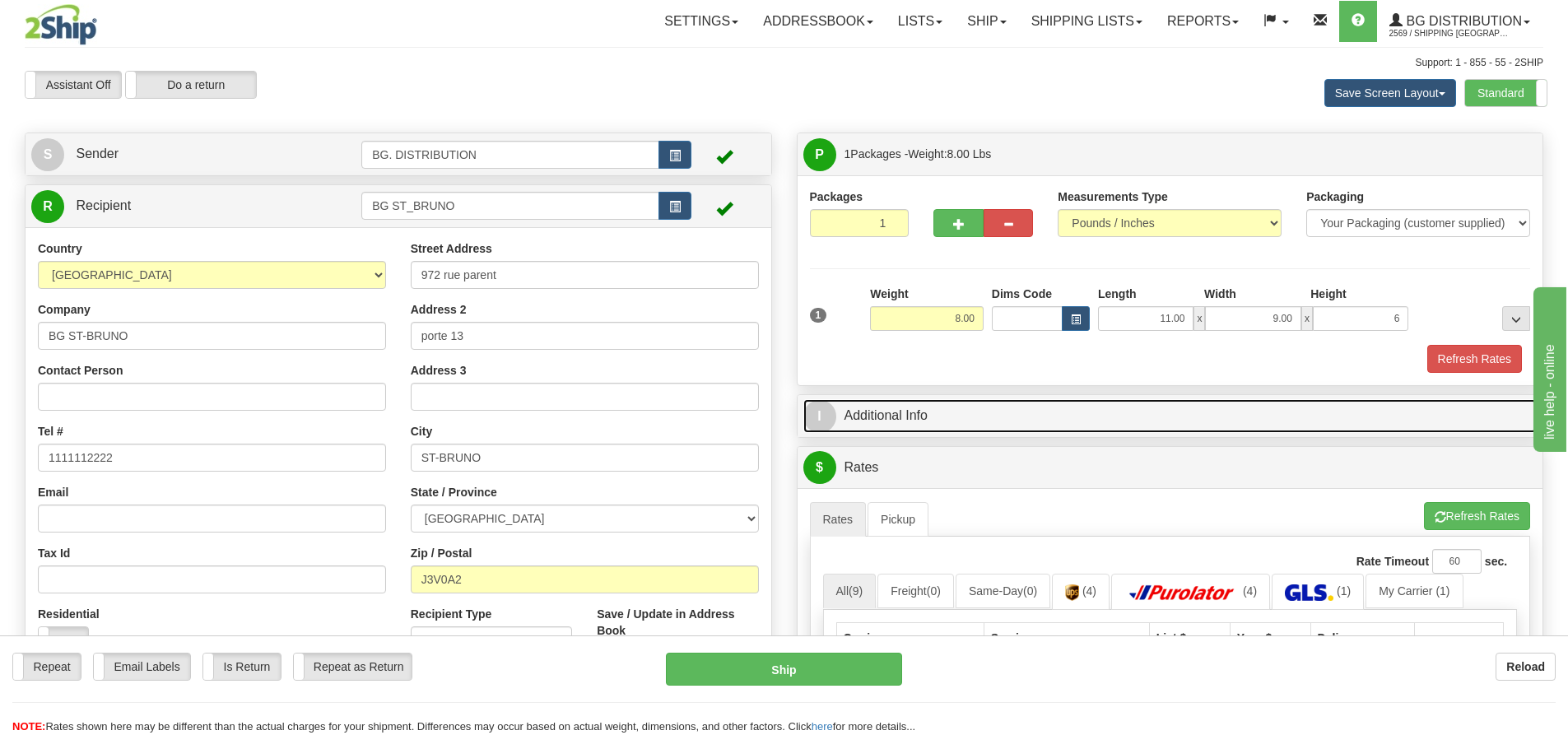
type input "6.00"
click at [814, 415] on span "I" at bounding box center [819, 416] width 33 height 33
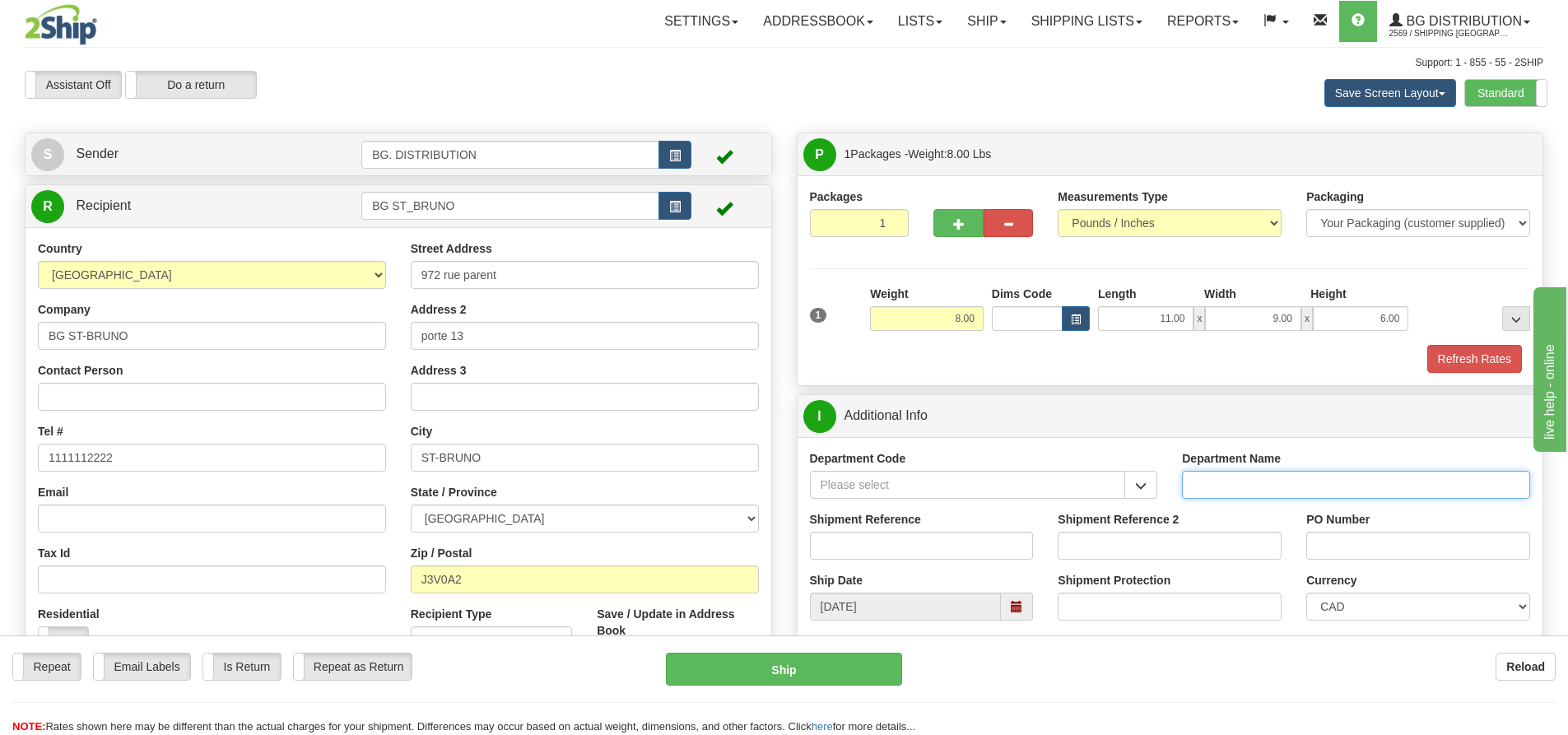
click at [1215, 484] on input "Department Name" at bounding box center [1355, 484] width 348 height 28
type input "."
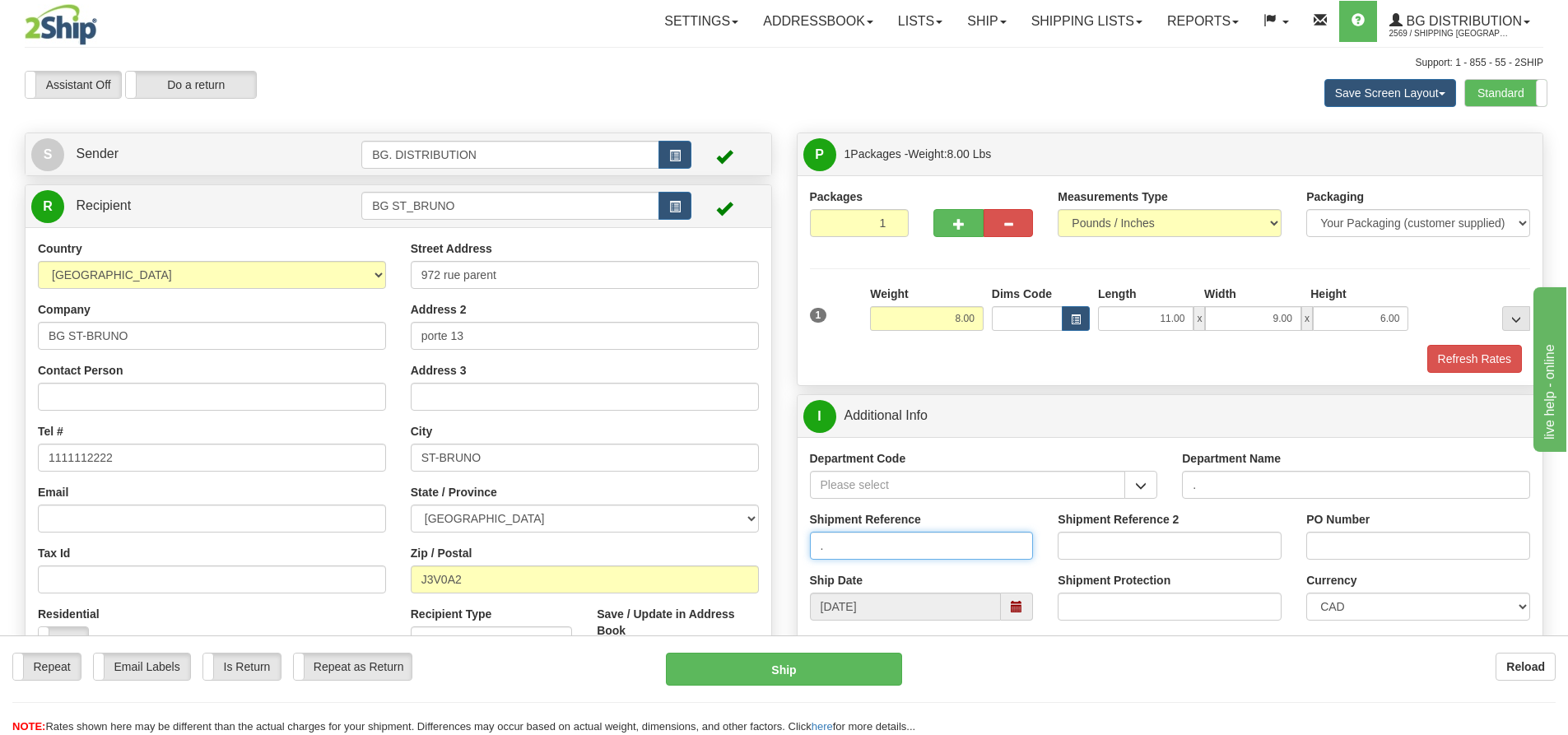
type input "."
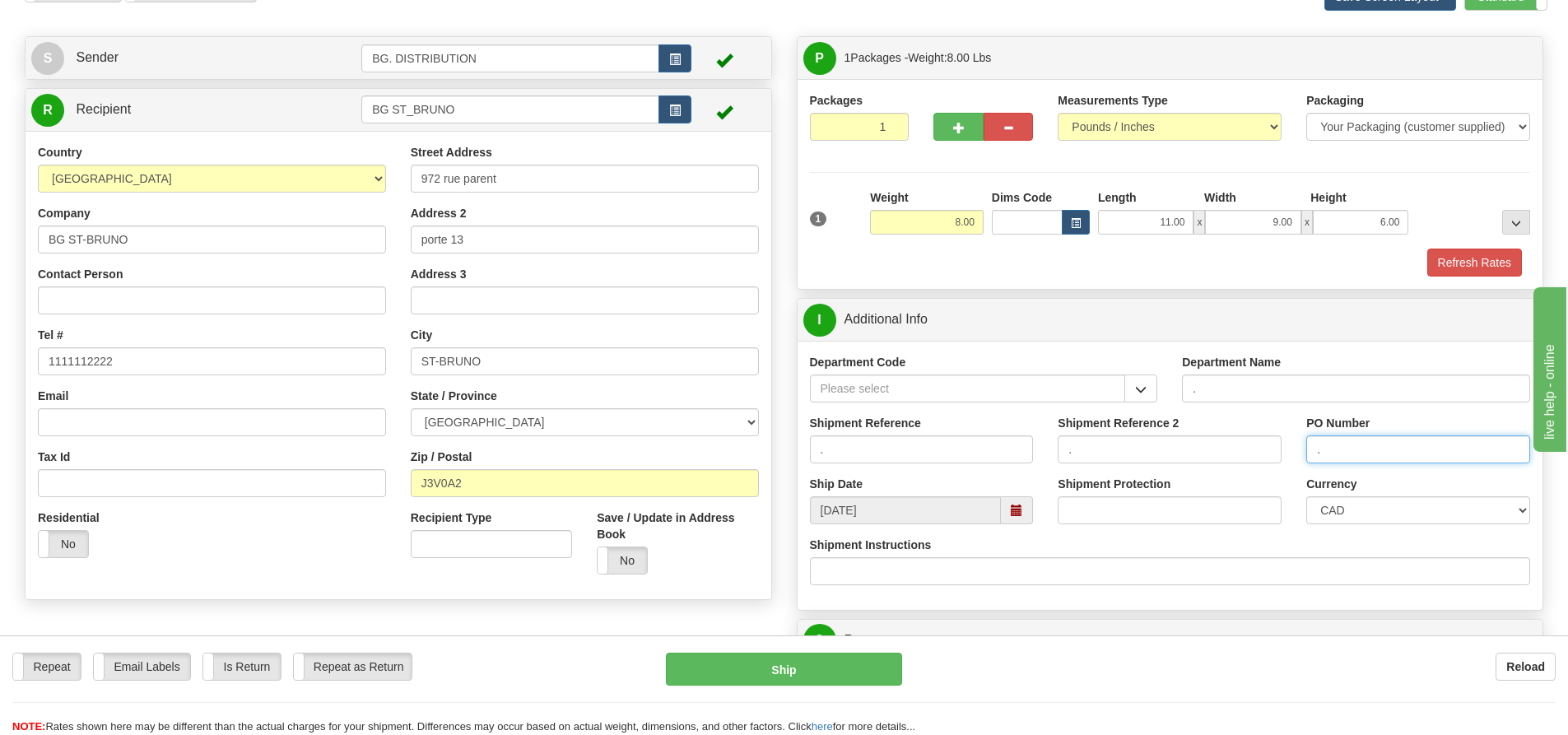
scroll to position [247, 0]
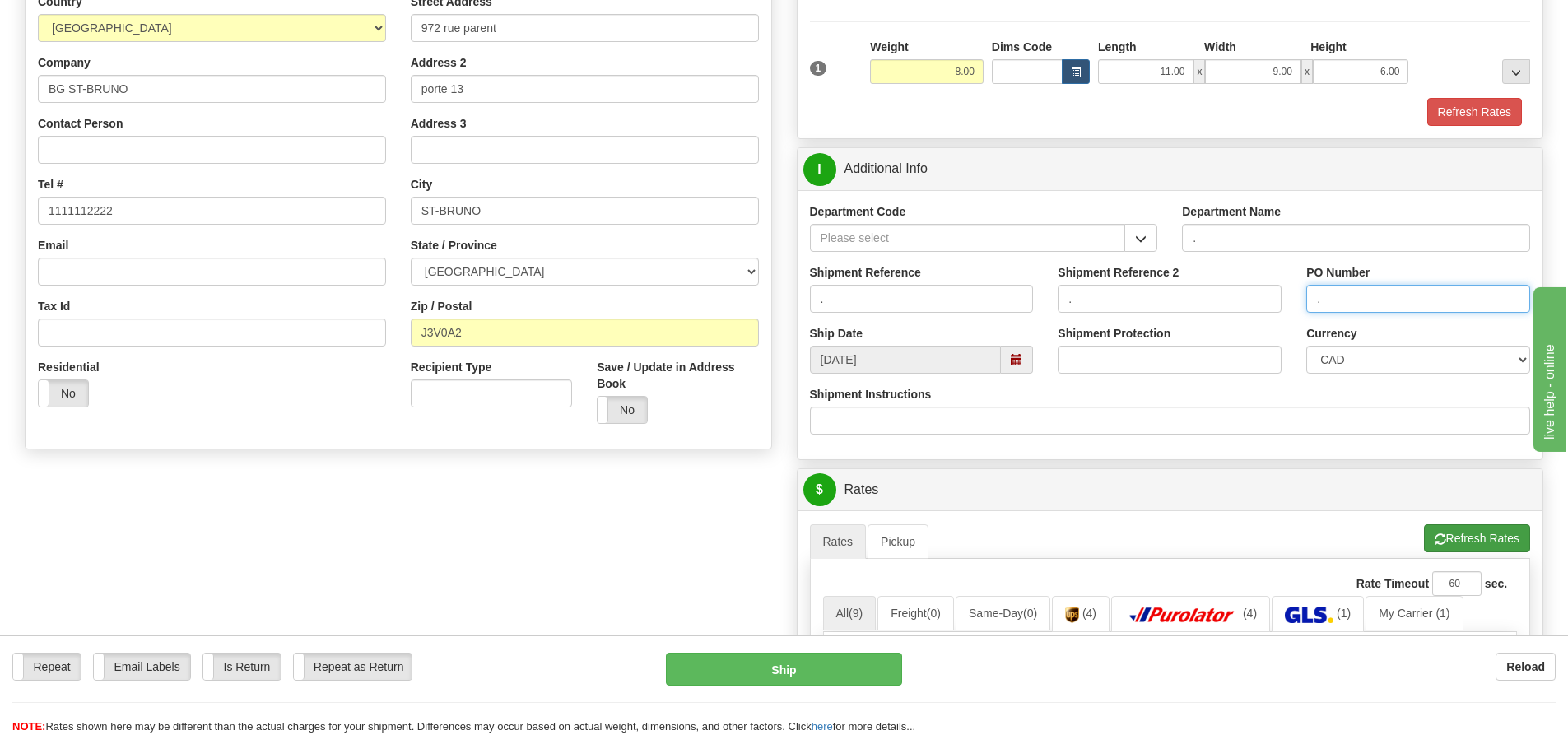
type input "."
click at [1495, 536] on button "Refresh Rates" at bounding box center [1477, 538] width 106 height 28
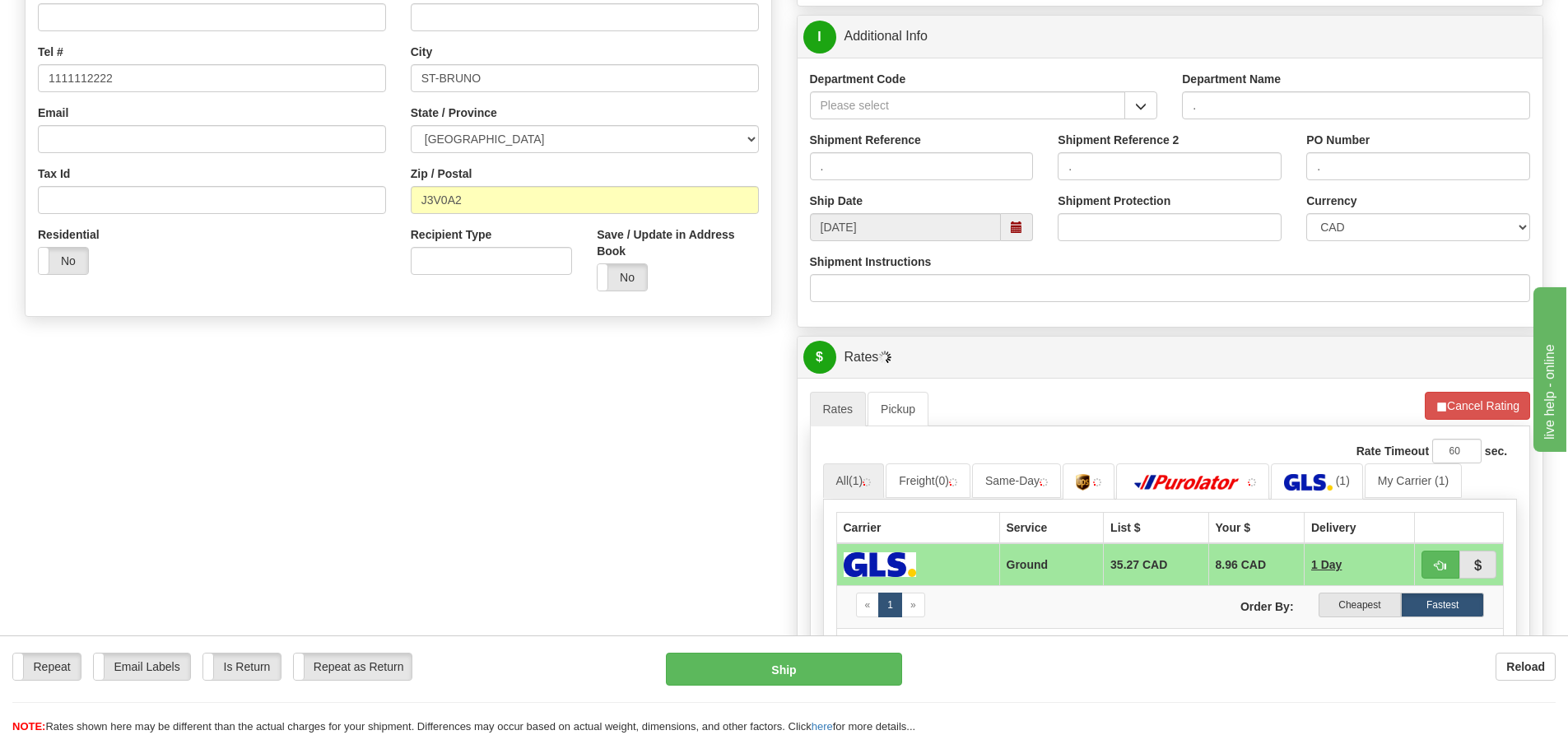
scroll to position [576, 0]
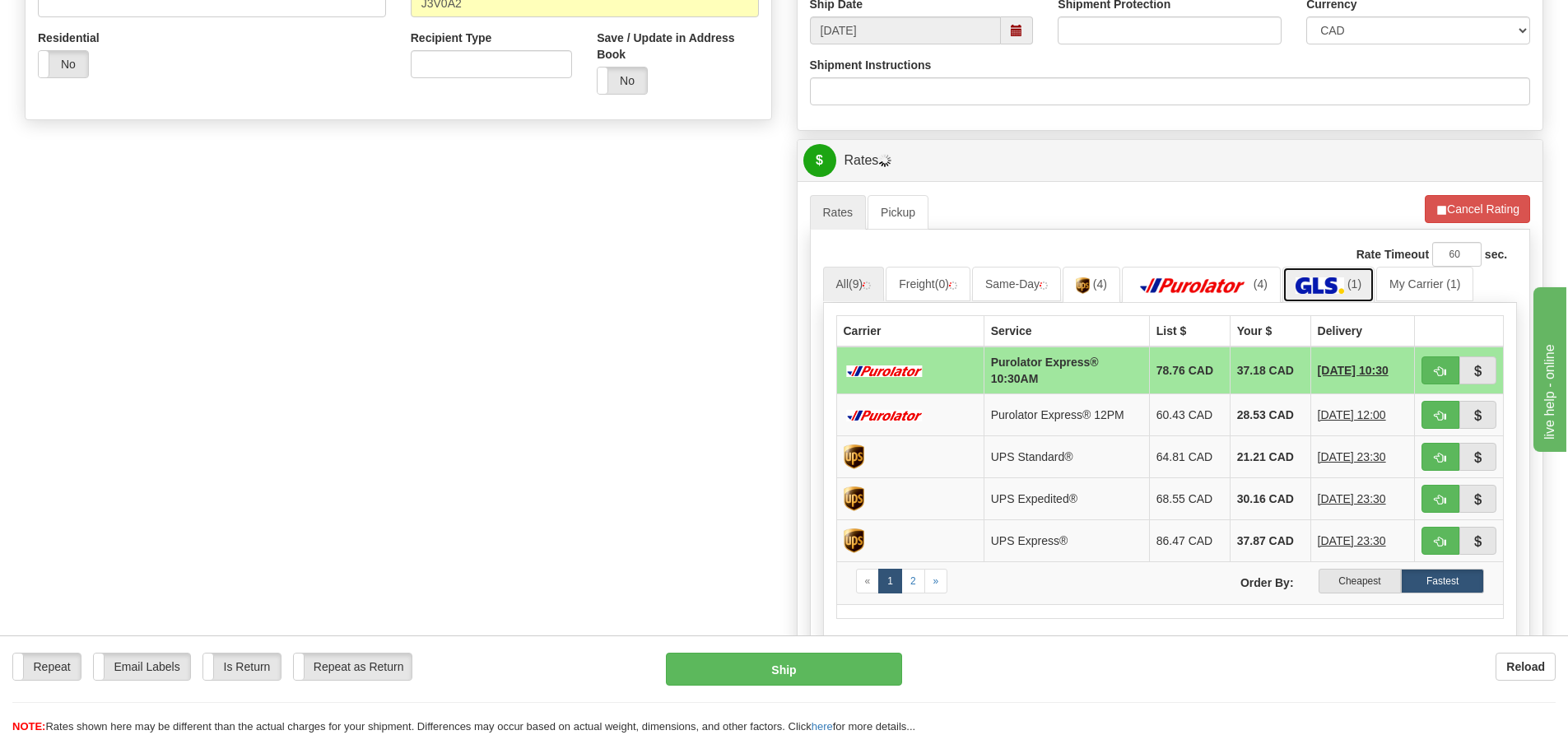
click at [1323, 293] on img at bounding box center [1319, 285] width 48 height 16
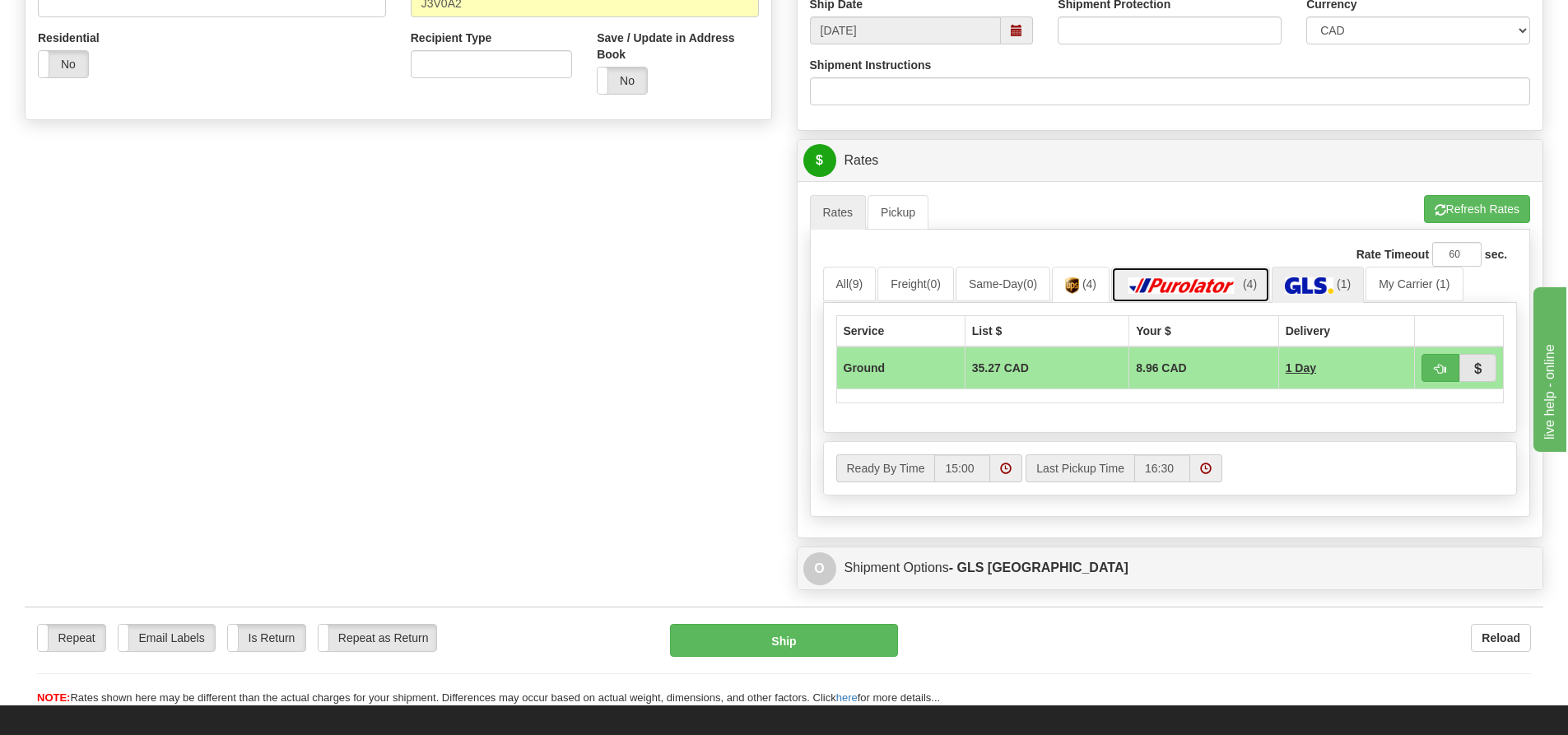
click at [1210, 285] on img at bounding box center [1182, 285] width 115 height 16
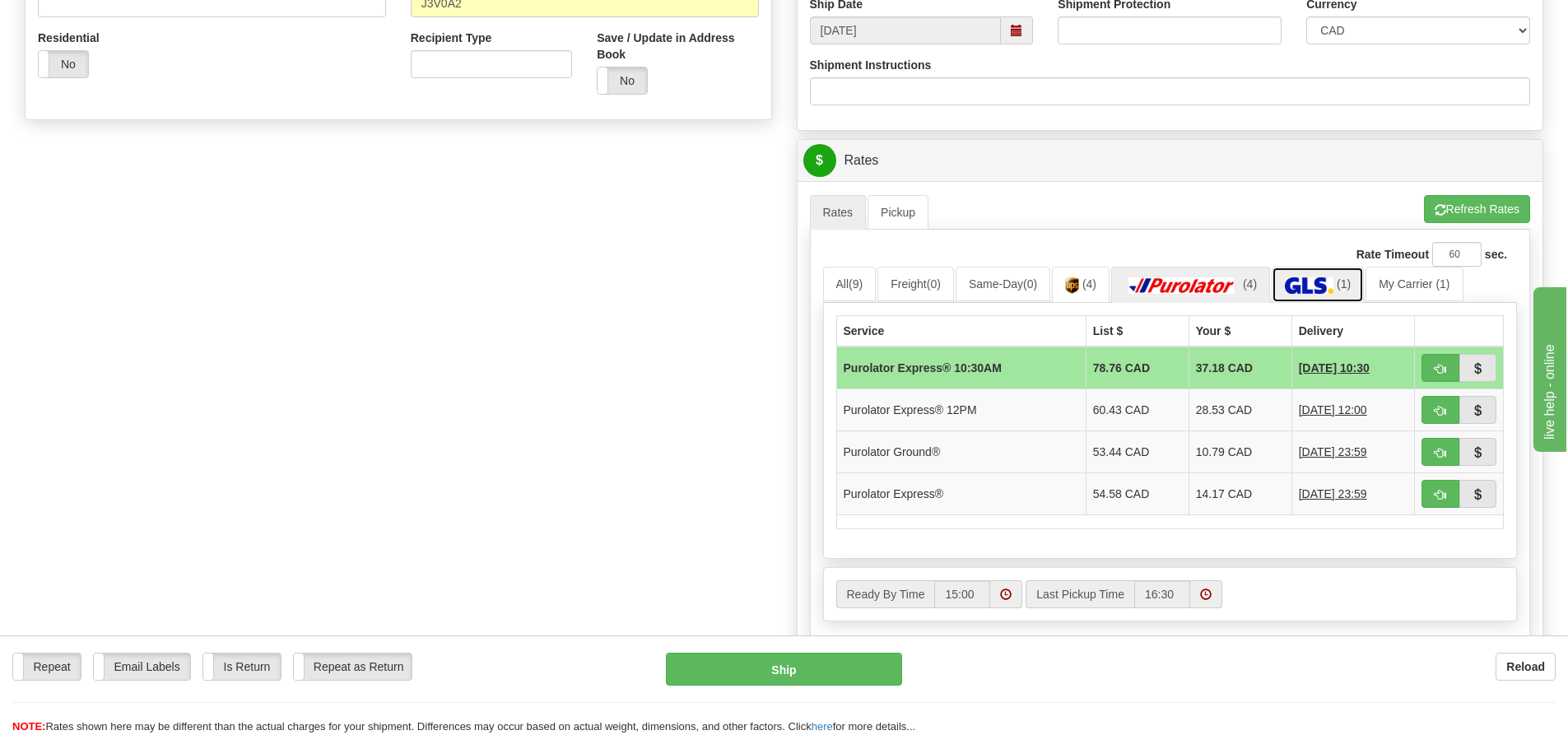
click at [1334, 282] on img at bounding box center [1308, 285] width 48 height 16
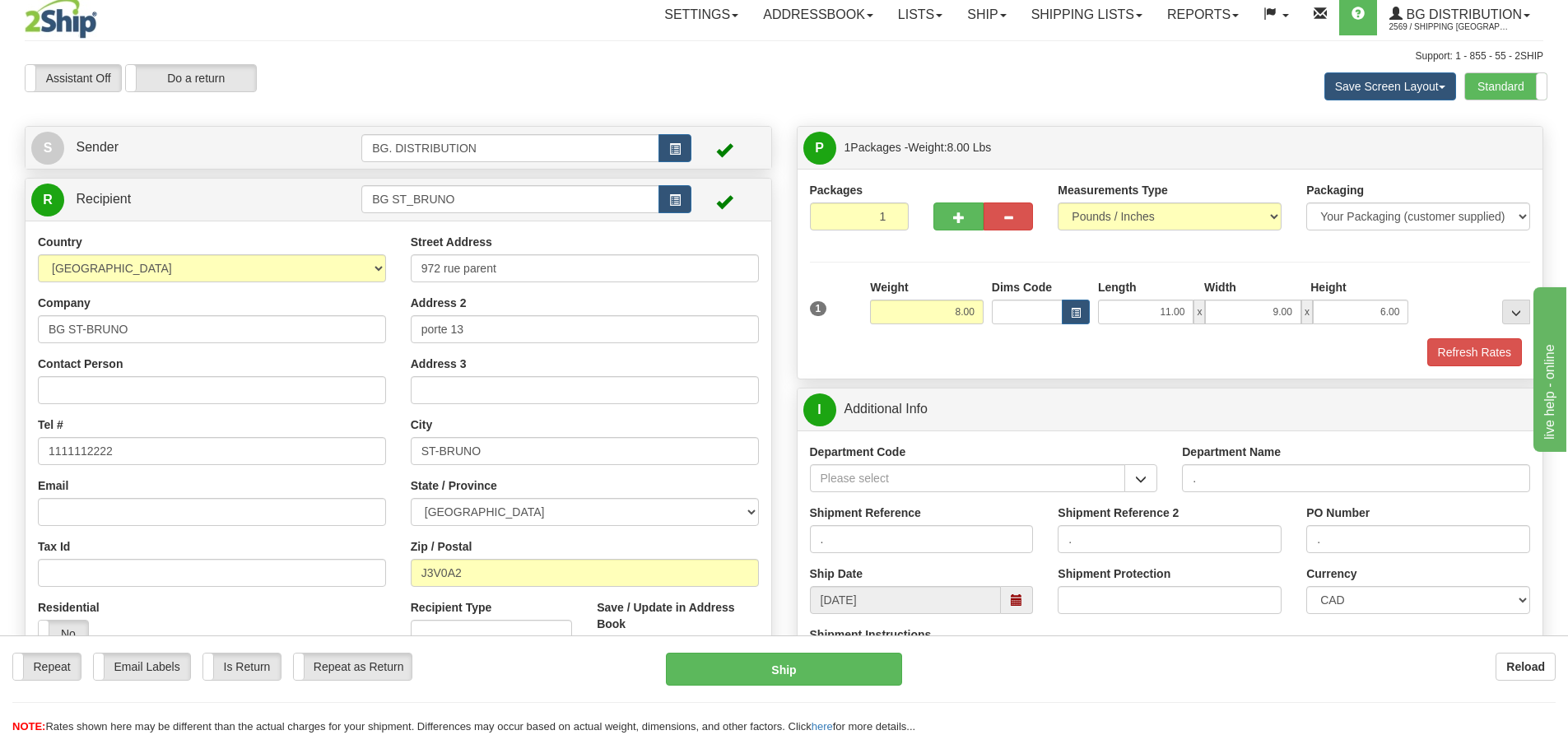
scroll to position [0, 0]
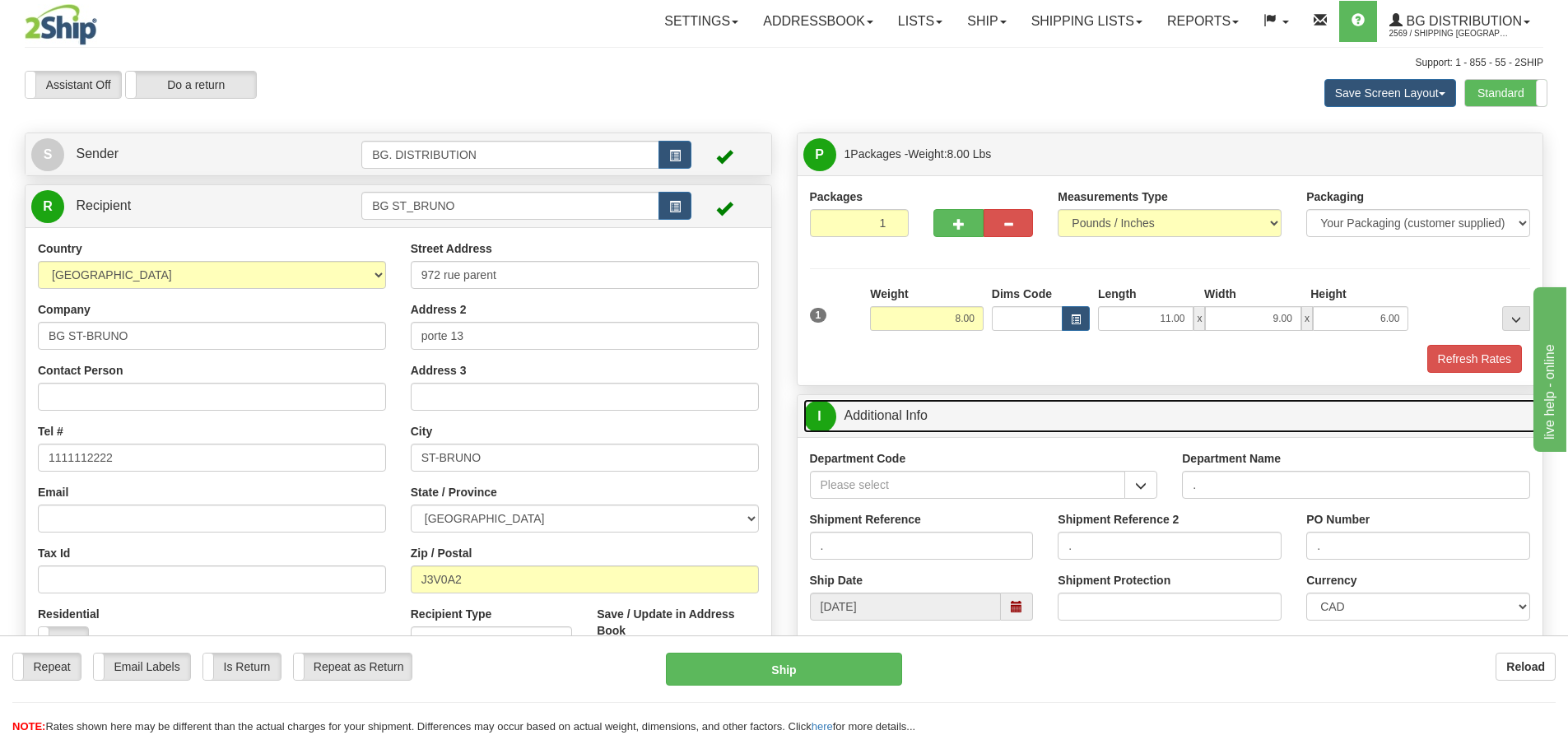
click at [832, 427] on span "I" at bounding box center [819, 416] width 33 height 33
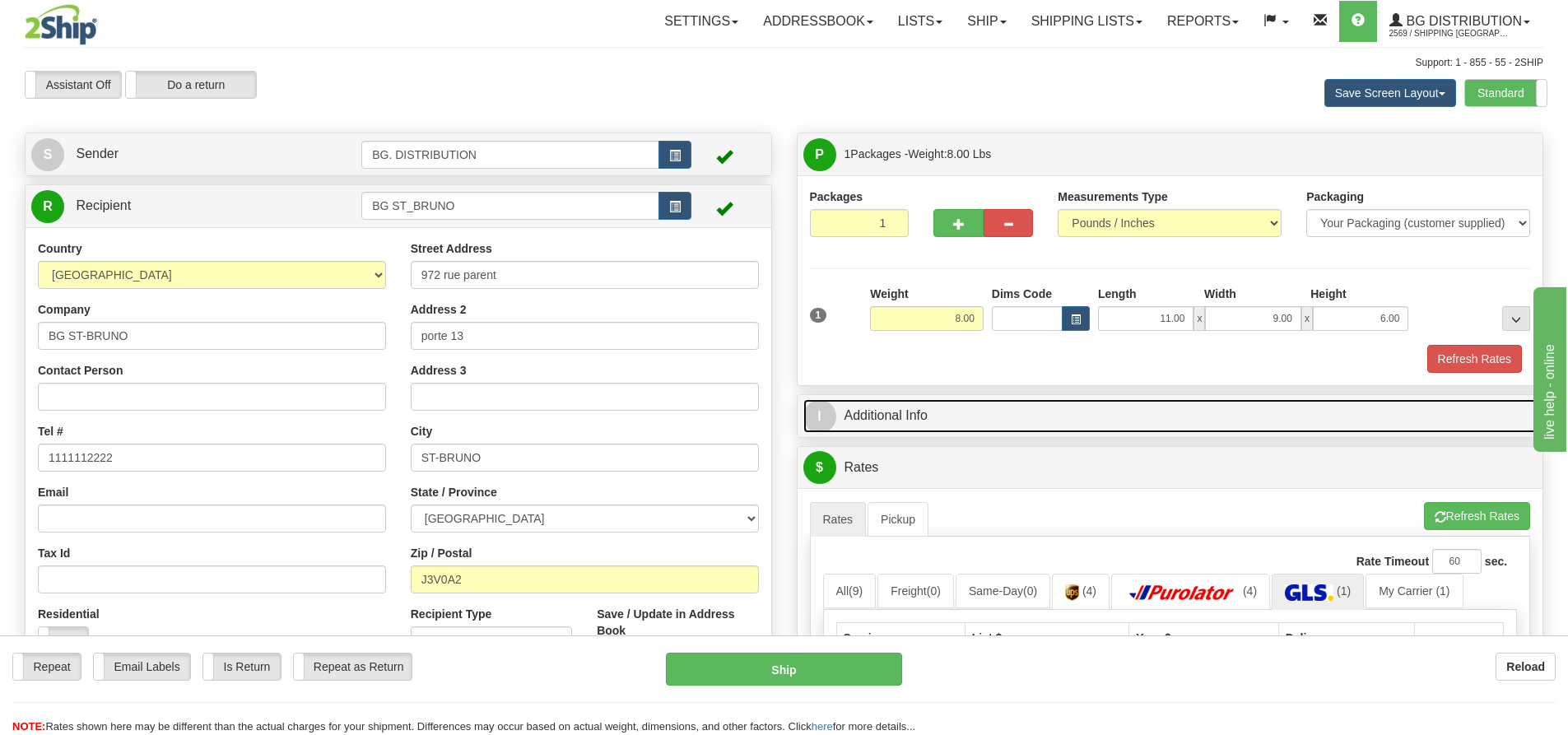
click at [828, 414] on span "I" at bounding box center [819, 416] width 33 height 33
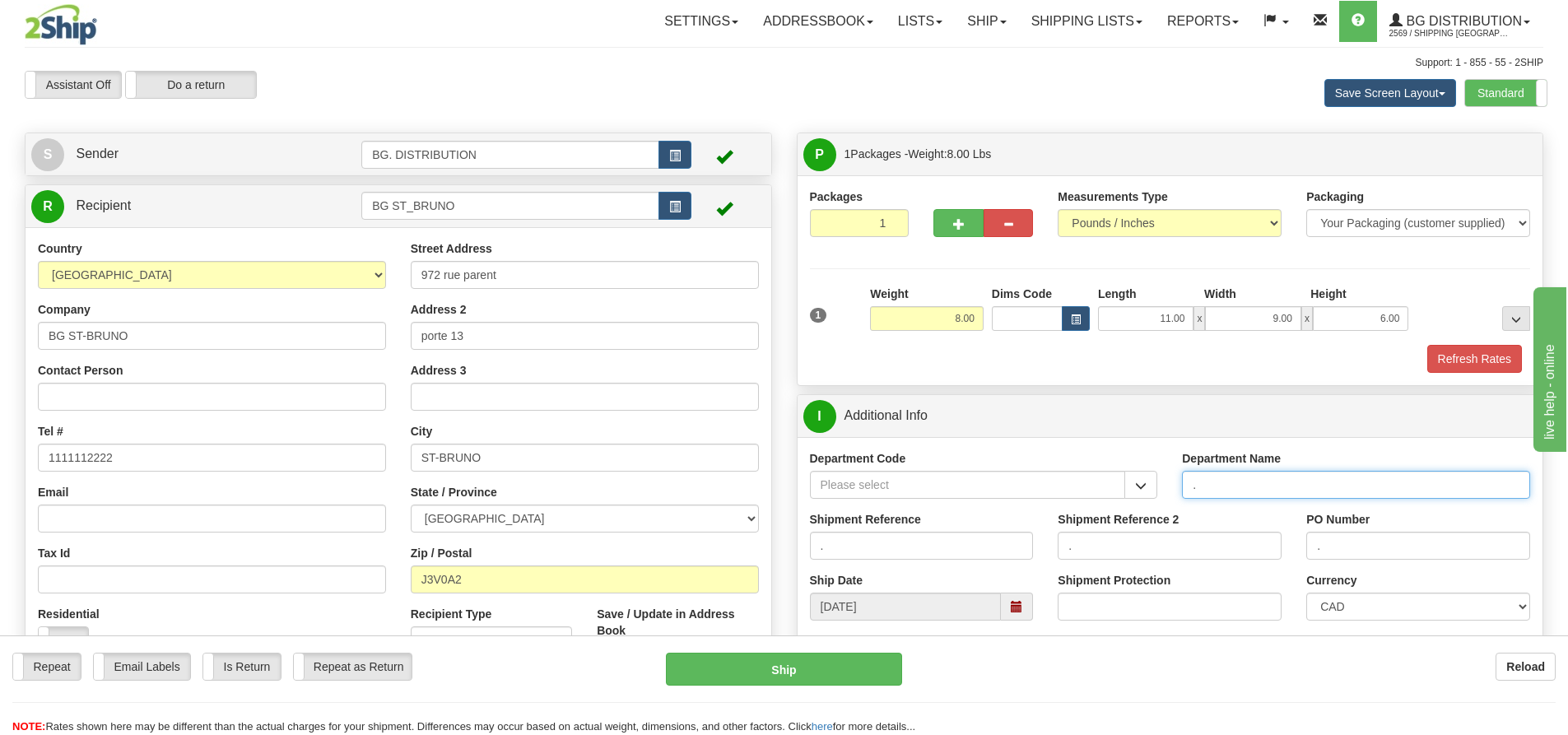
click at [1220, 491] on input "." at bounding box center [1355, 484] width 348 height 28
click at [1222, 489] on input "." at bounding box center [1355, 484] width 348 height 28
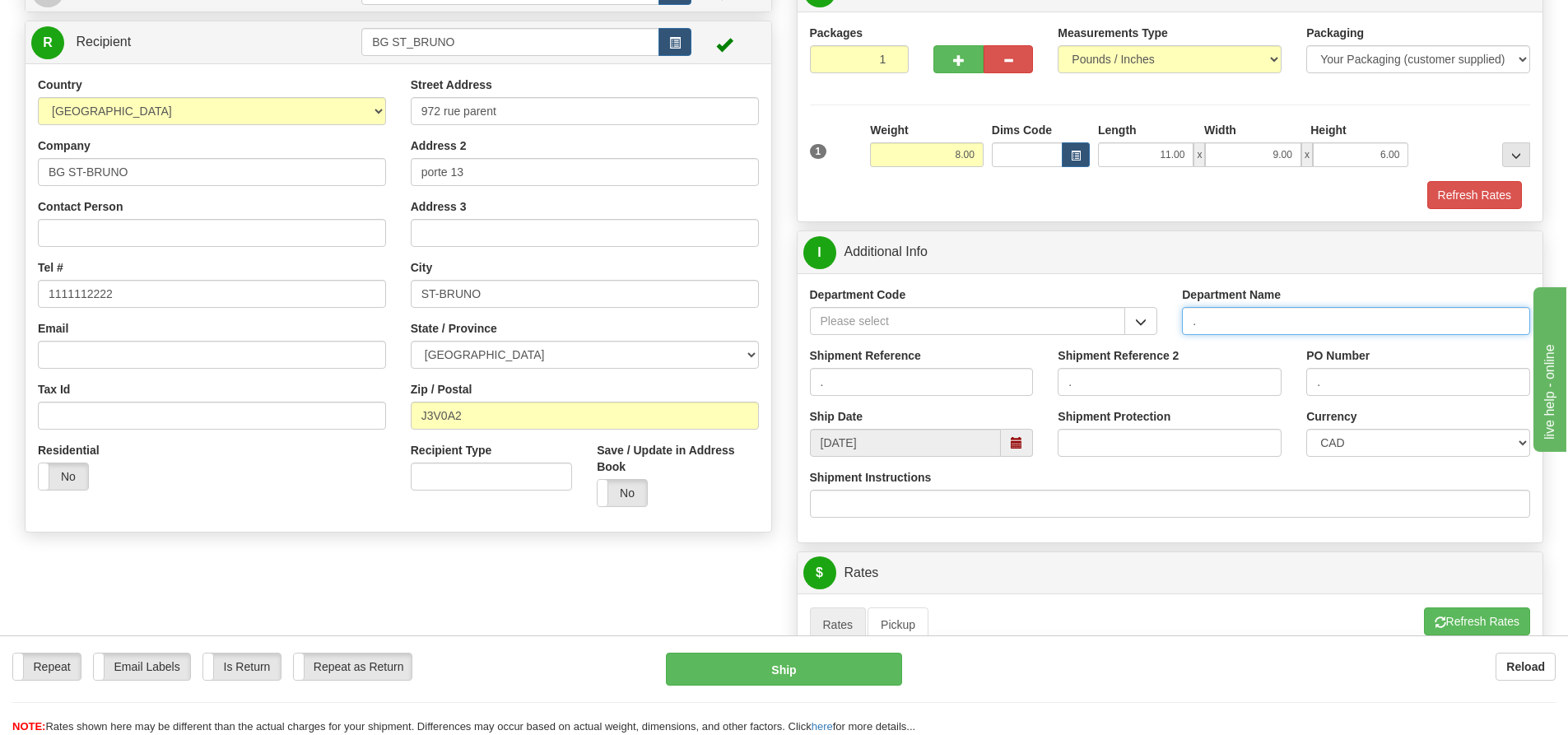
scroll to position [164, 0]
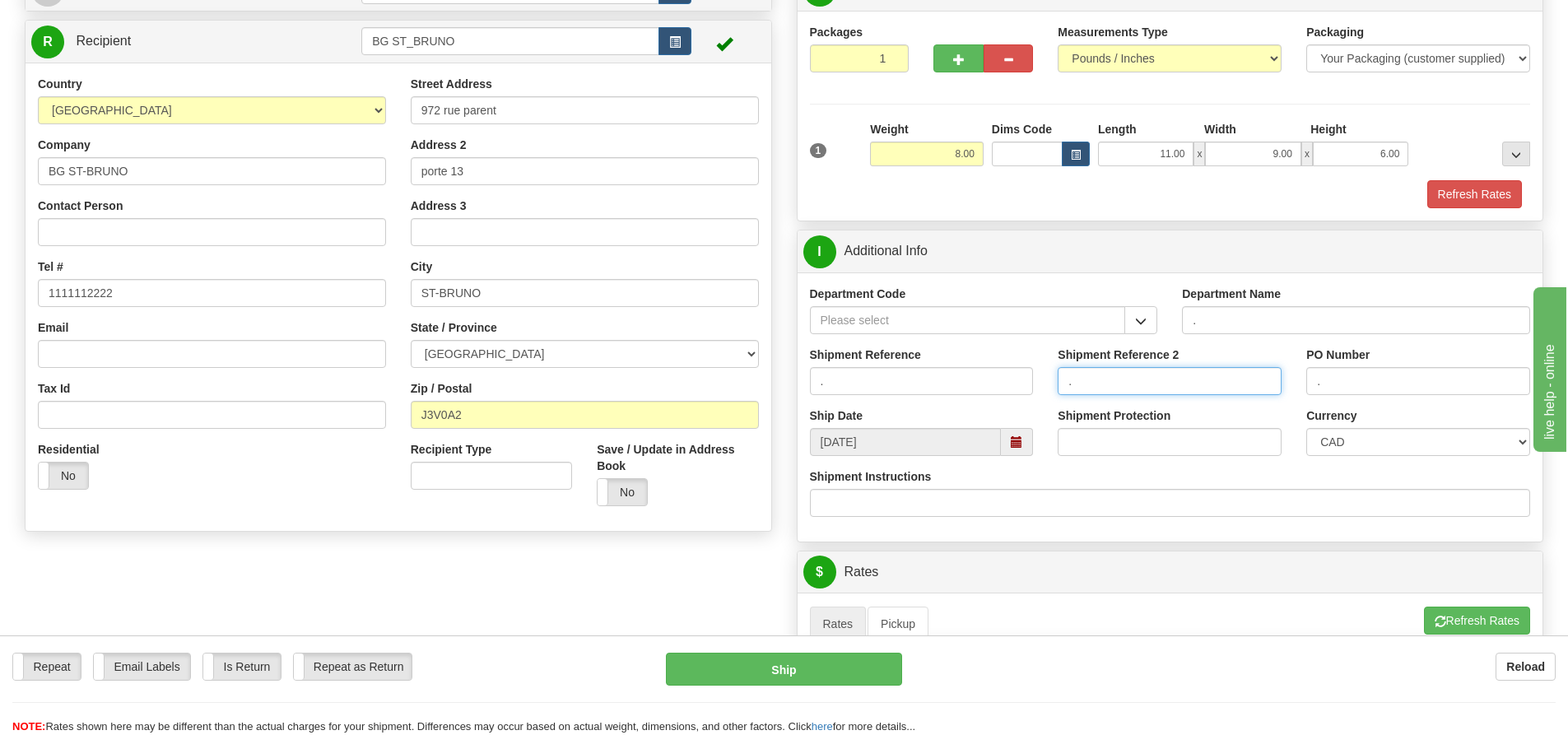
click at [1122, 374] on input "." at bounding box center [1169, 381] width 223 height 28
click at [1357, 381] on input "." at bounding box center [1418, 381] width 223 height 28
click at [1488, 614] on button "Refresh Rates" at bounding box center [1477, 621] width 106 height 28
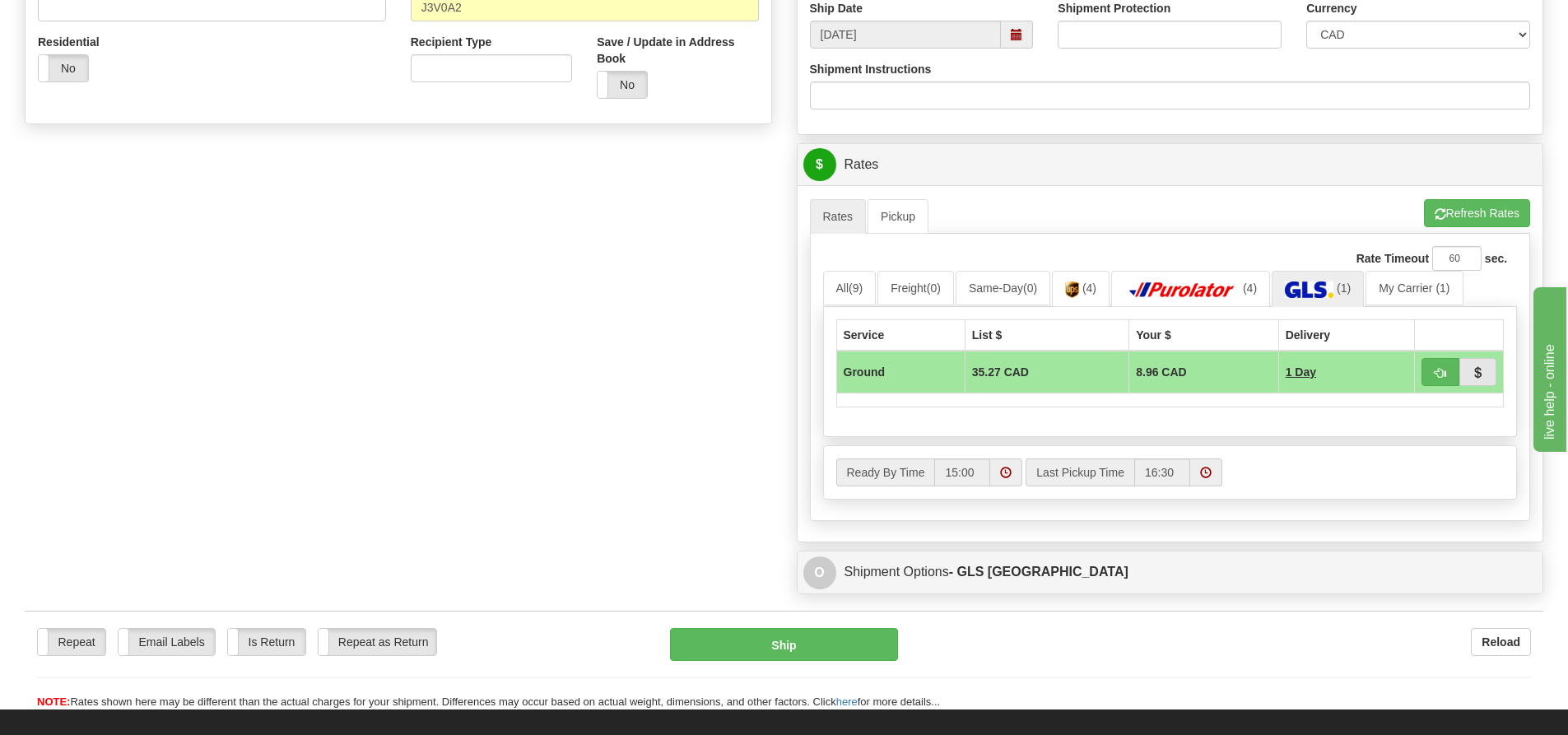
scroll to position [576, 0]
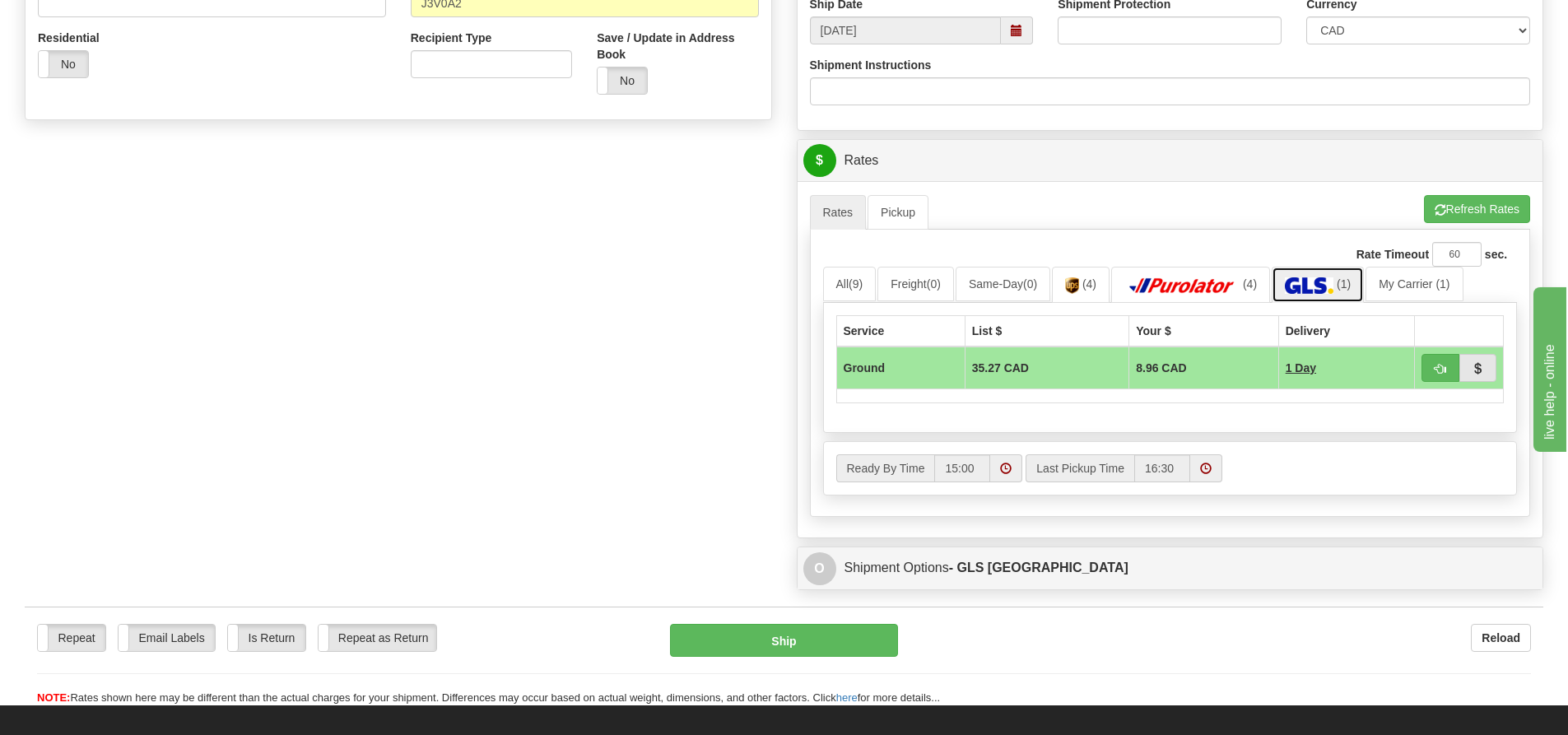
click at [1330, 283] on img at bounding box center [1308, 285] width 48 height 16
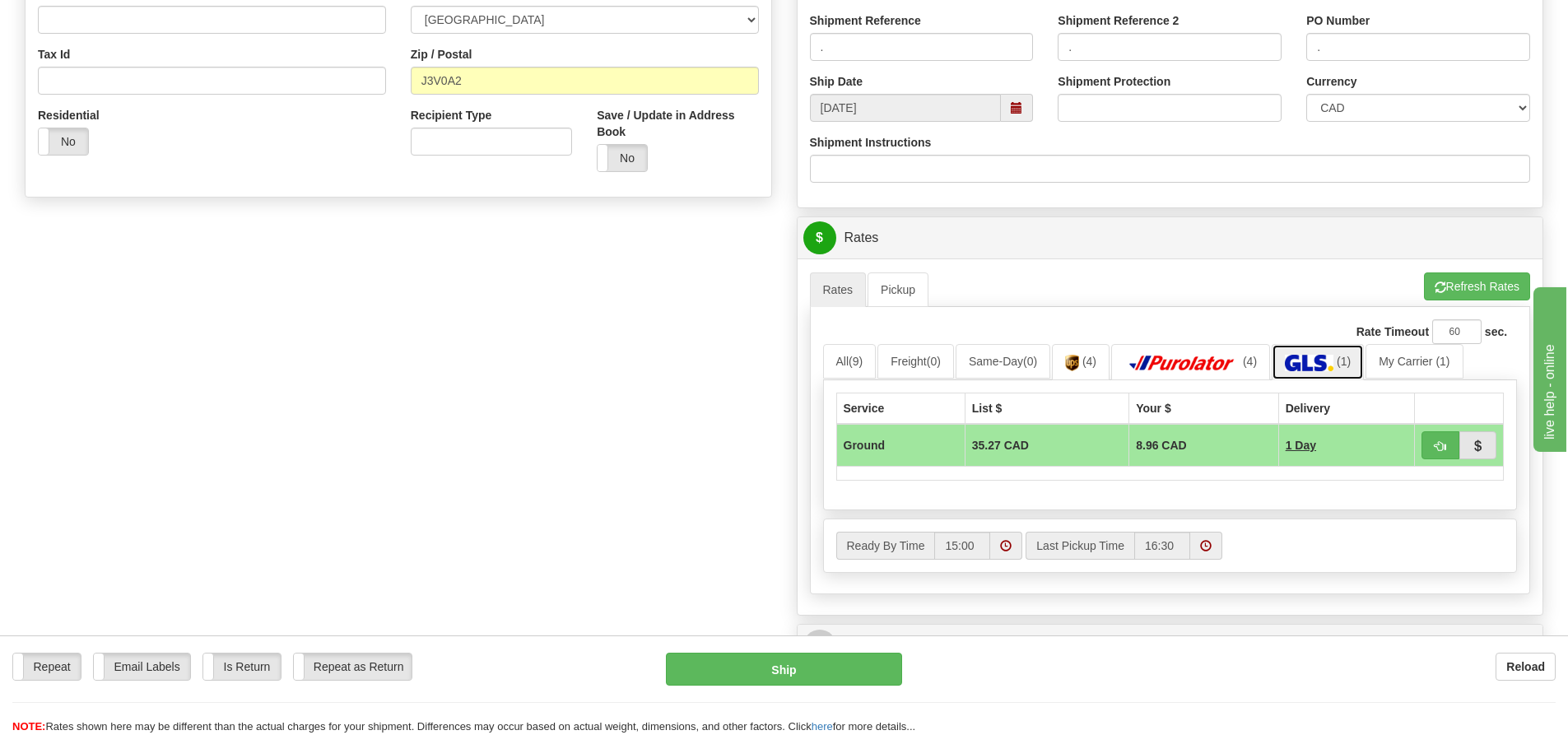
scroll to position [412, 0]
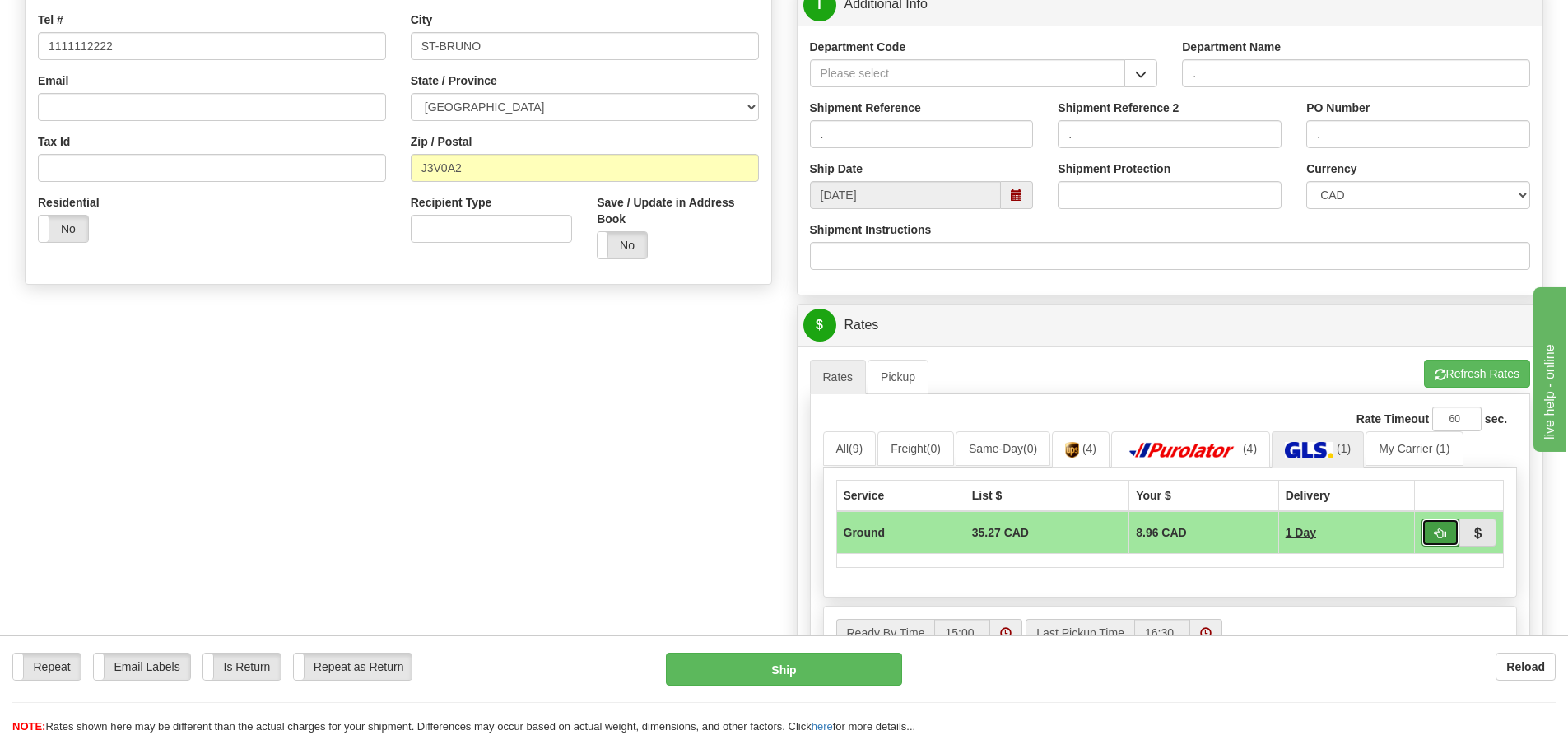
click at [1448, 531] on button "button" at bounding box center [1441, 532] width 38 height 28
type input "1"
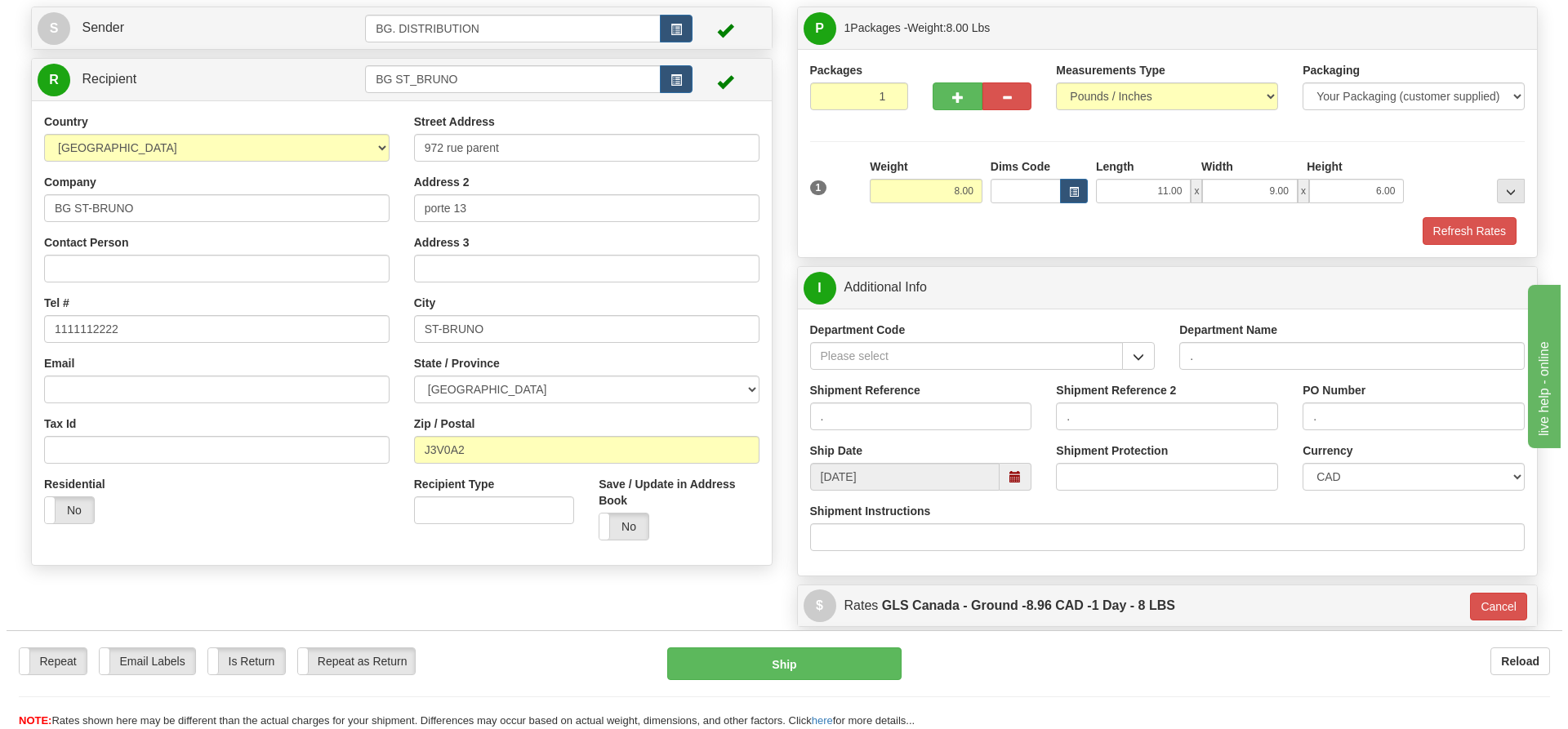
scroll to position [163, 0]
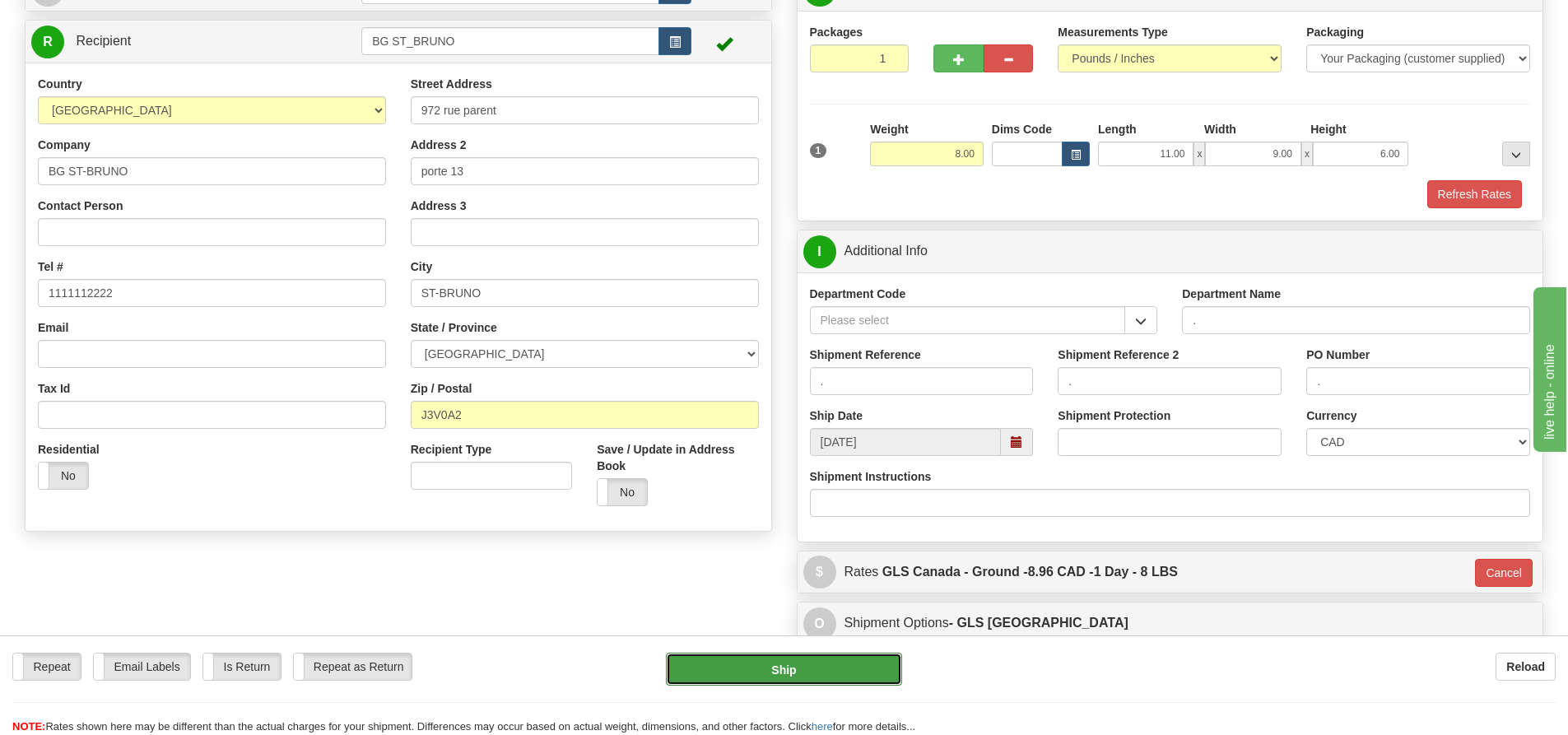
click at [810, 674] on button "Ship" at bounding box center [784, 670] width 236 height 33
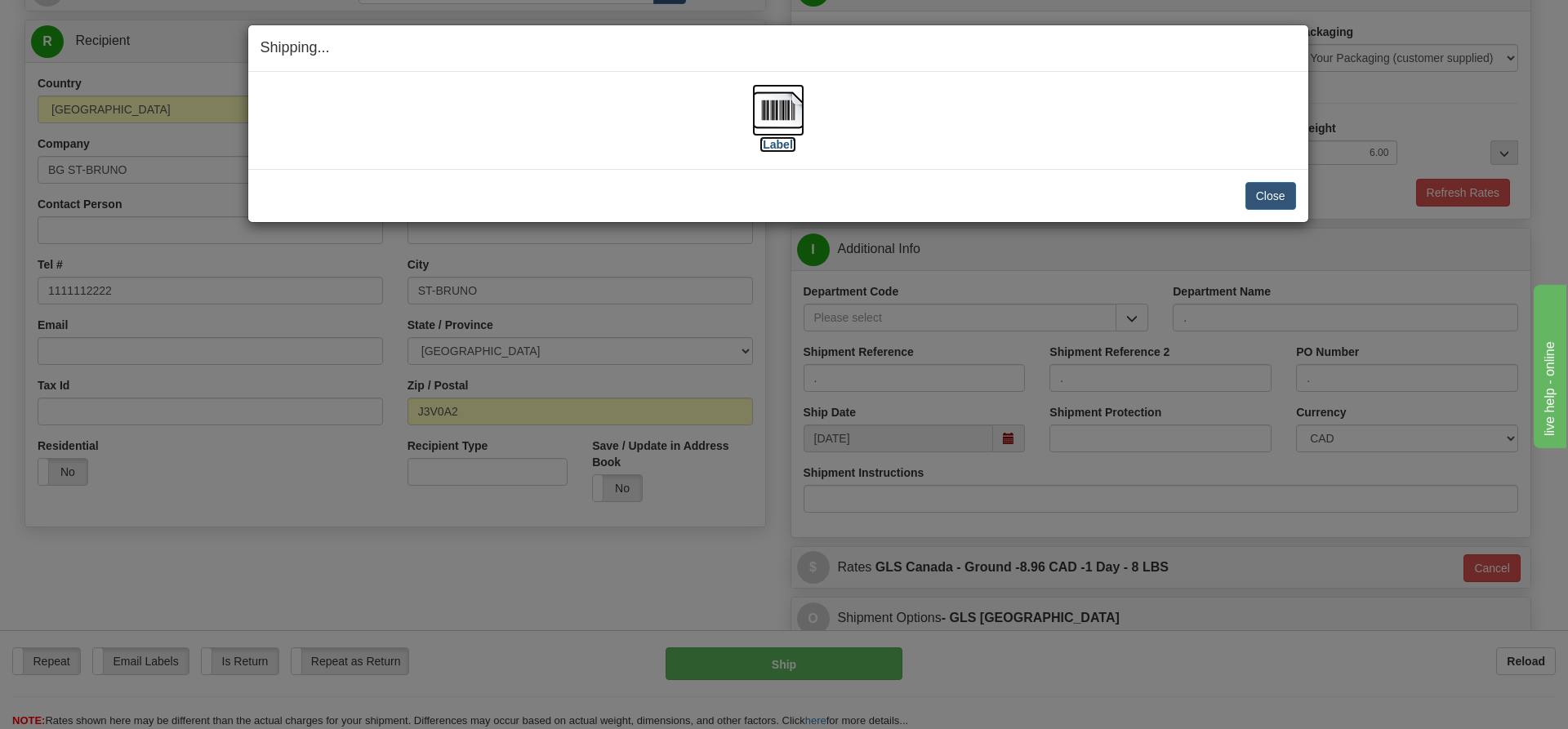
click at [776, 138] on label "[Label]" at bounding box center [779, 144] width 38 height 16
click at [765, 141] on label "[Label]" at bounding box center [779, 144] width 38 height 16
click at [1249, 196] on button "Close" at bounding box center [1271, 196] width 50 height 28
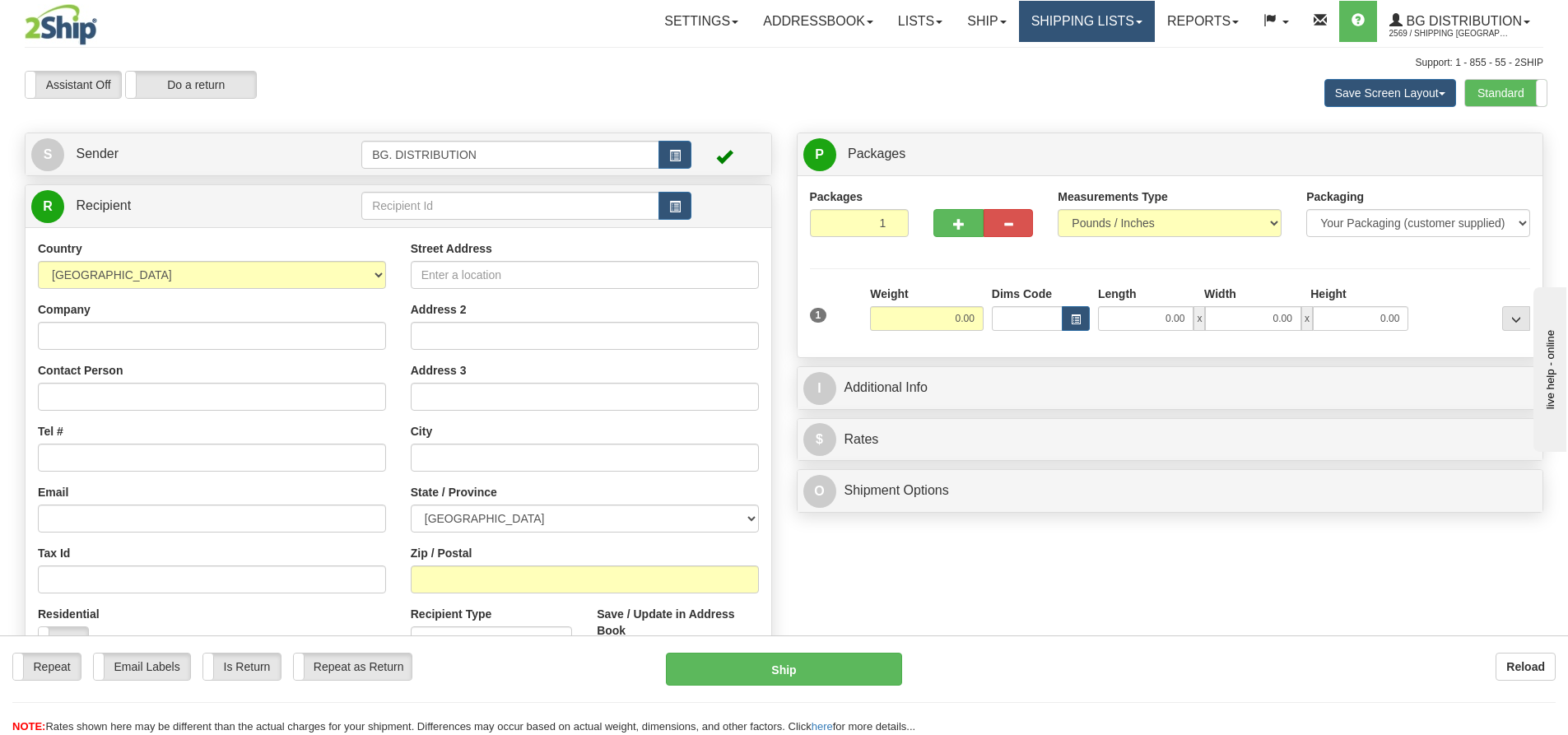
click at [1126, 13] on link "Shipping lists" at bounding box center [1087, 21] width 136 height 41
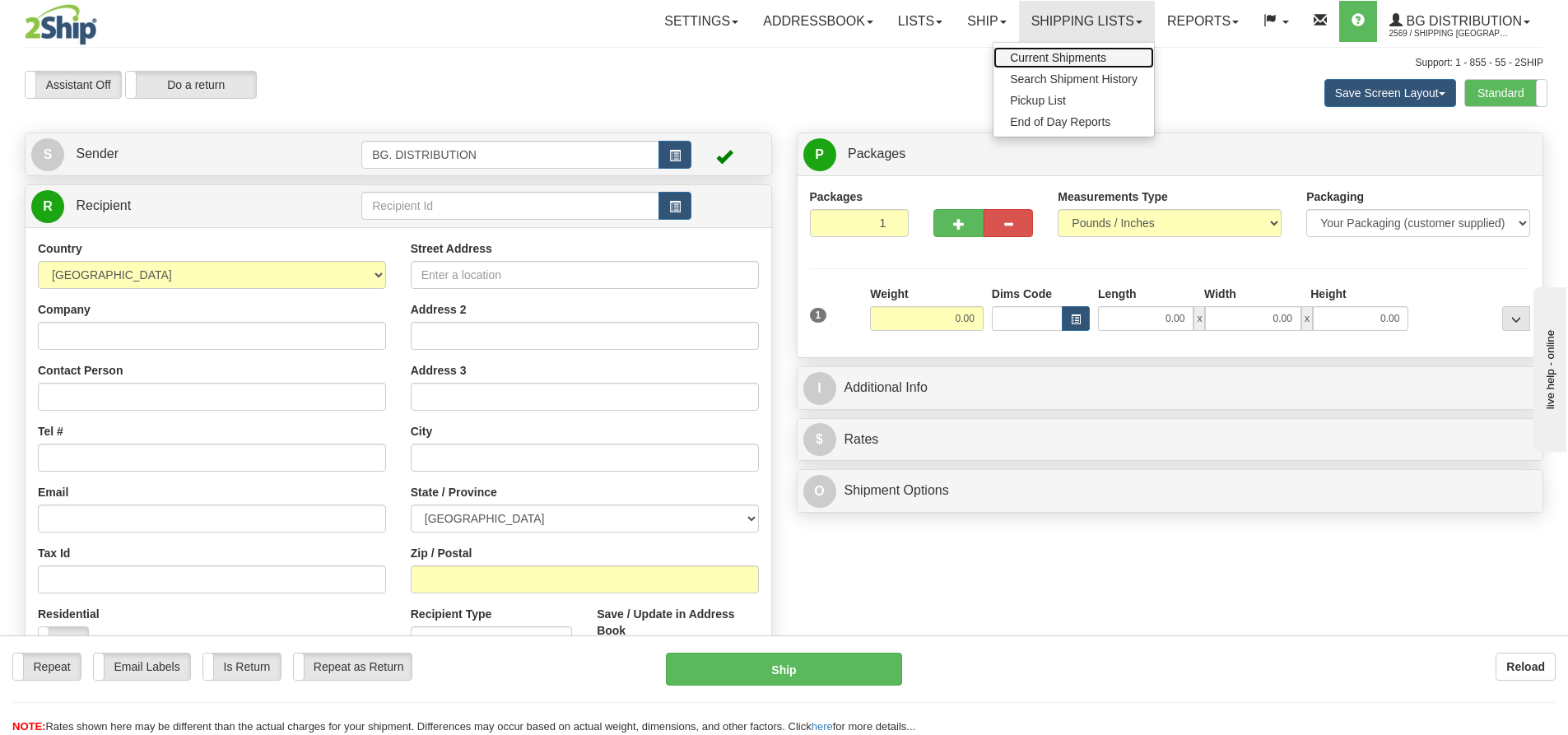
click at [1084, 57] on span "Current Shipments" at bounding box center [1058, 57] width 96 height 13
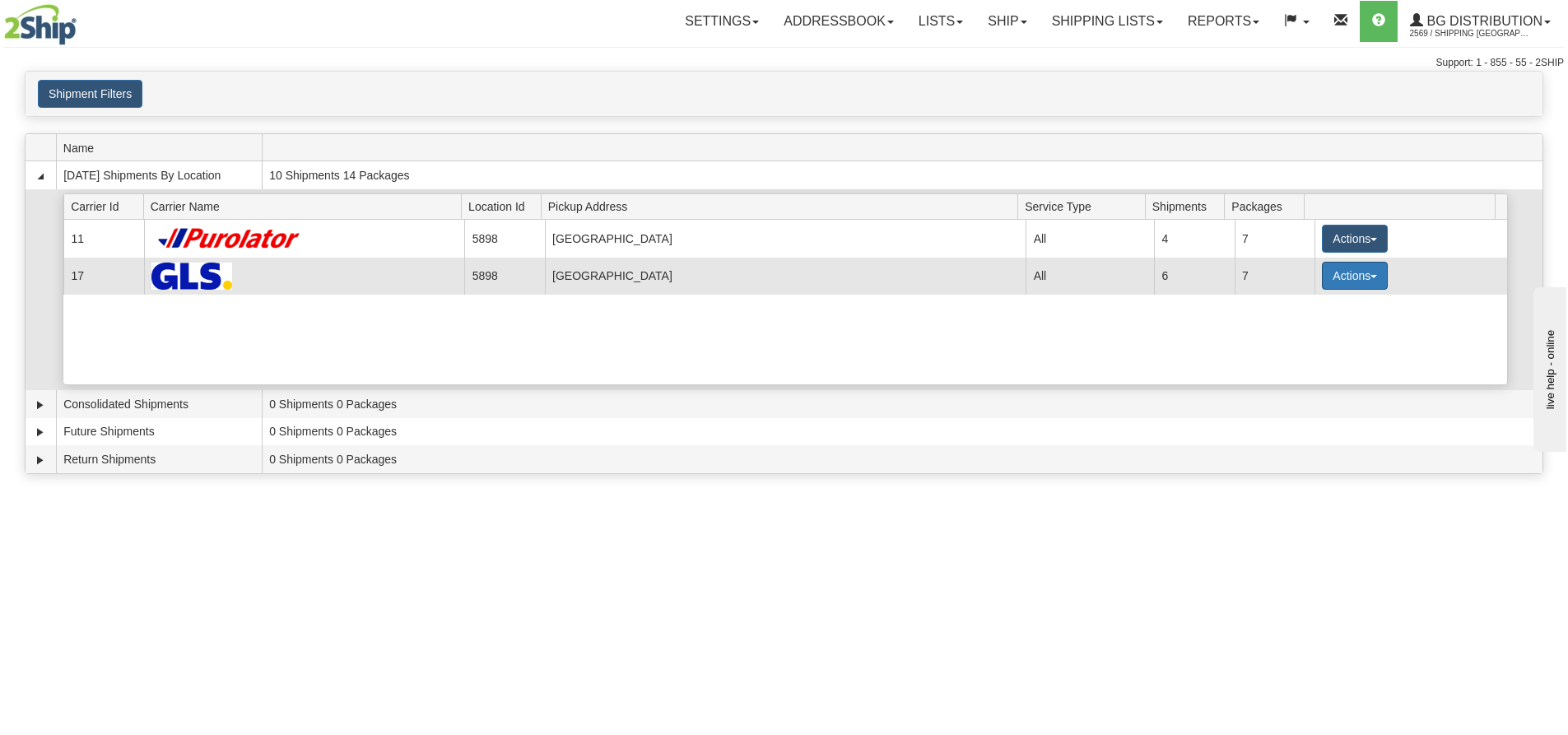
click at [1346, 273] on button "Actions" at bounding box center [1355, 275] width 65 height 28
click at [1315, 306] on span "Details" at bounding box center [1294, 306] width 45 height 12
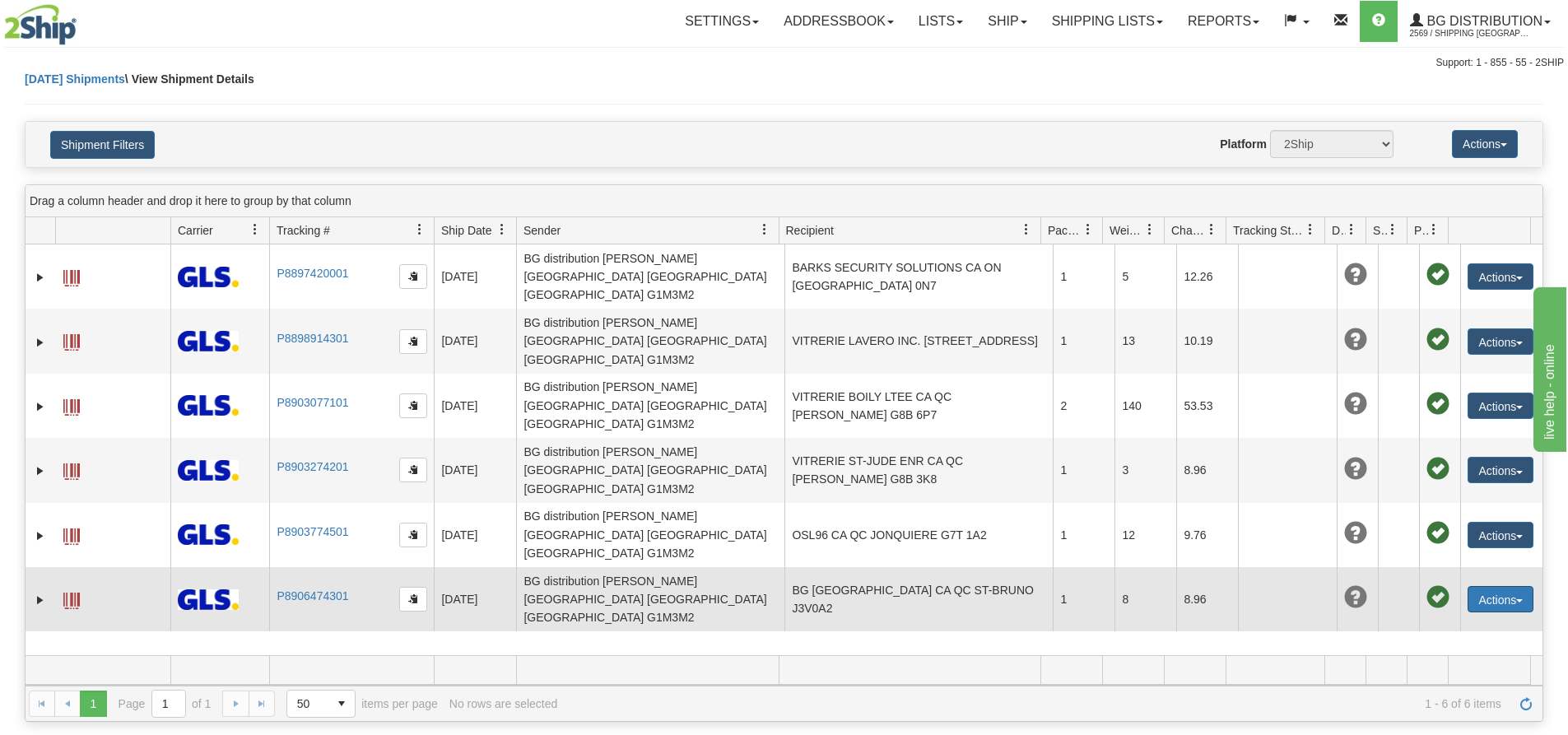
click at [1479, 586] on button "Actions" at bounding box center [1501, 599] width 65 height 26
click at [1427, 619] on link "Edit" at bounding box center [1466, 630] width 132 height 22
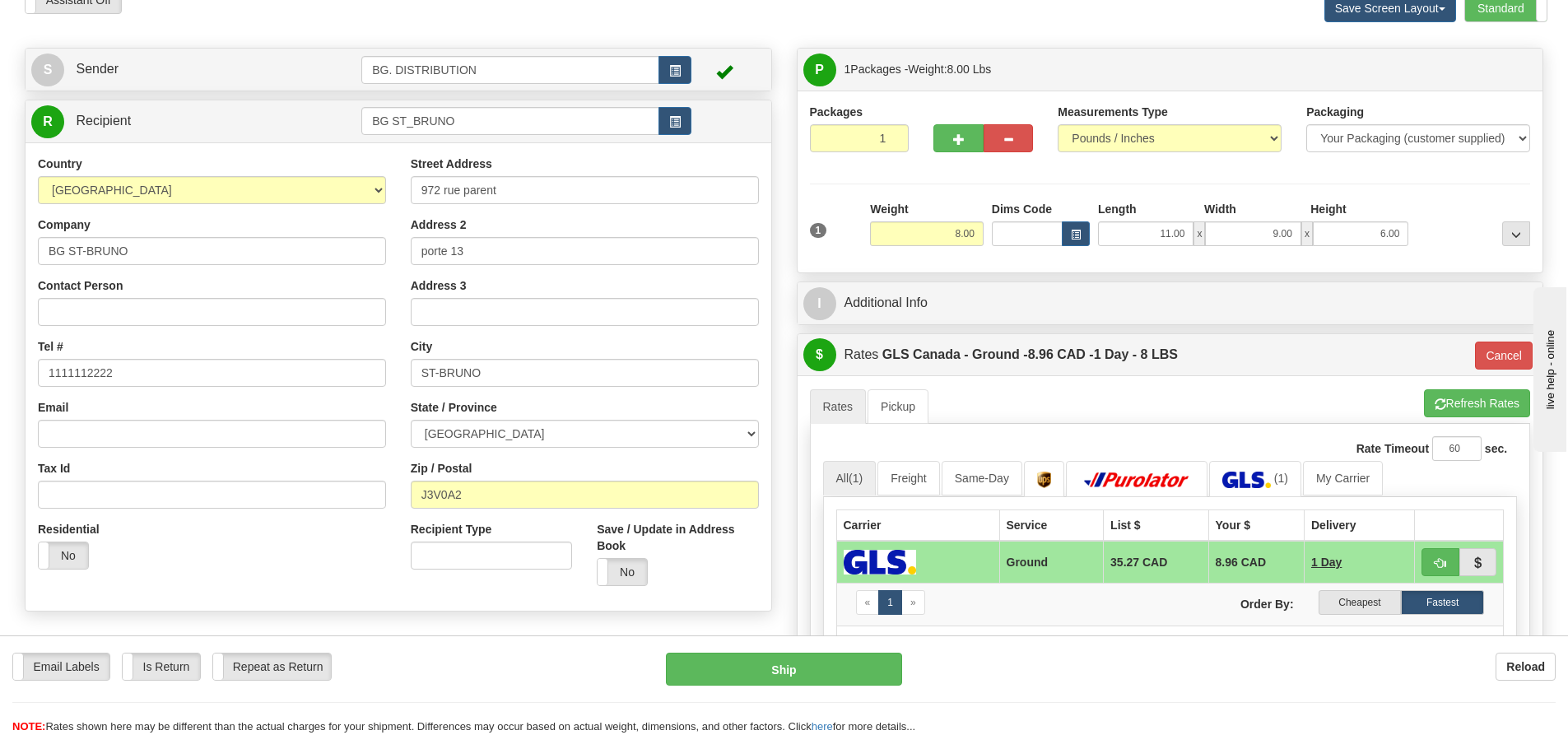
scroll to position [164, 0]
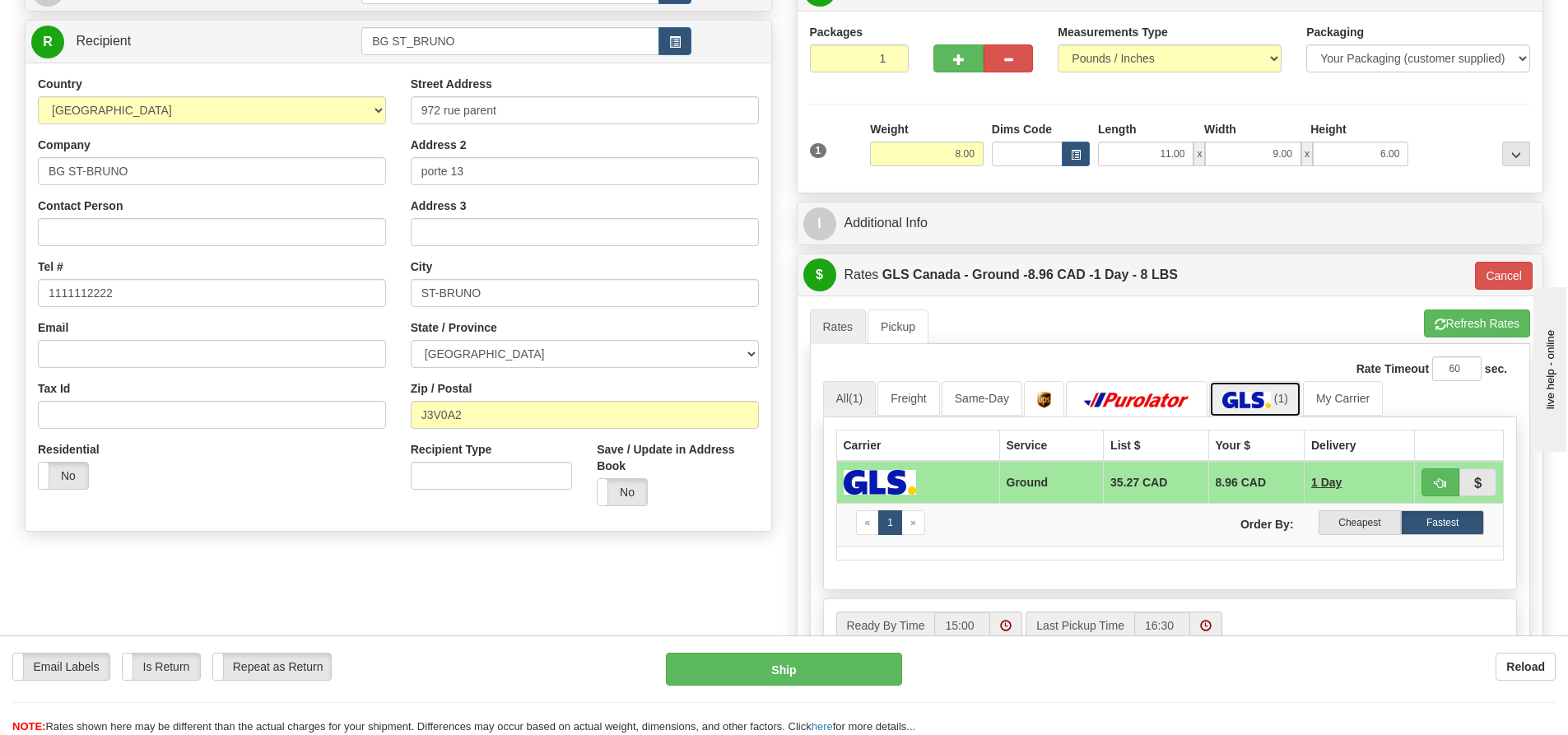
click at [1237, 392] on img at bounding box center [1246, 400] width 48 height 16
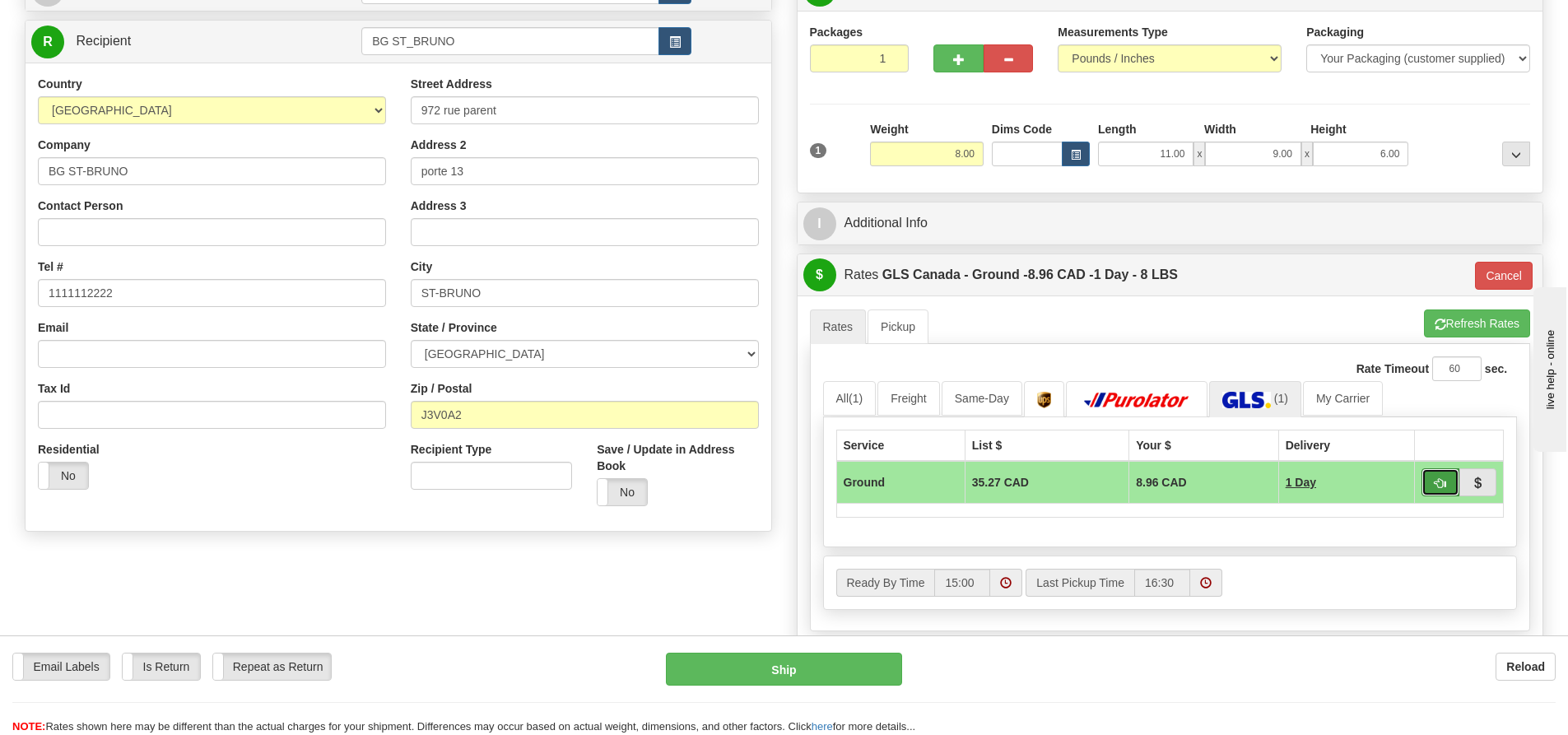
click at [1438, 471] on button "button" at bounding box center [1441, 482] width 38 height 28
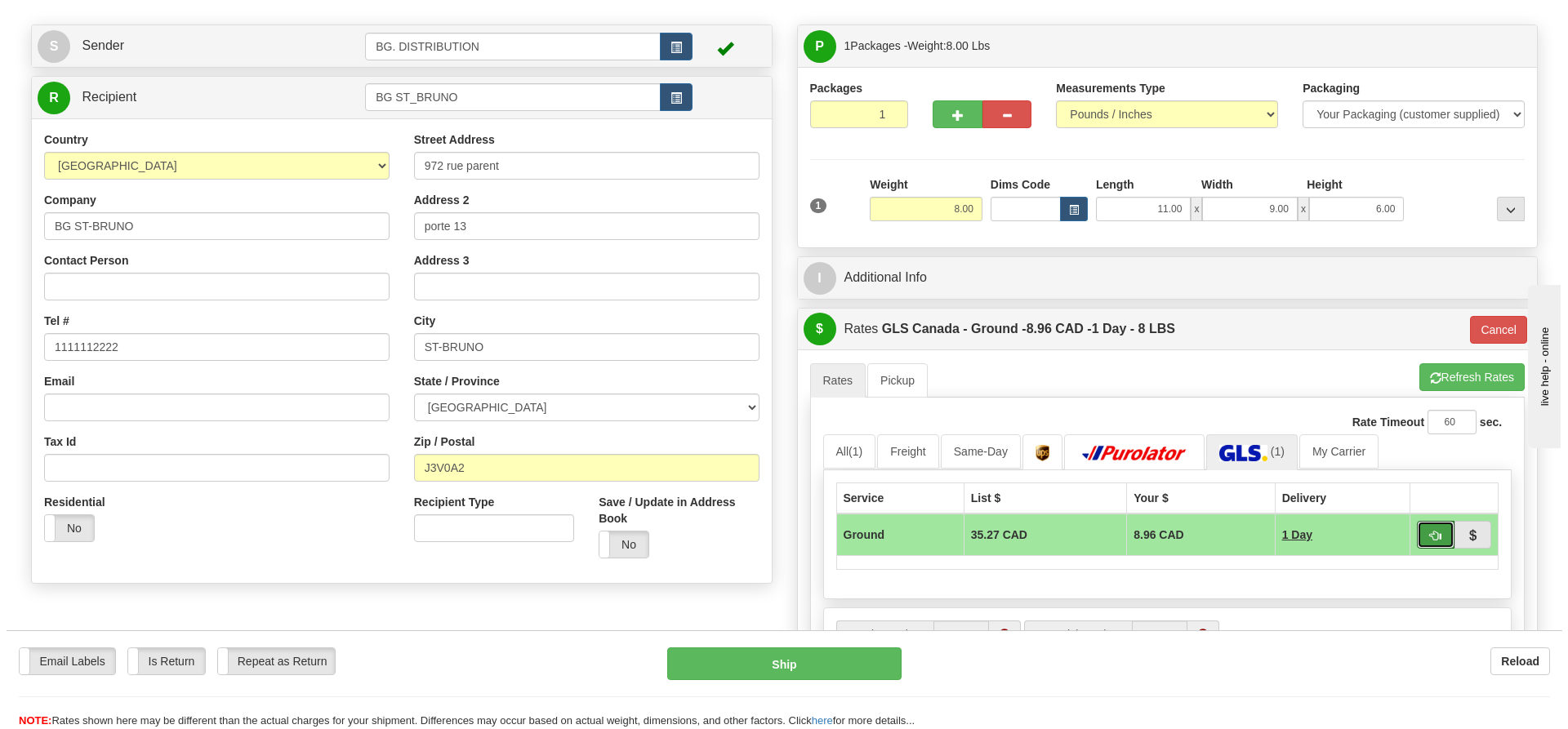
scroll to position [82, 0]
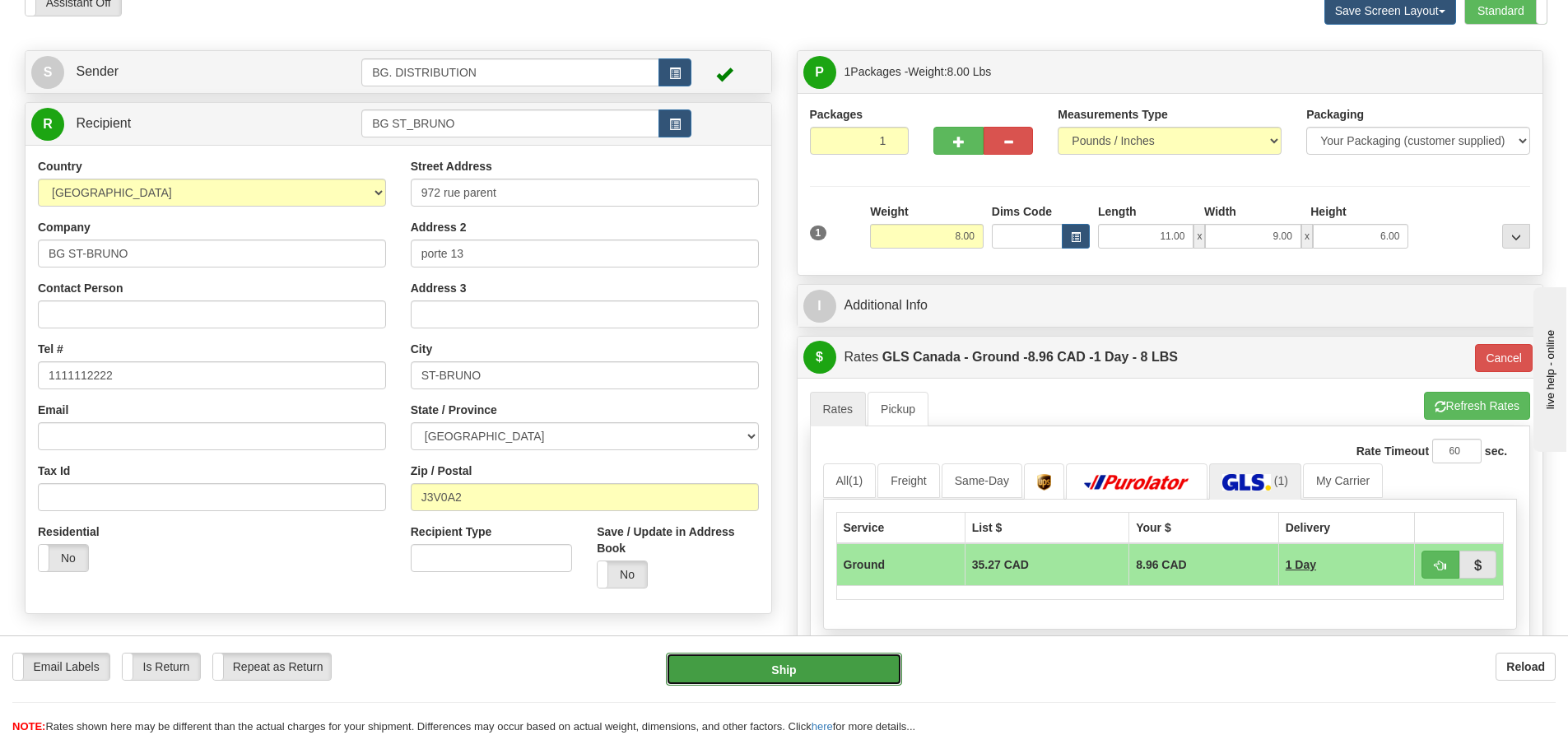
click at [799, 660] on button "Ship" at bounding box center [784, 670] width 236 height 33
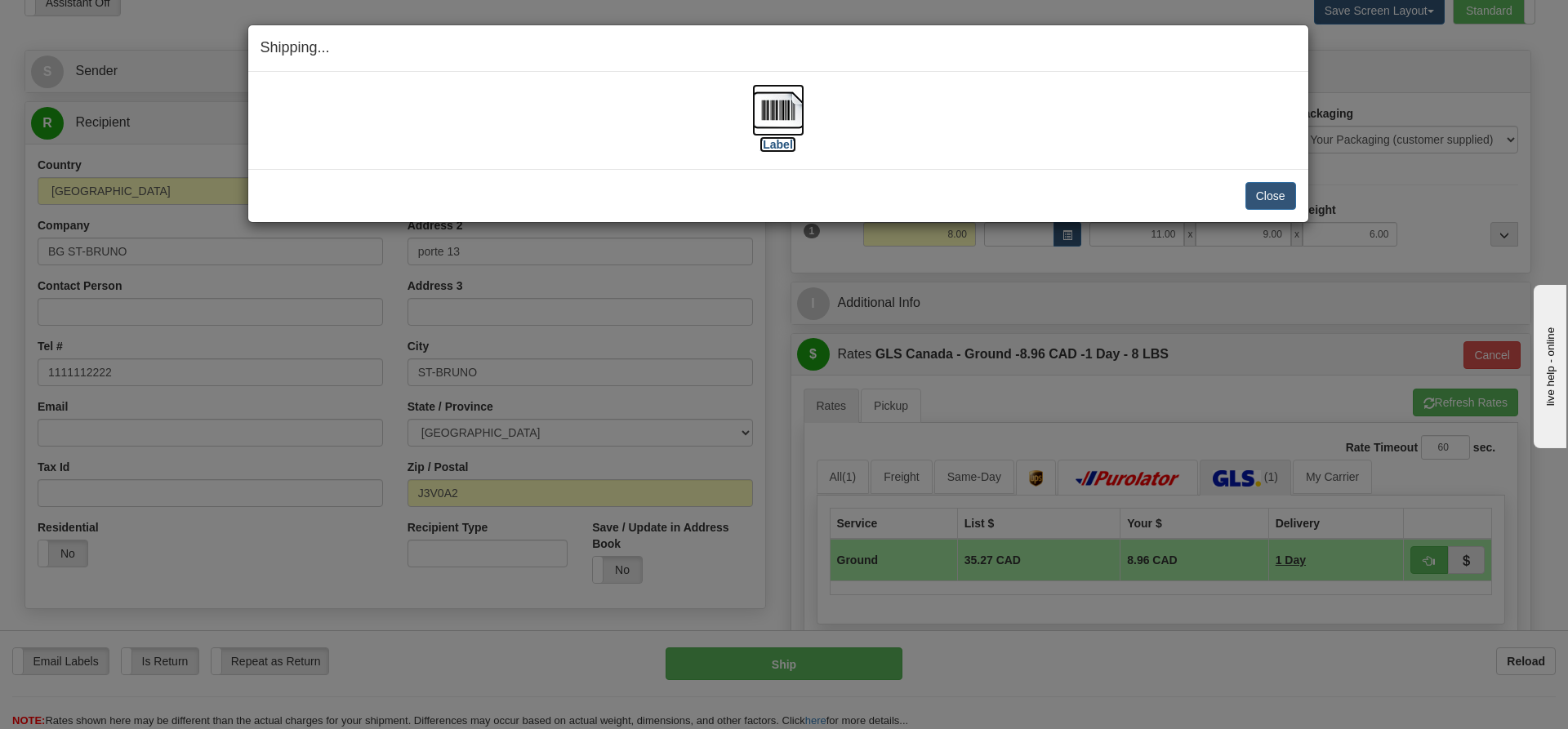
click at [779, 149] on label "[Label]" at bounding box center [779, 144] width 38 height 16
click at [1257, 202] on button "Close" at bounding box center [1271, 196] width 50 height 28
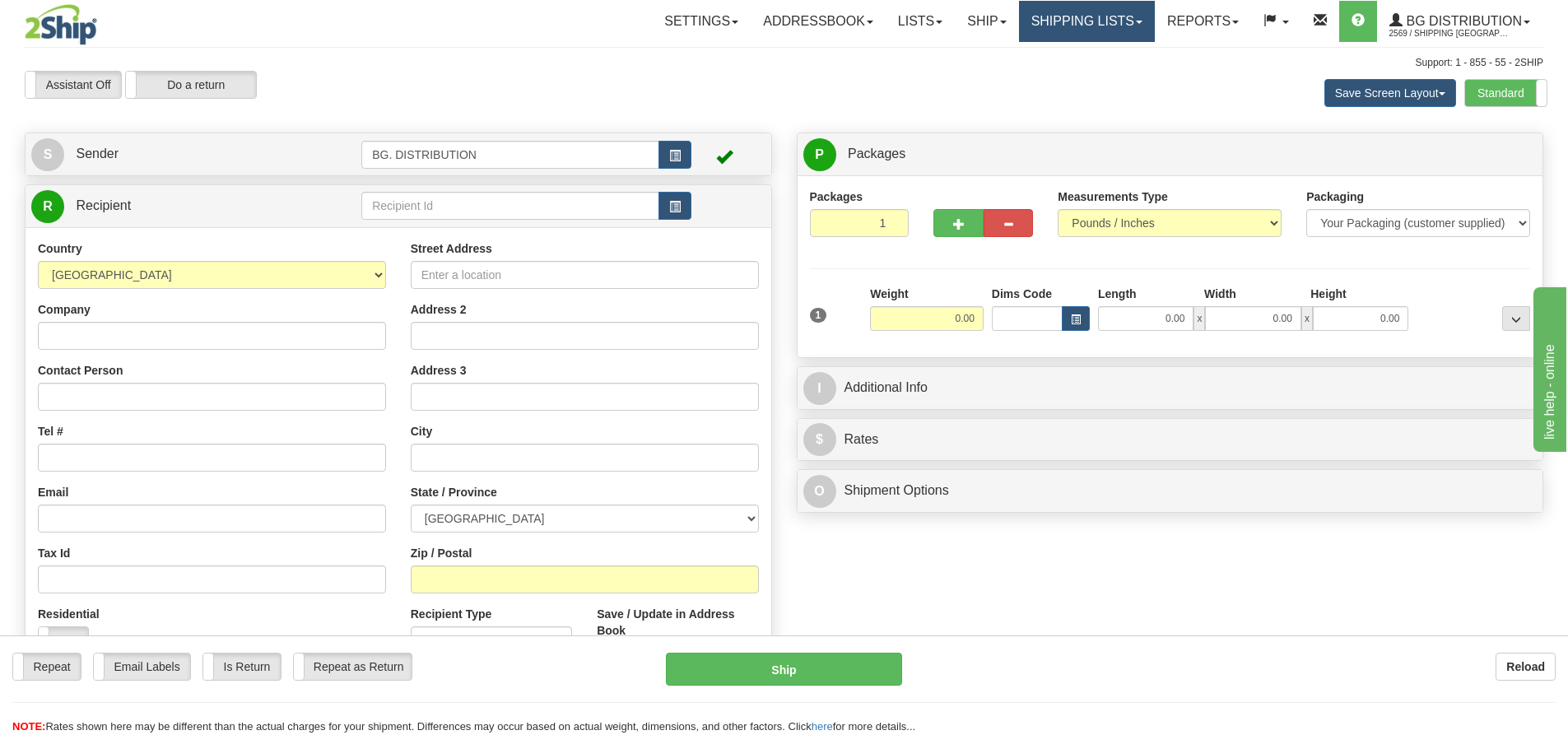
click at [1135, 14] on link "Shipping lists" at bounding box center [1087, 21] width 136 height 41
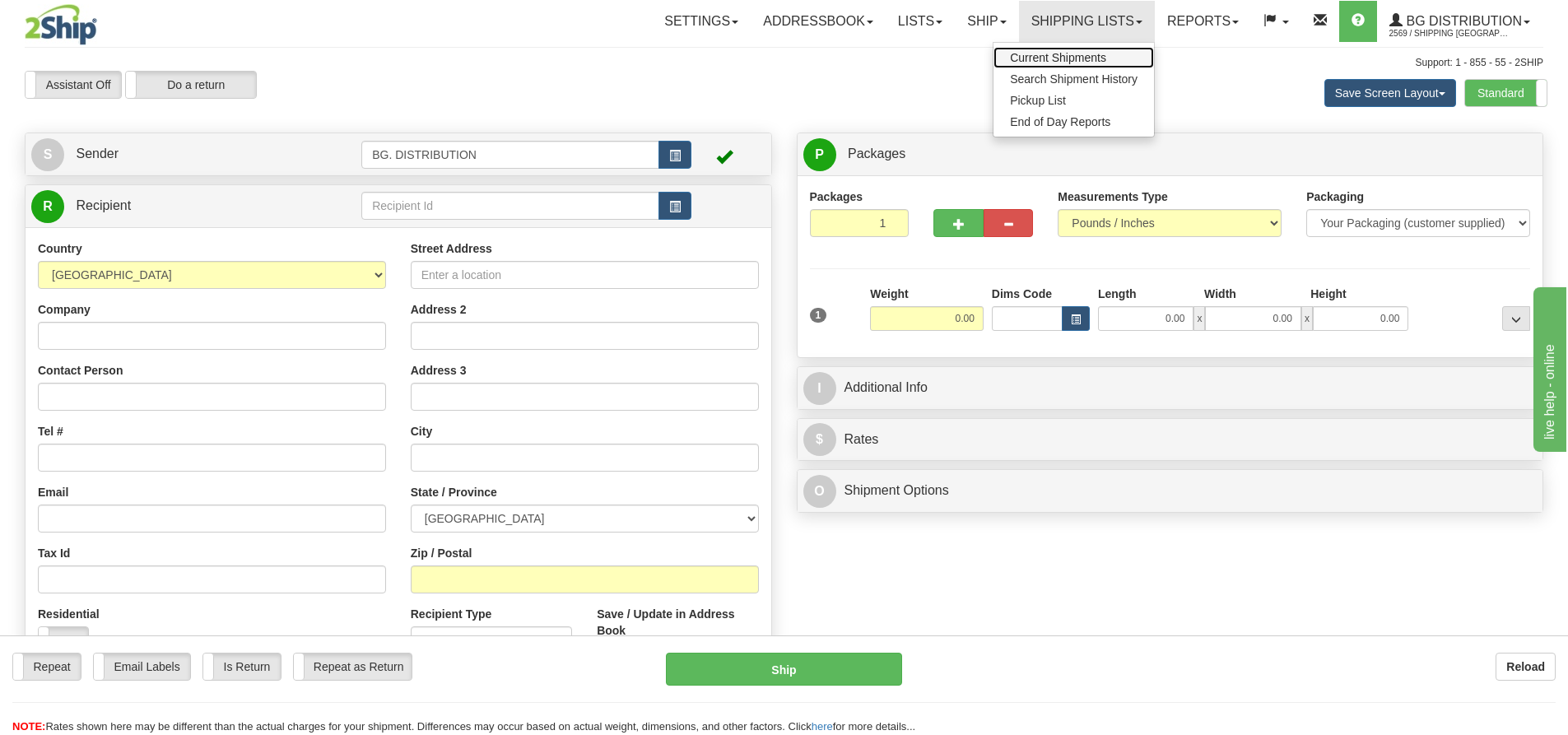
click at [1093, 59] on span "Current Shipments" at bounding box center [1058, 57] width 96 height 13
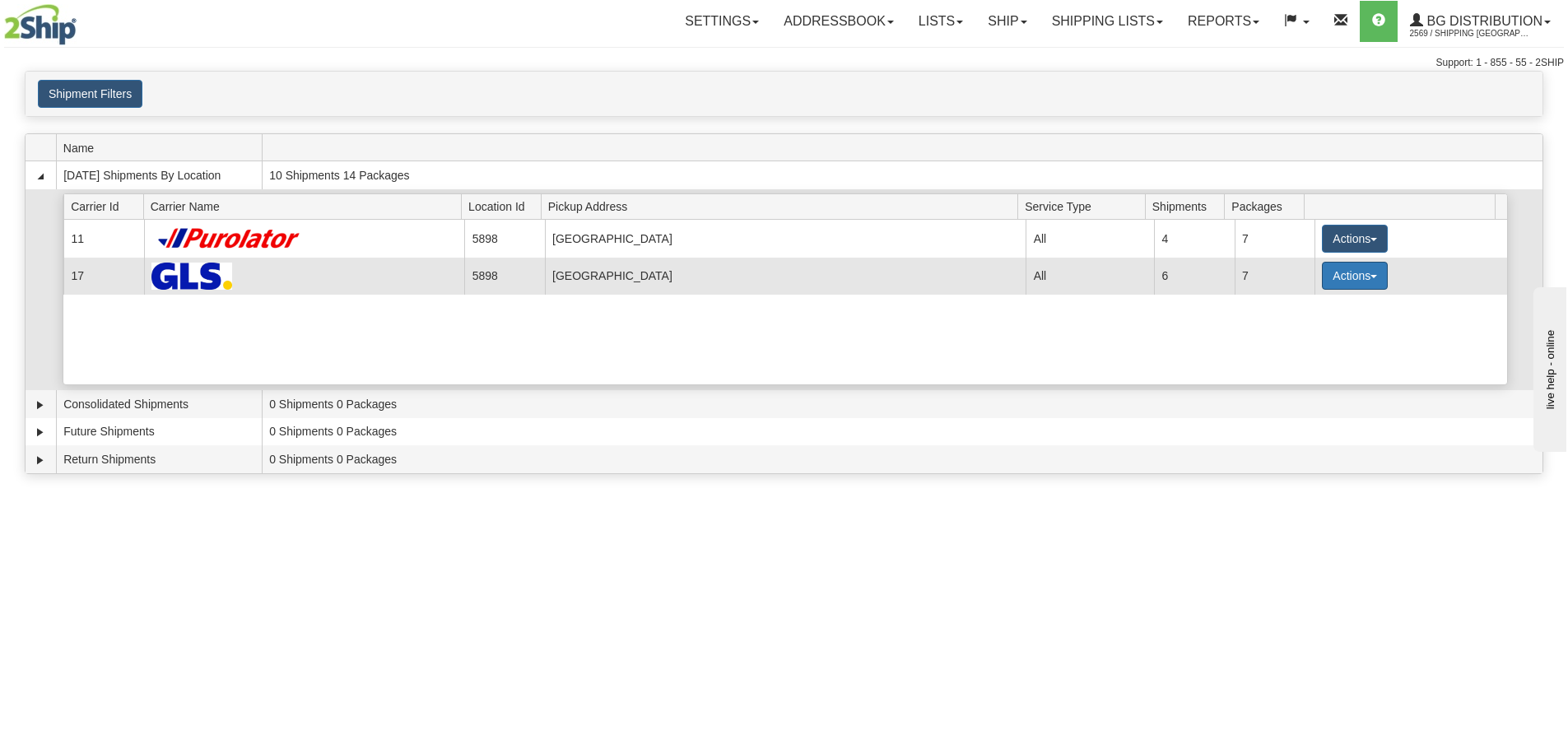
click at [1330, 282] on button "Actions" at bounding box center [1355, 275] width 65 height 28
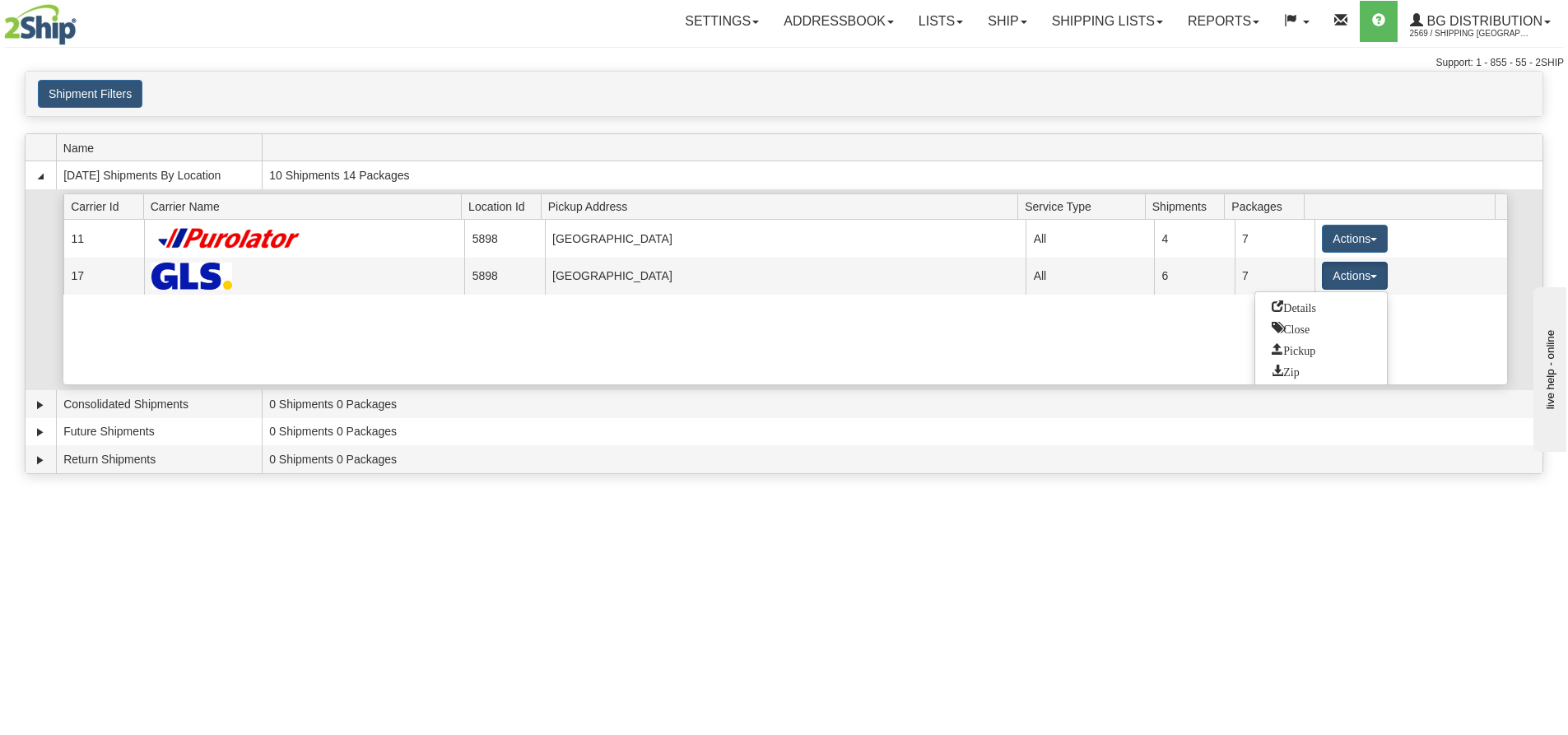
click at [1320, 307] on link "Details" at bounding box center [1321, 307] width 132 height 22
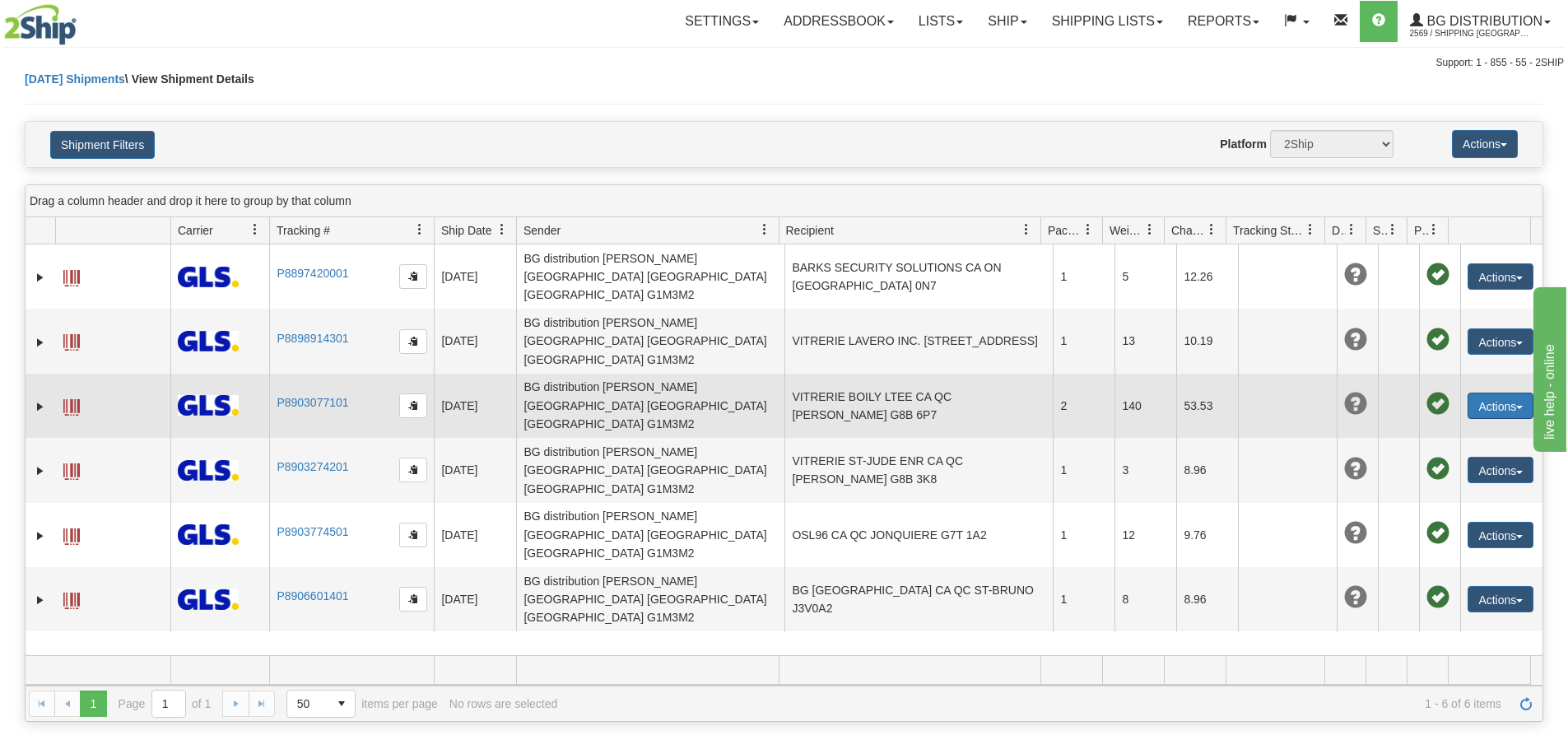
click at [1490, 392] on button "Actions" at bounding box center [1501, 405] width 65 height 26
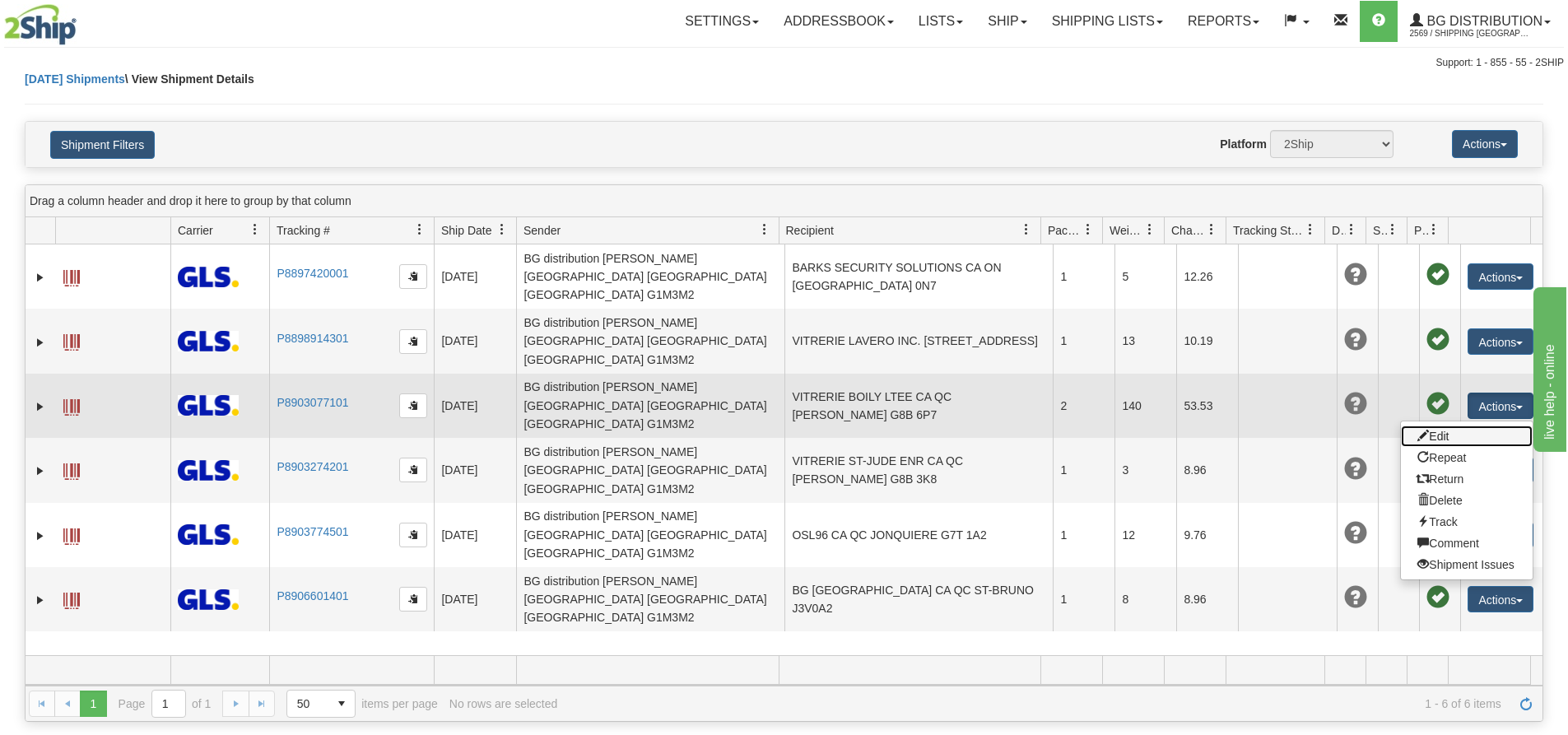
click at [1437, 425] on link "Edit" at bounding box center [1466, 436] width 132 height 22
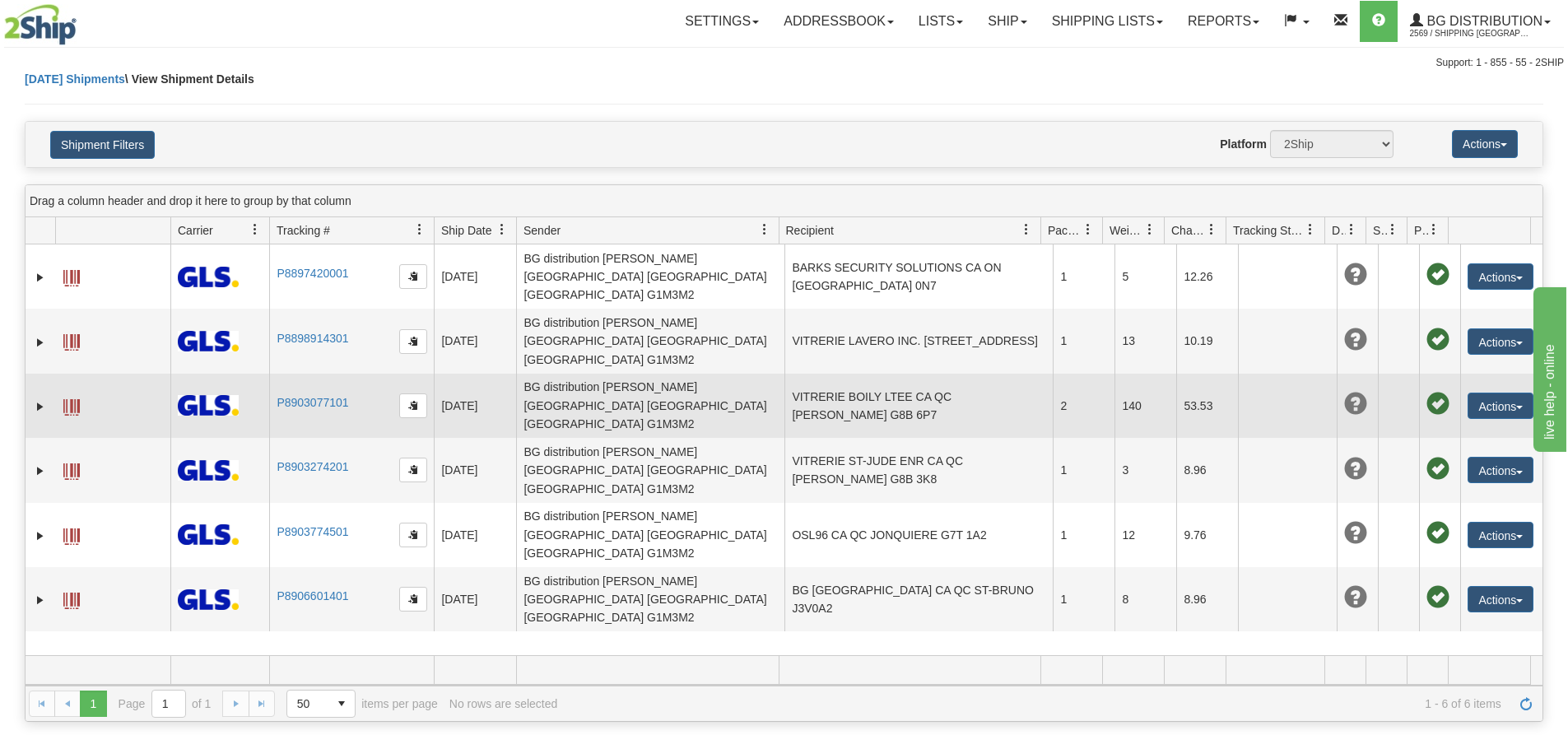
click at [78, 399] on span at bounding box center [72, 407] width 16 height 16
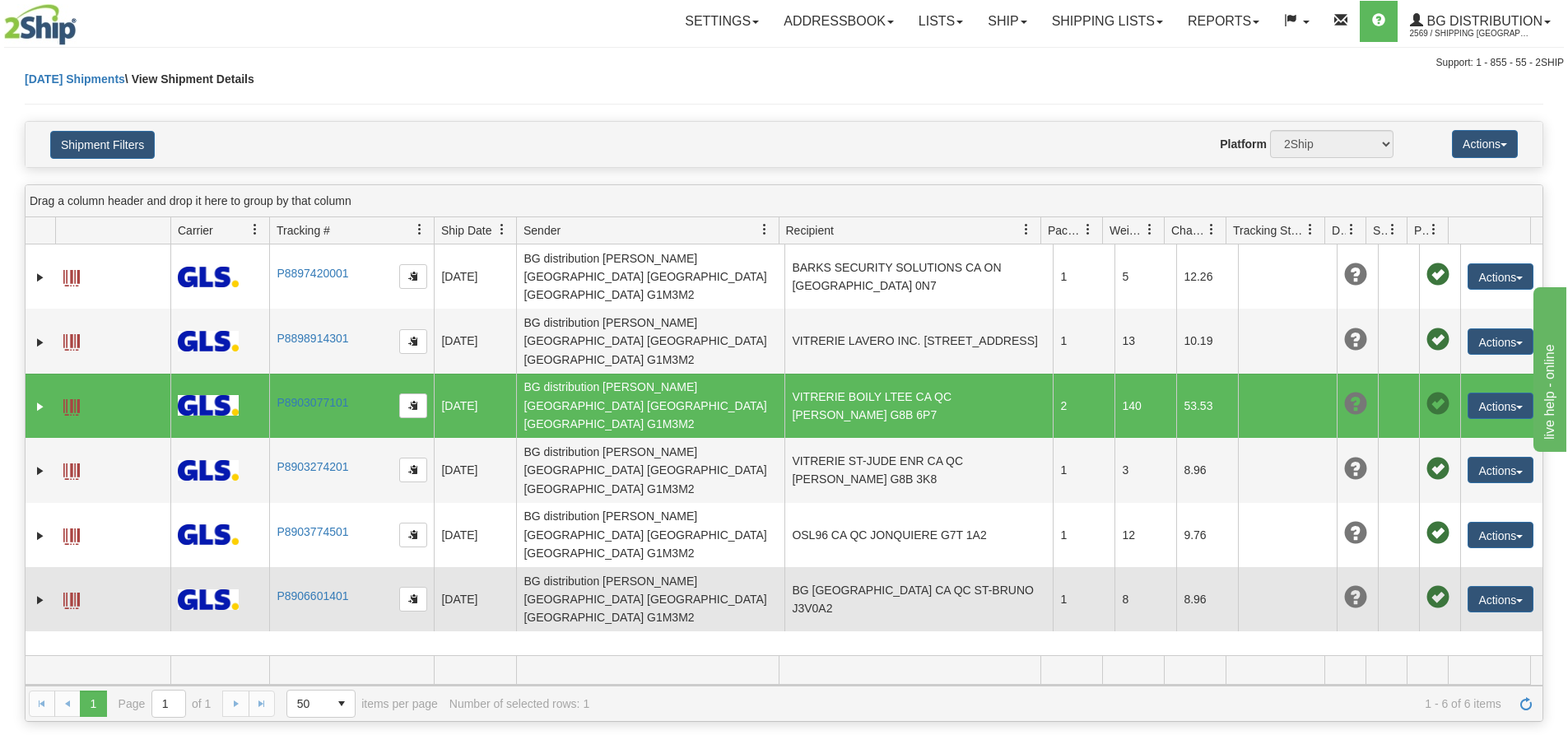
click at [73, 592] on span at bounding box center [72, 601] width 16 height 16
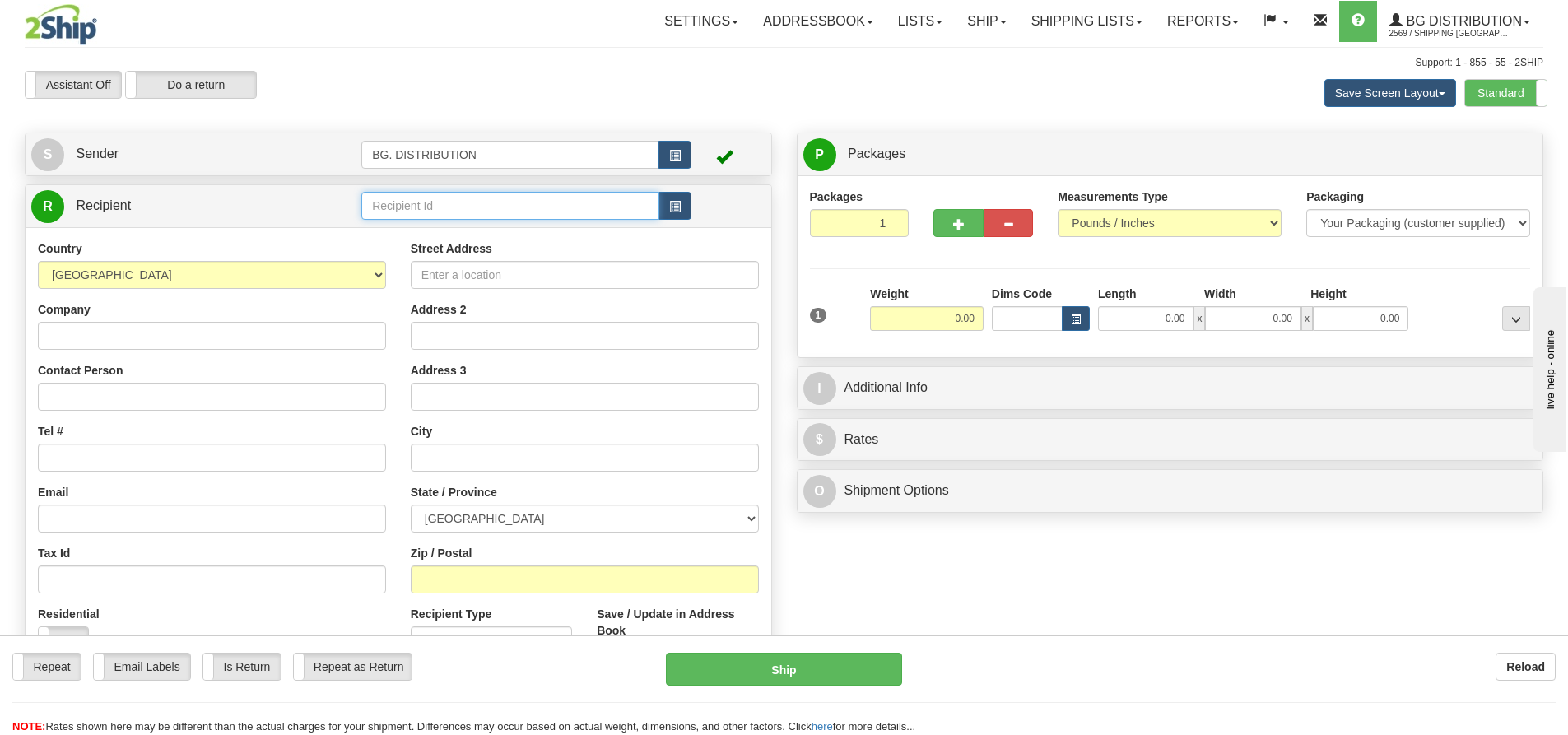
click at [394, 201] on input "text" at bounding box center [511, 205] width 298 height 28
click at [473, 206] on input "text" at bounding box center [511, 205] width 298 height 28
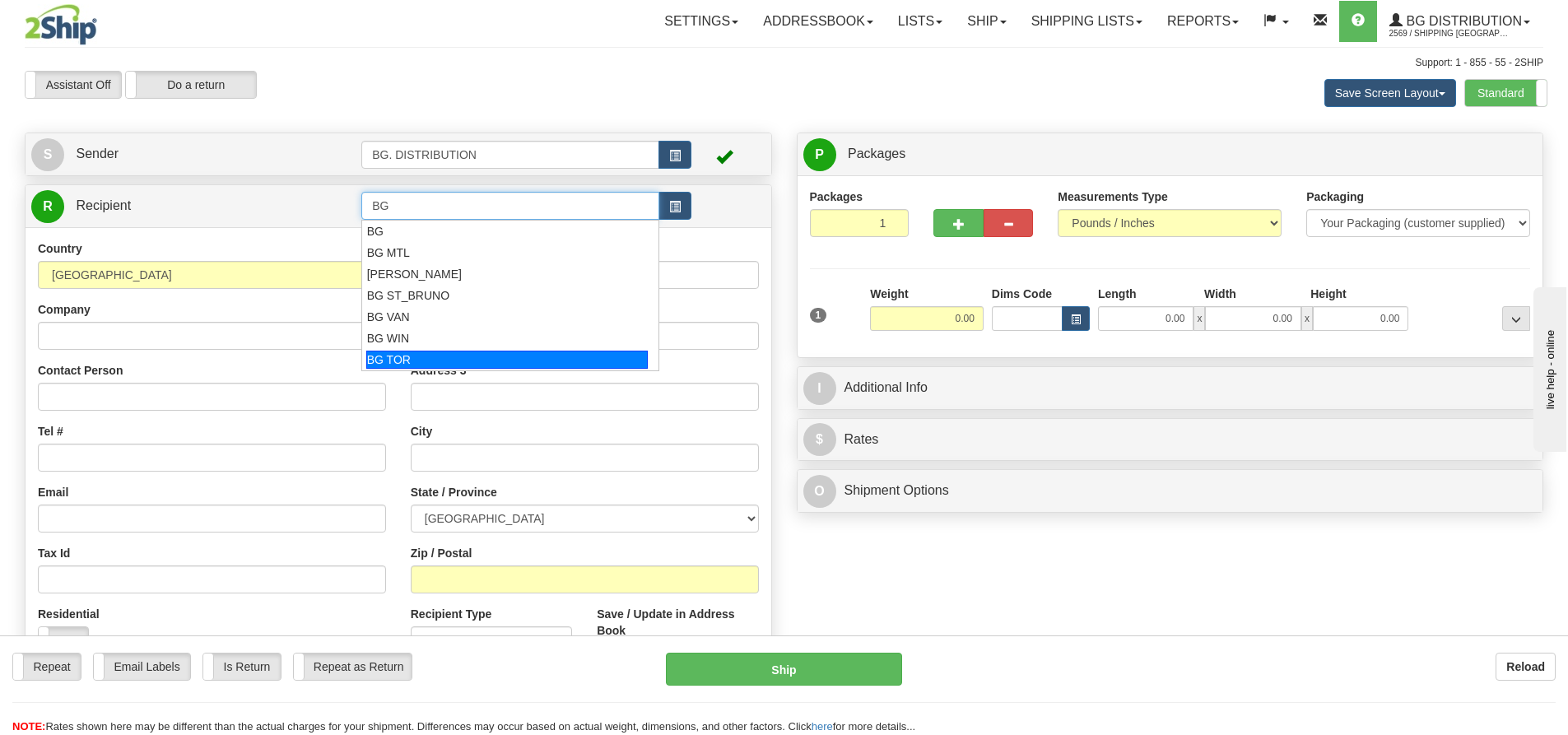
click at [423, 351] on div "BG TOR" at bounding box center [507, 360] width 283 height 18
type input "BG TOR"
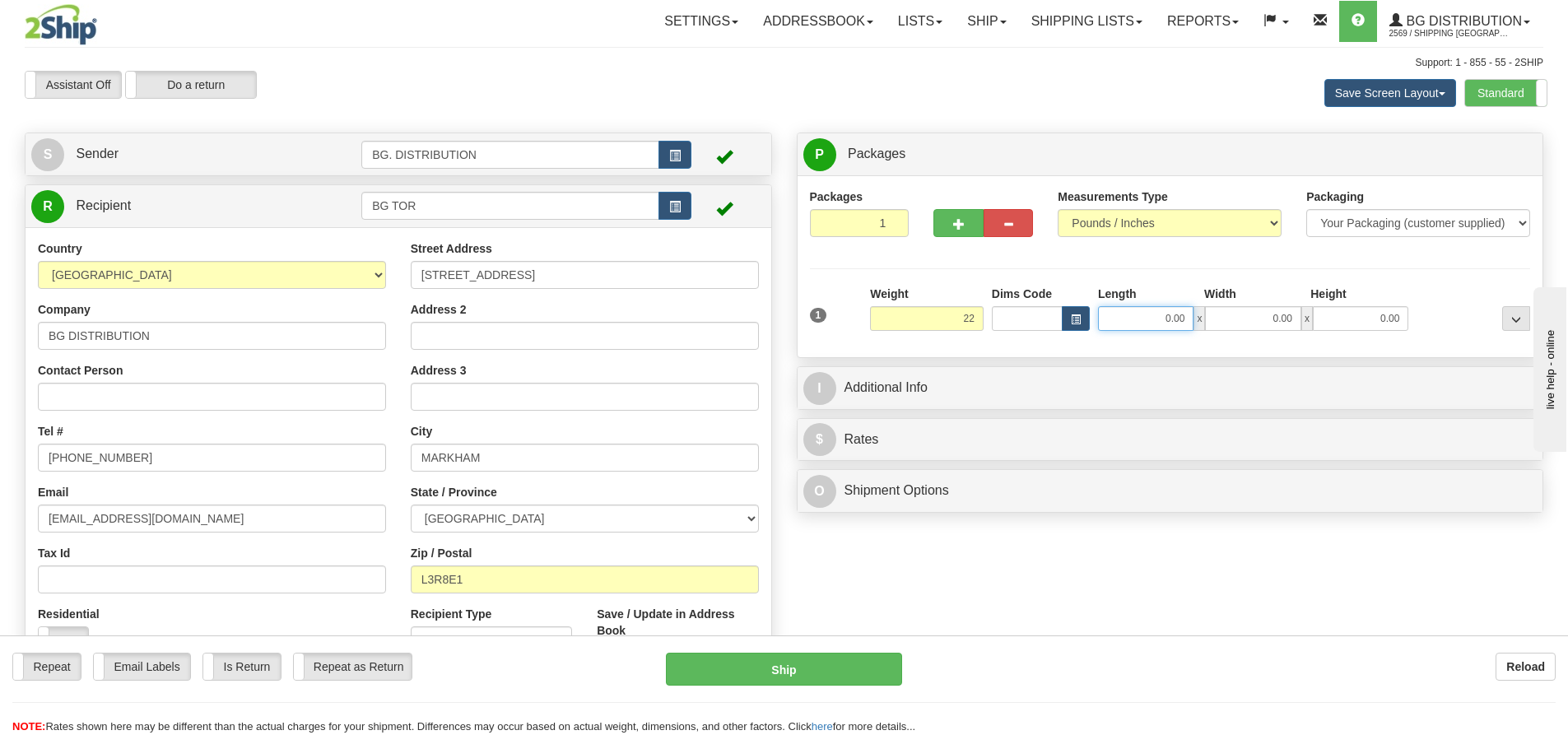
click at [1169, 324] on input "0.00" at bounding box center [1146, 318] width 95 height 25
type input "22.00"
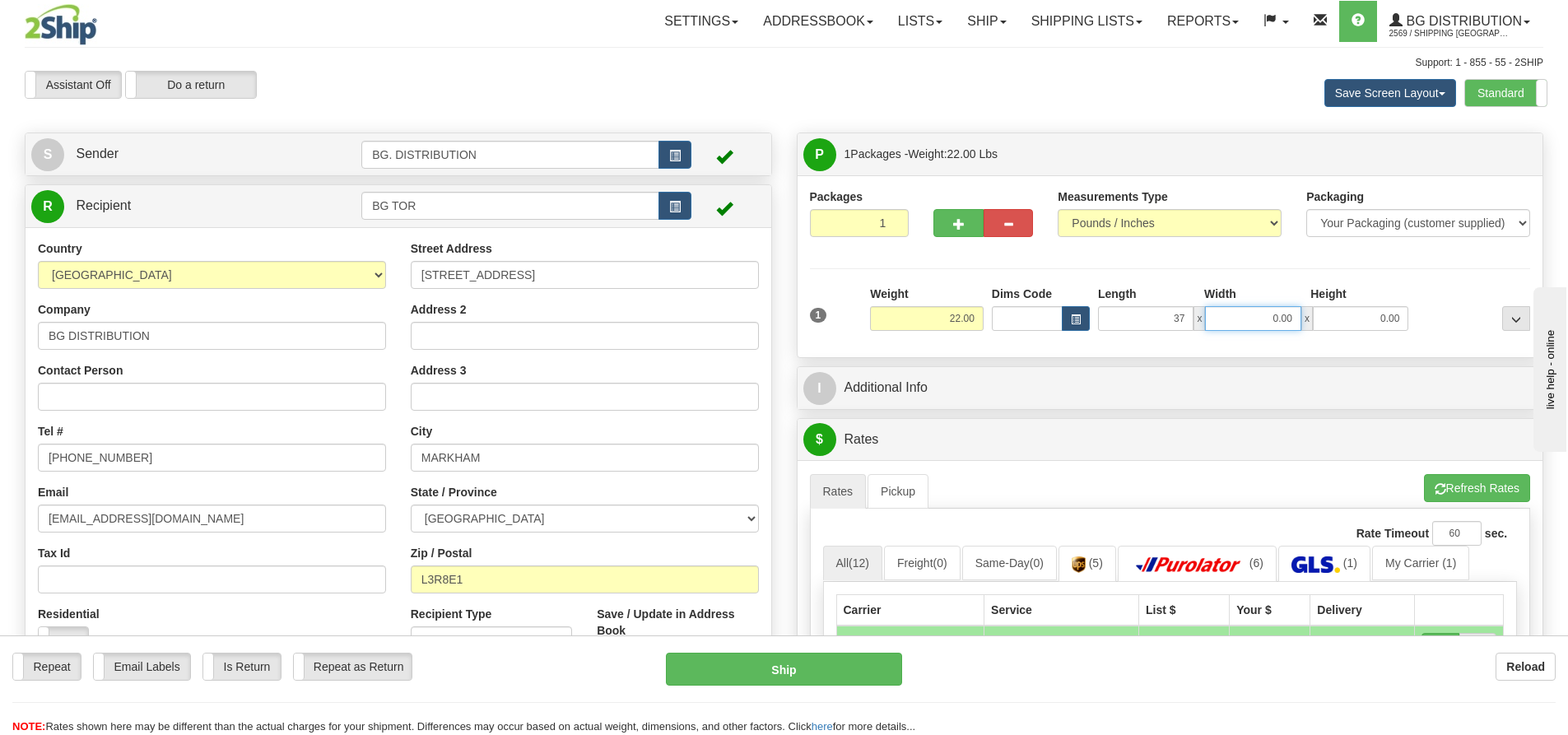
type input "37.00"
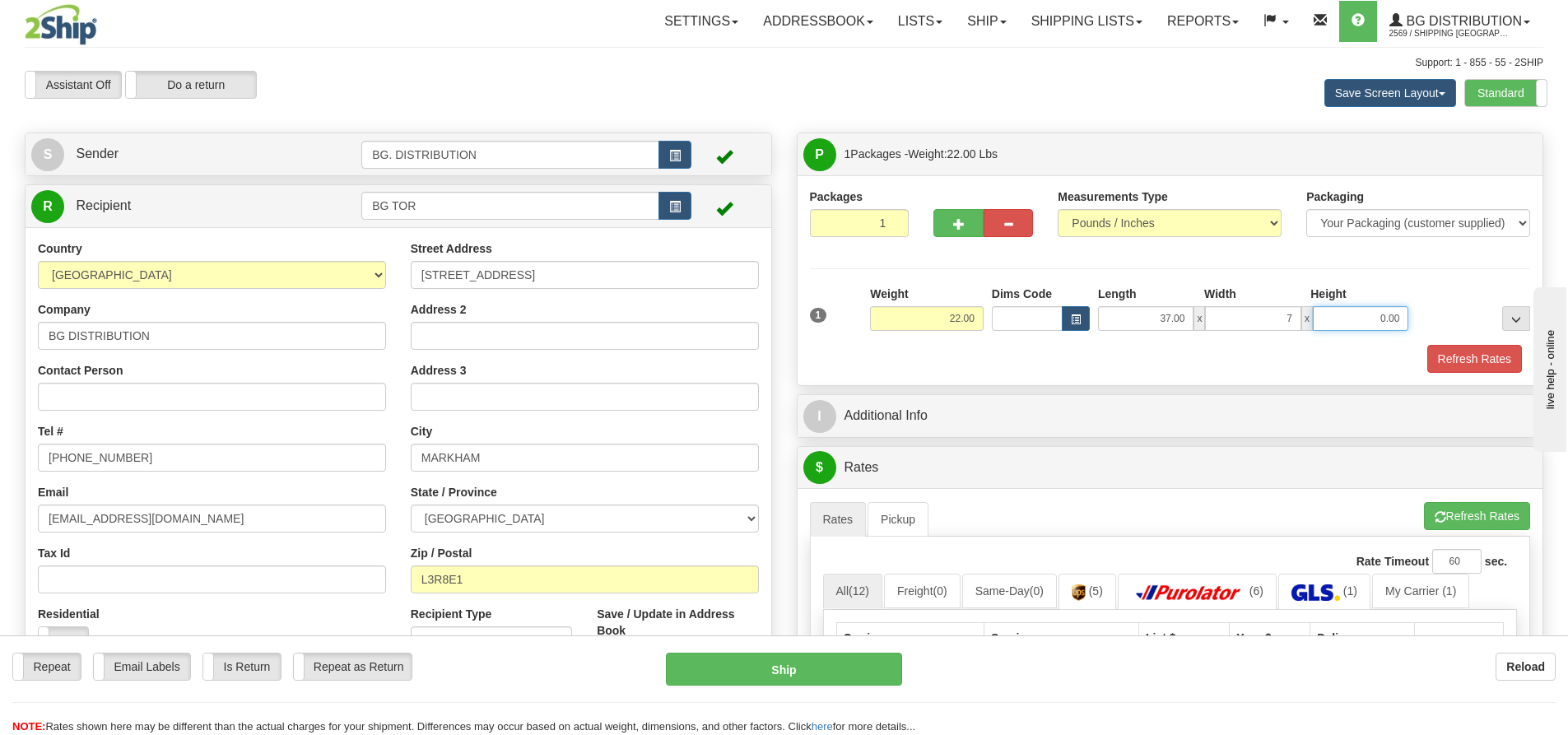
type input "7.00"
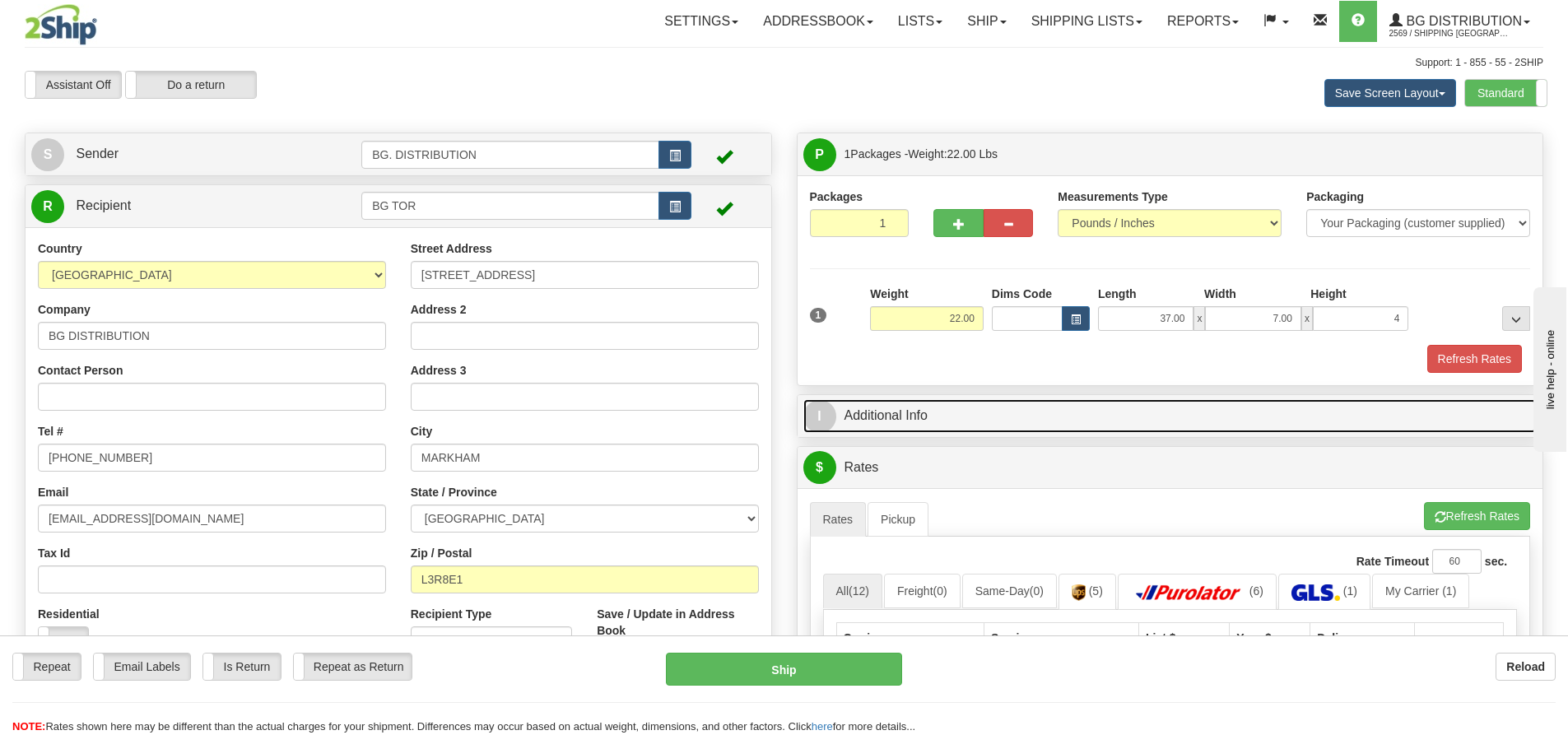
type input "4.00"
click at [827, 417] on span "I" at bounding box center [819, 416] width 33 height 33
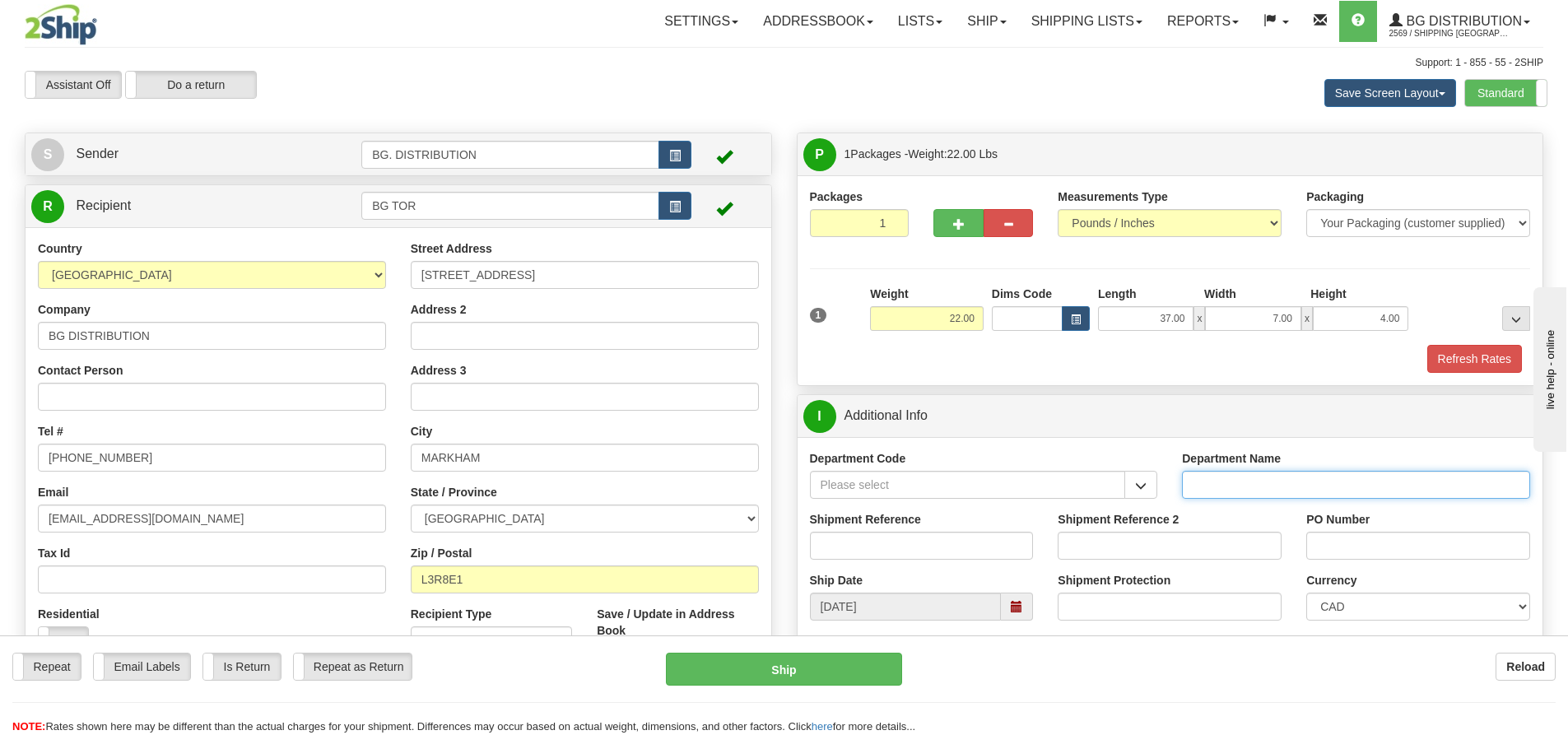
click at [1250, 480] on input "Department Name" at bounding box center [1355, 484] width 348 height 28
type input "."
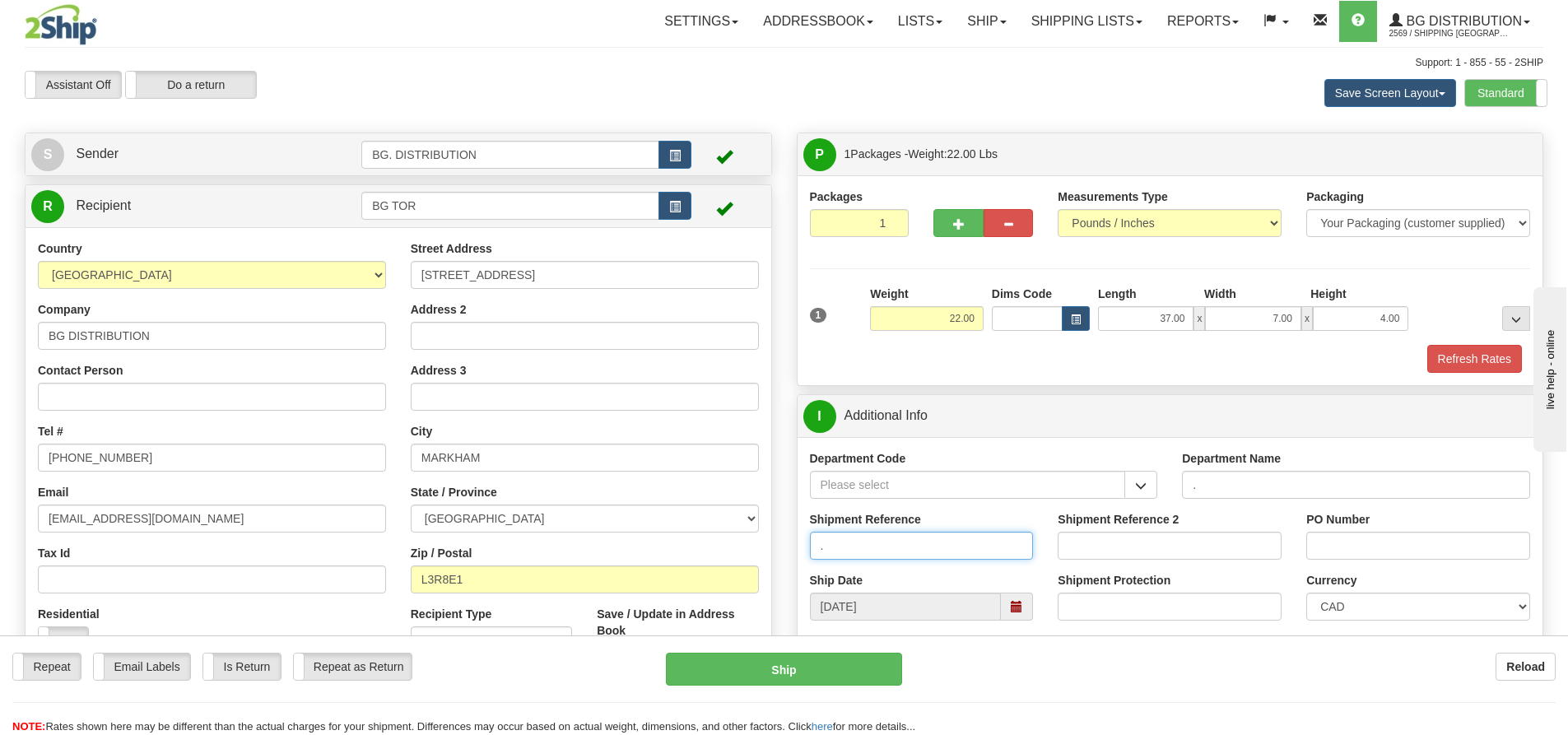
type input "."
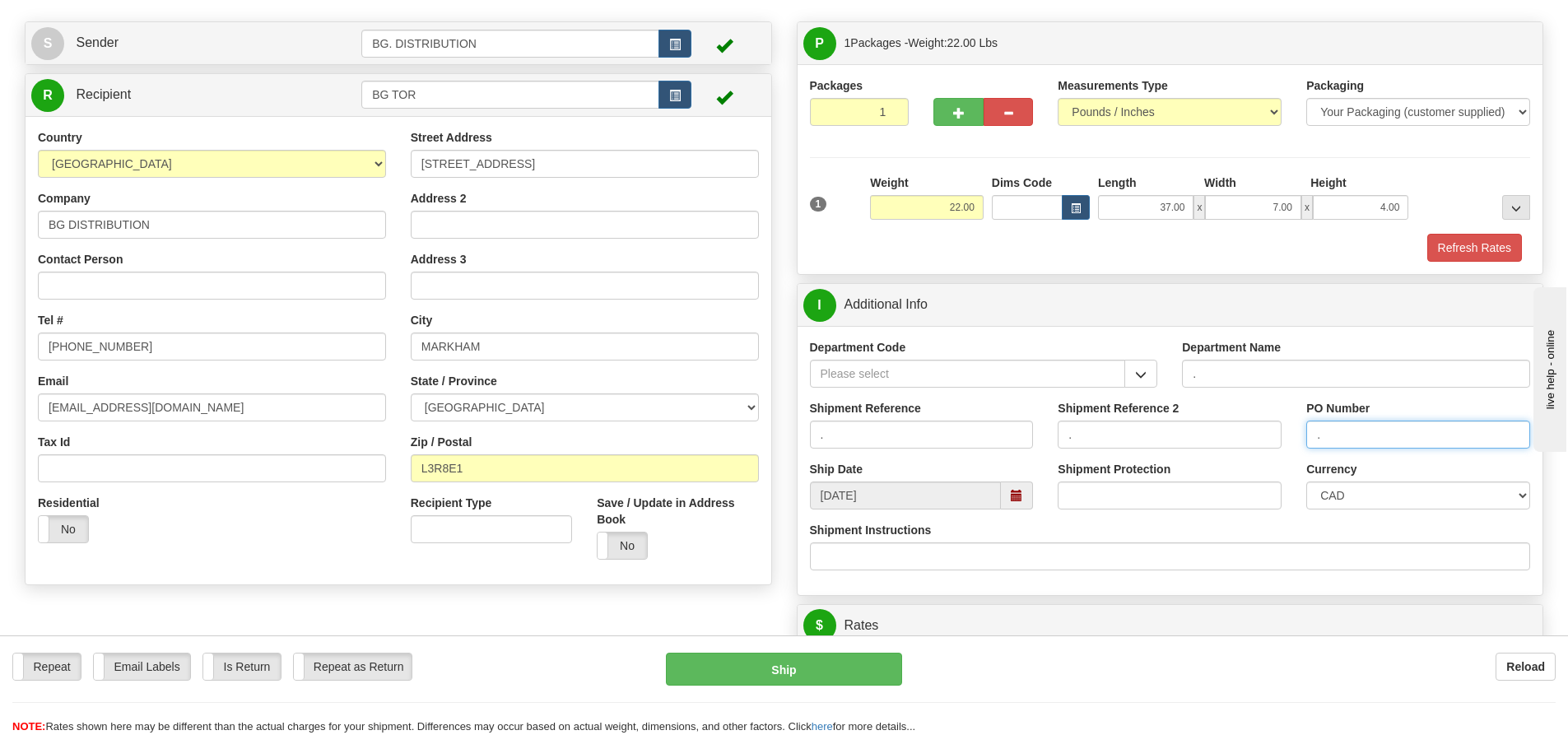
scroll to position [412, 0]
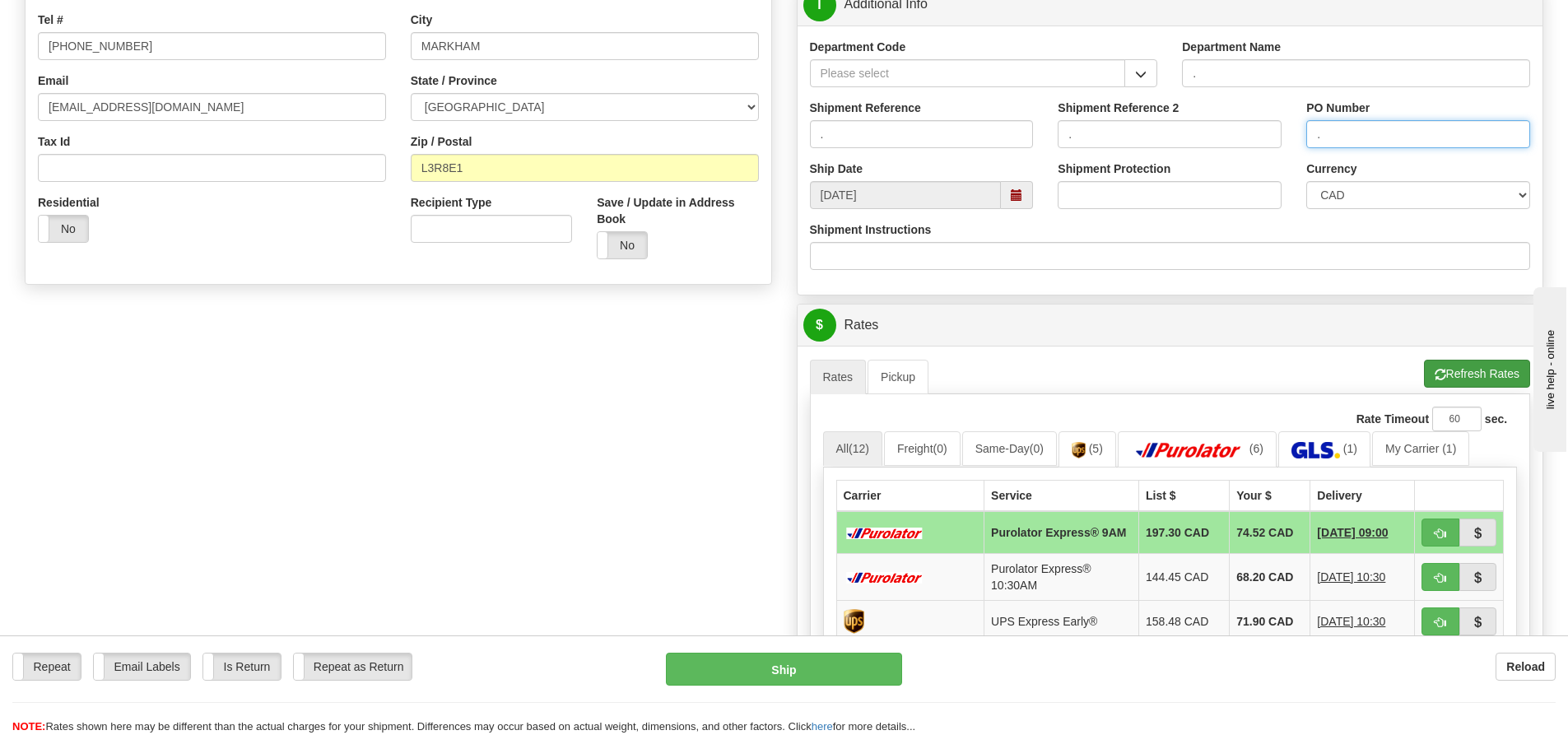
type input "."
click at [1463, 378] on button "Refresh Rates" at bounding box center [1477, 373] width 106 height 28
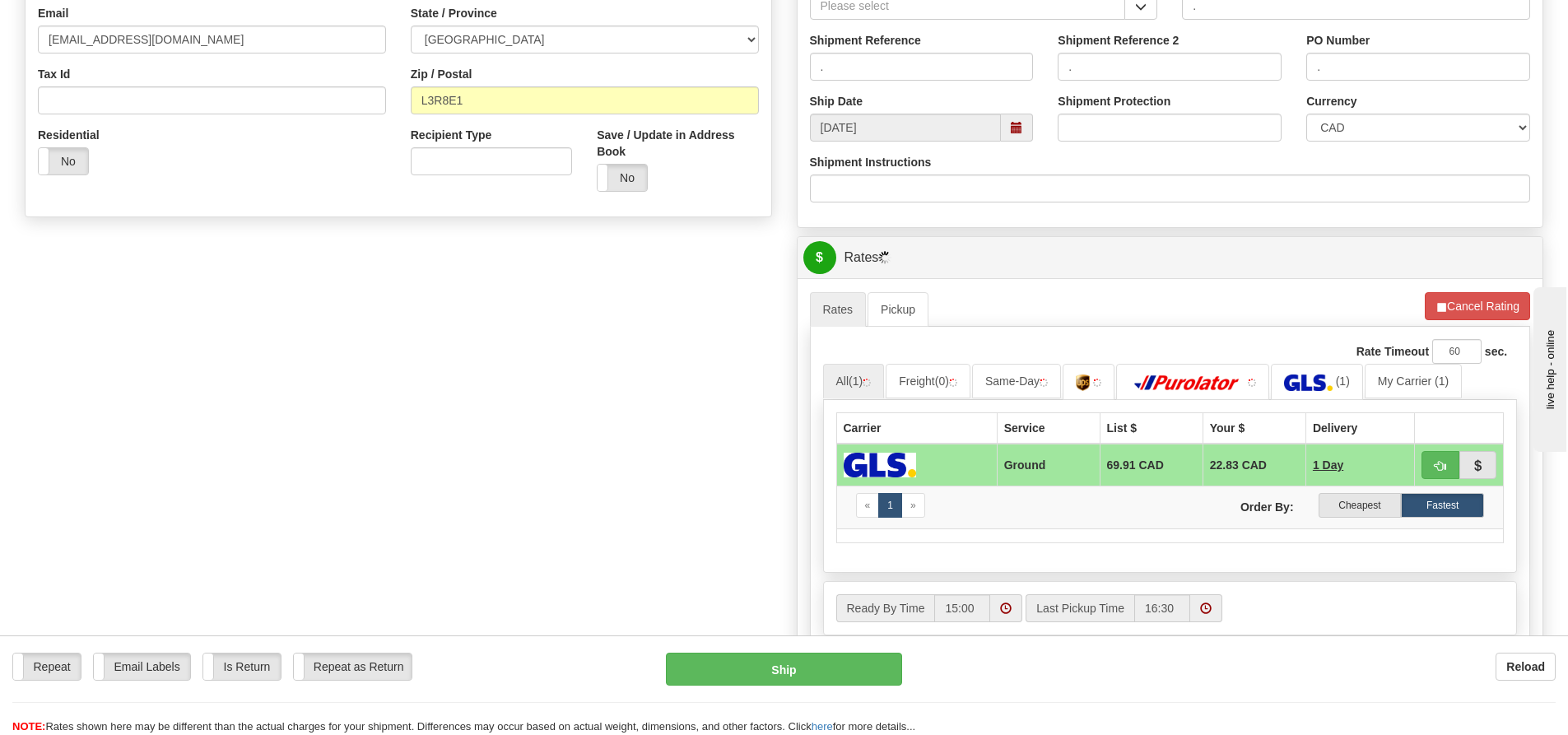
scroll to position [576, 0]
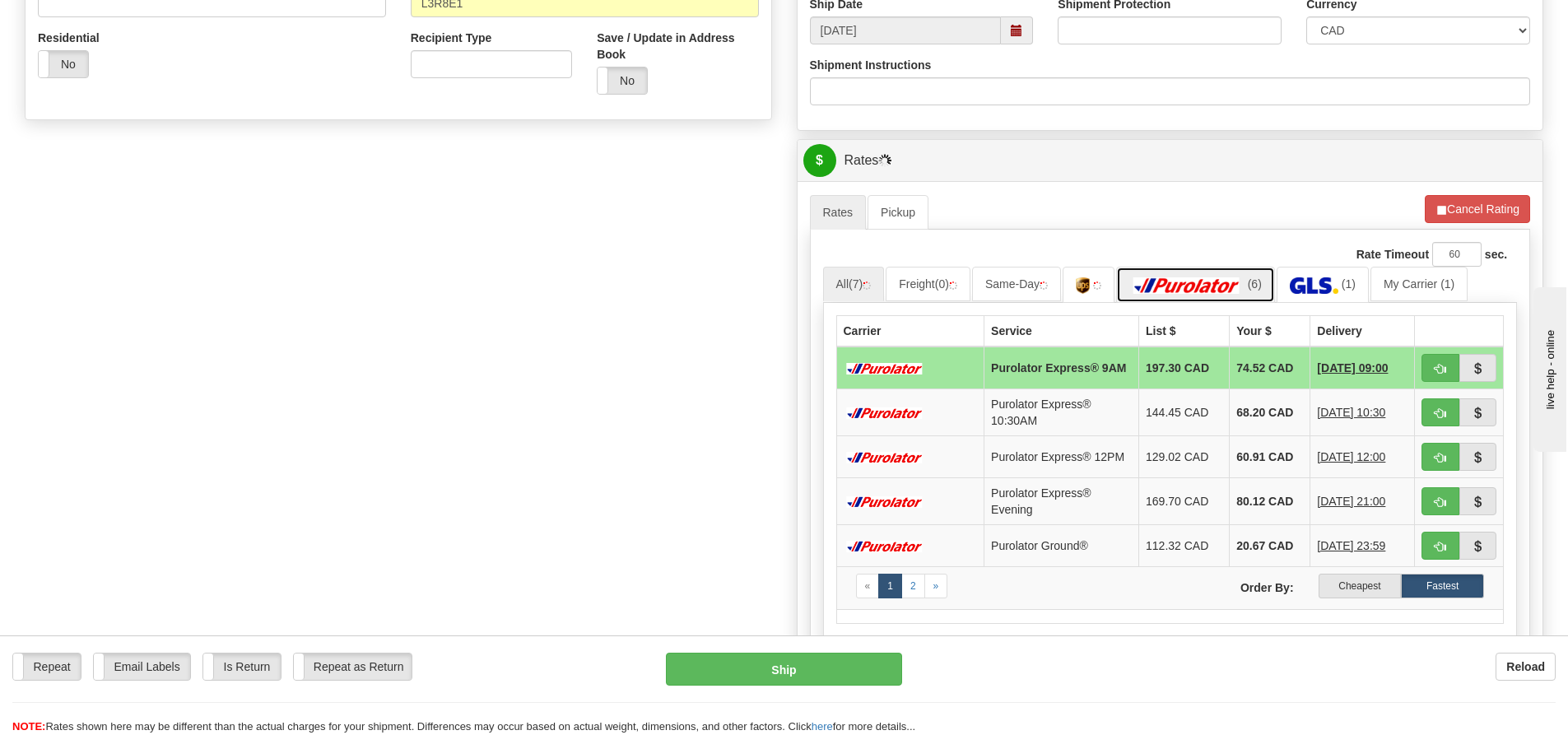
click at [1196, 280] on img at bounding box center [1186, 285] width 115 height 16
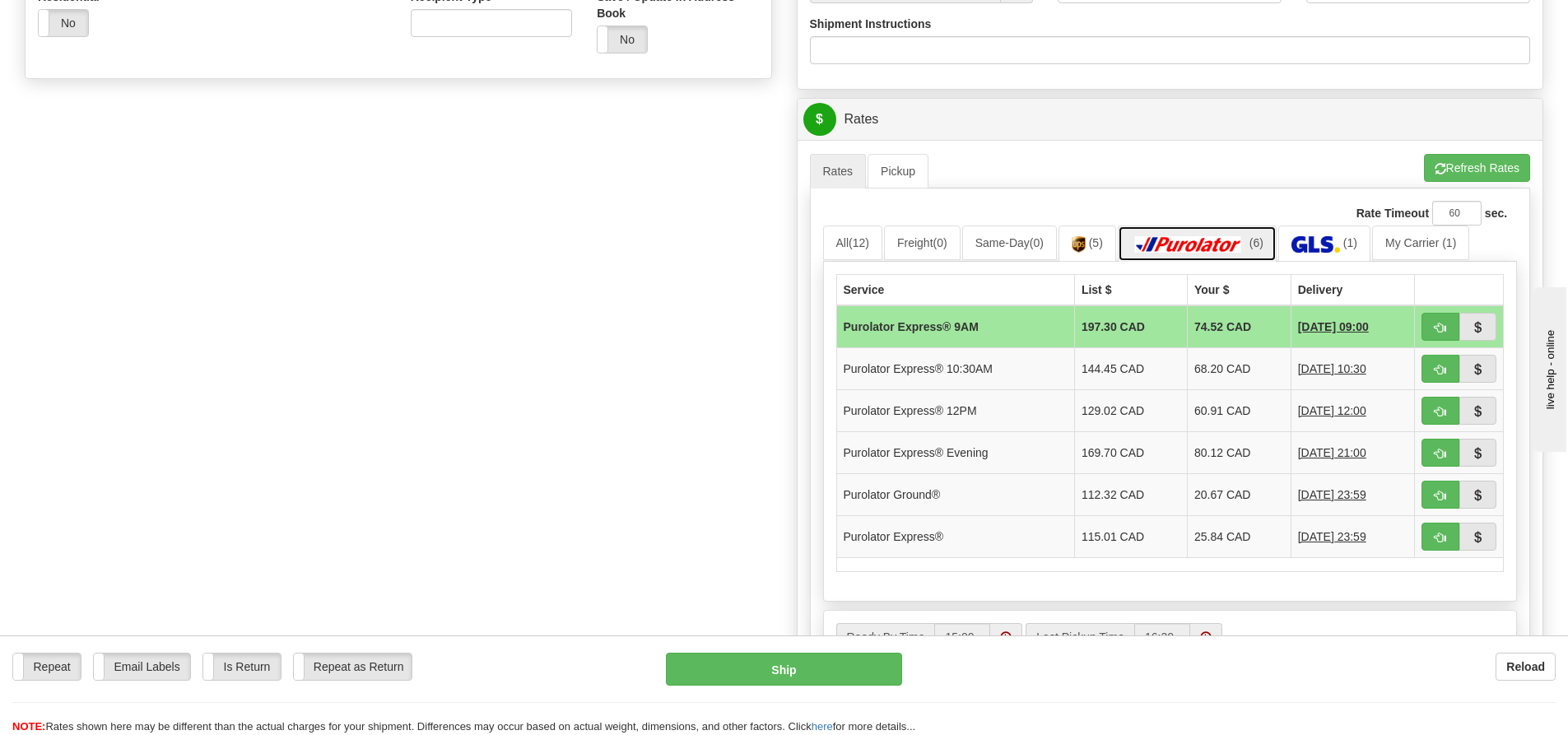
scroll to position [659, 0]
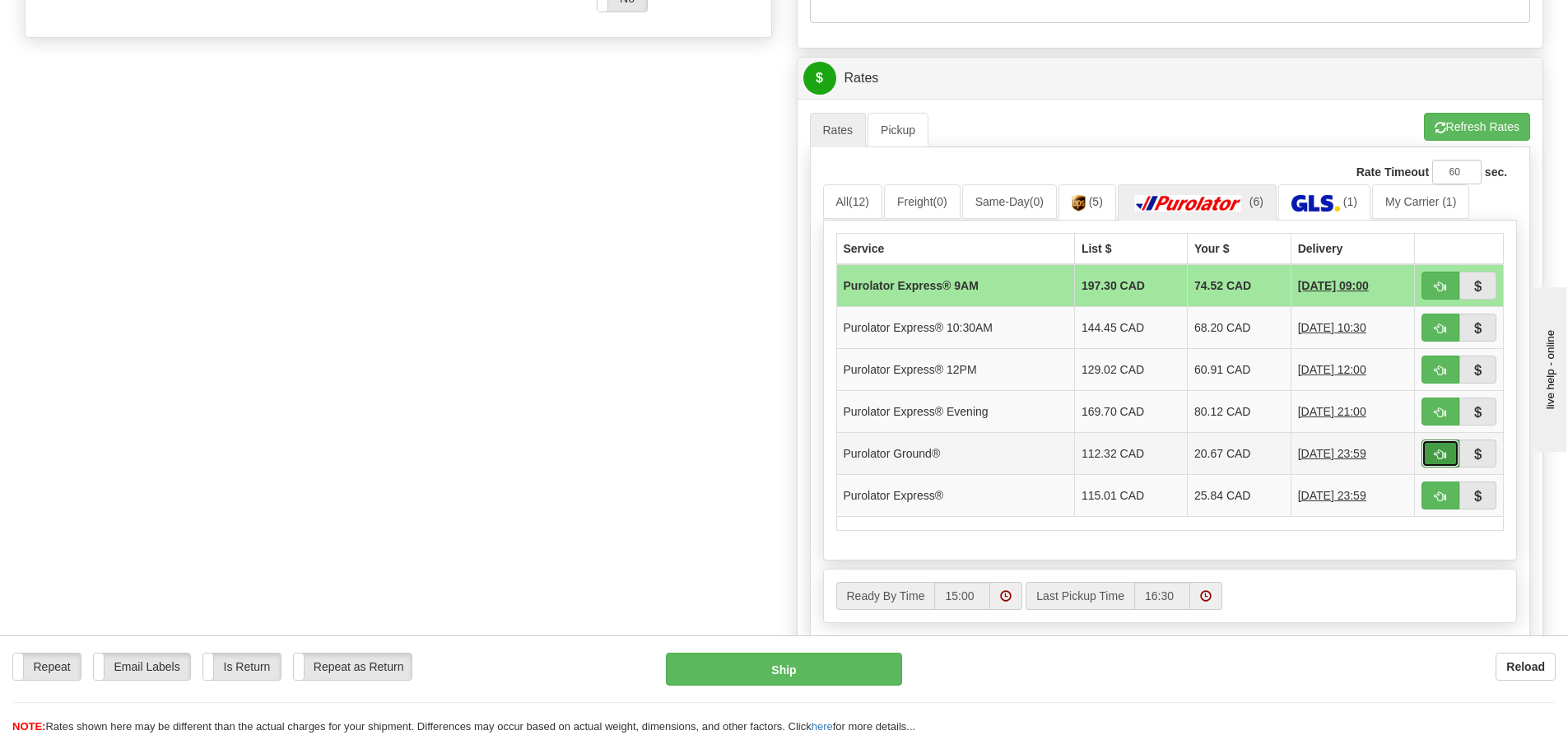
click at [1430, 459] on button "button" at bounding box center [1441, 453] width 38 height 28
type input "260"
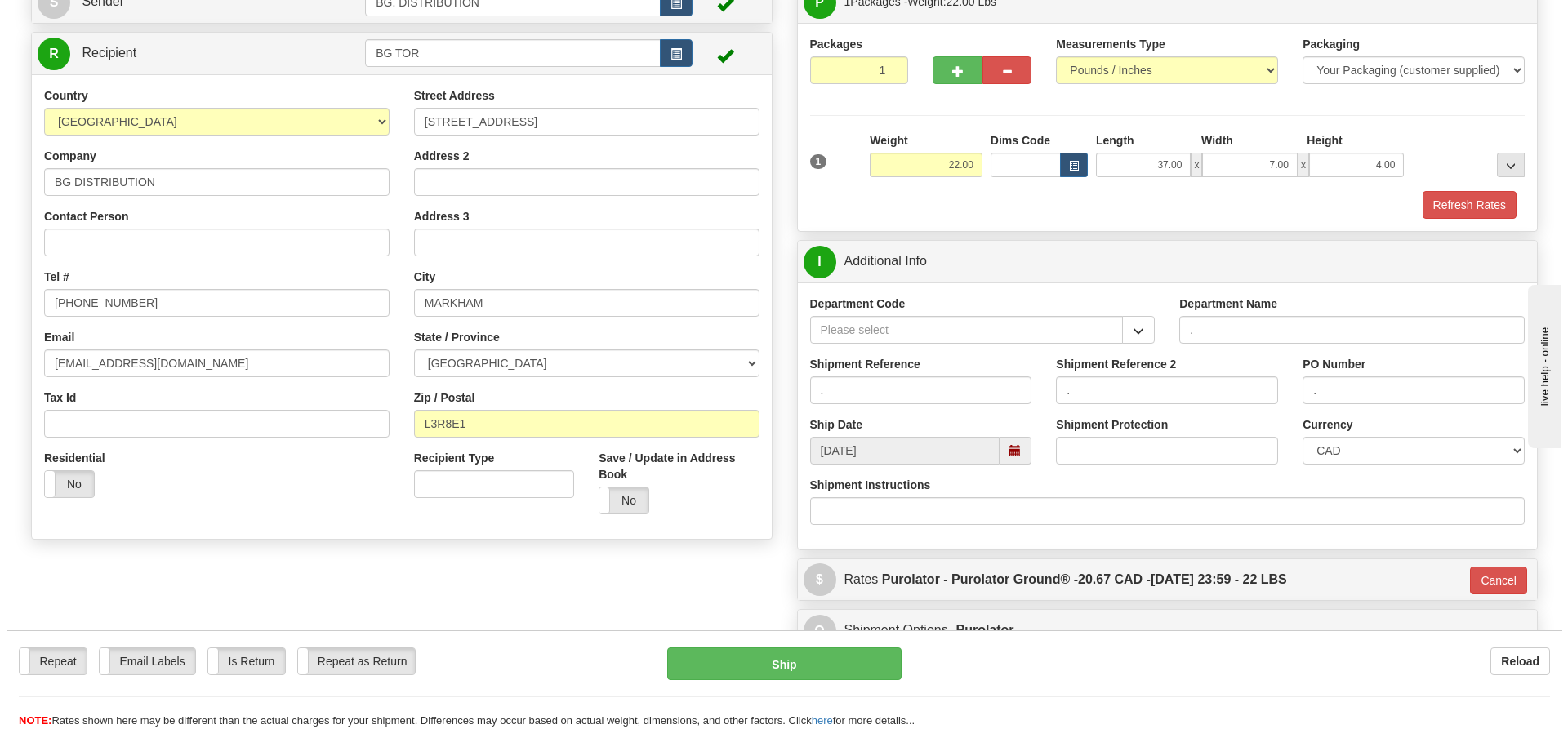
scroll to position [120, 0]
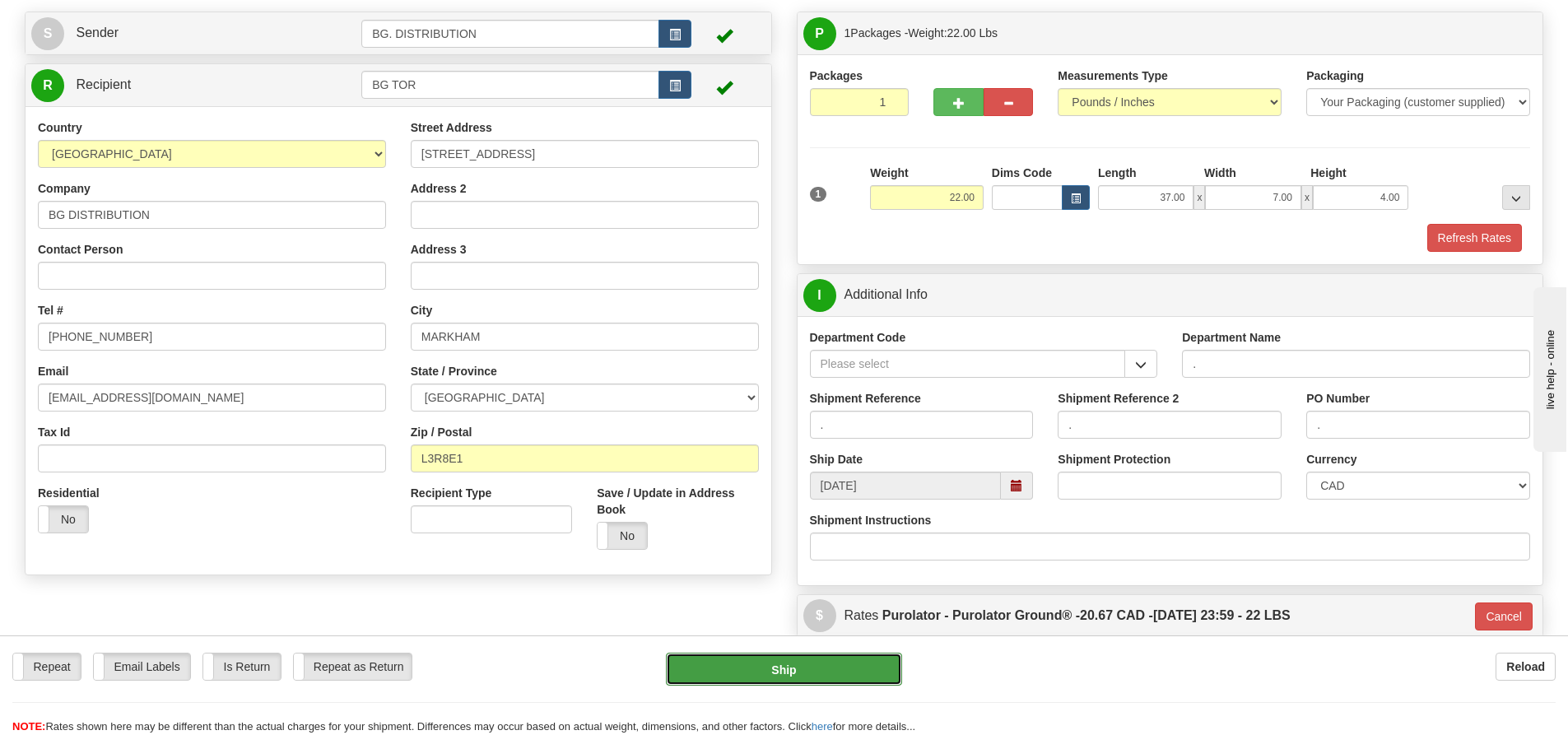
click at [774, 670] on button "Ship" at bounding box center [784, 670] width 236 height 33
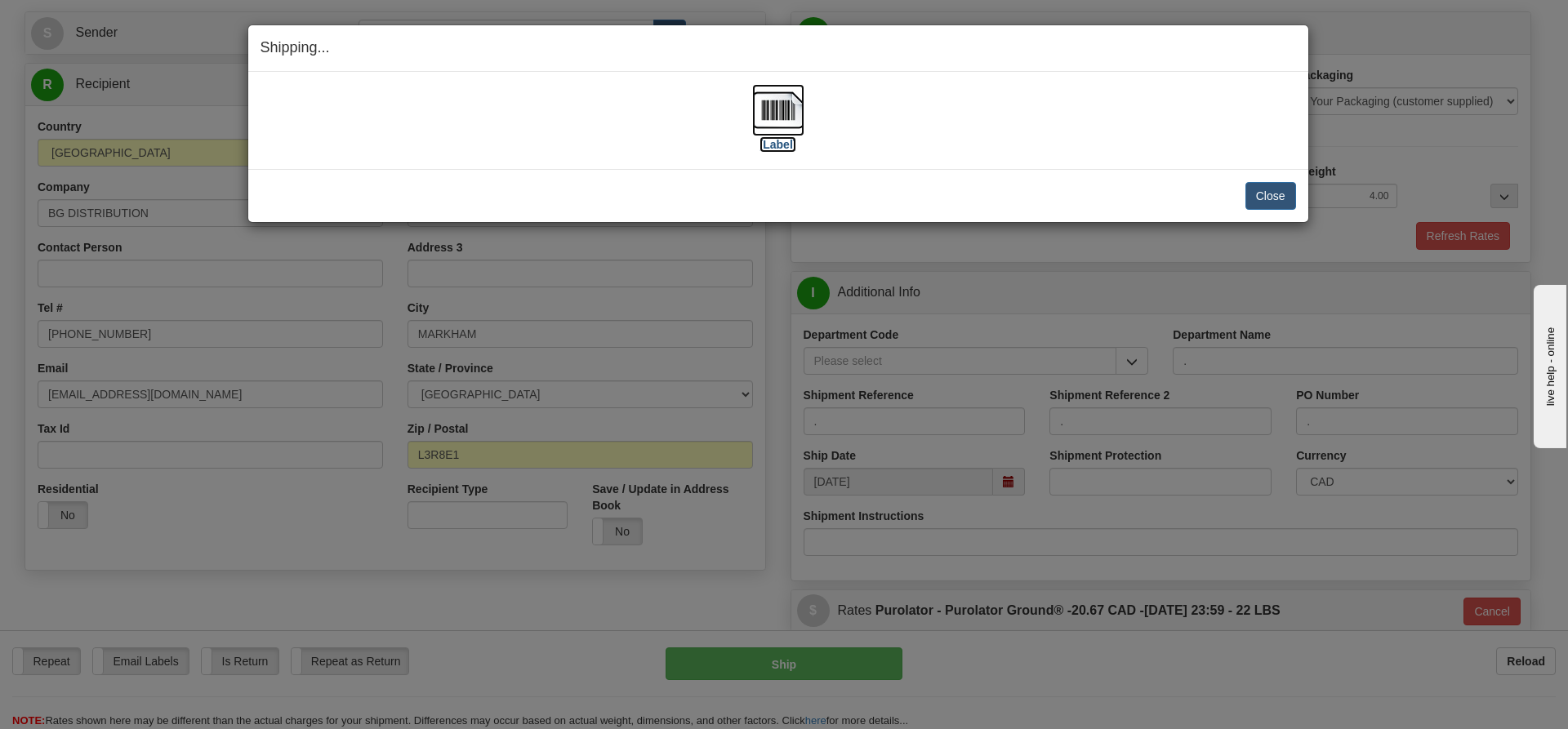
click at [779, 140] on label "[Label]" at bounding box center [779, 144] width 38 height 16
click at [1262, 198] on button "Close" at bounding box center [1271, 196] width 50 height 28
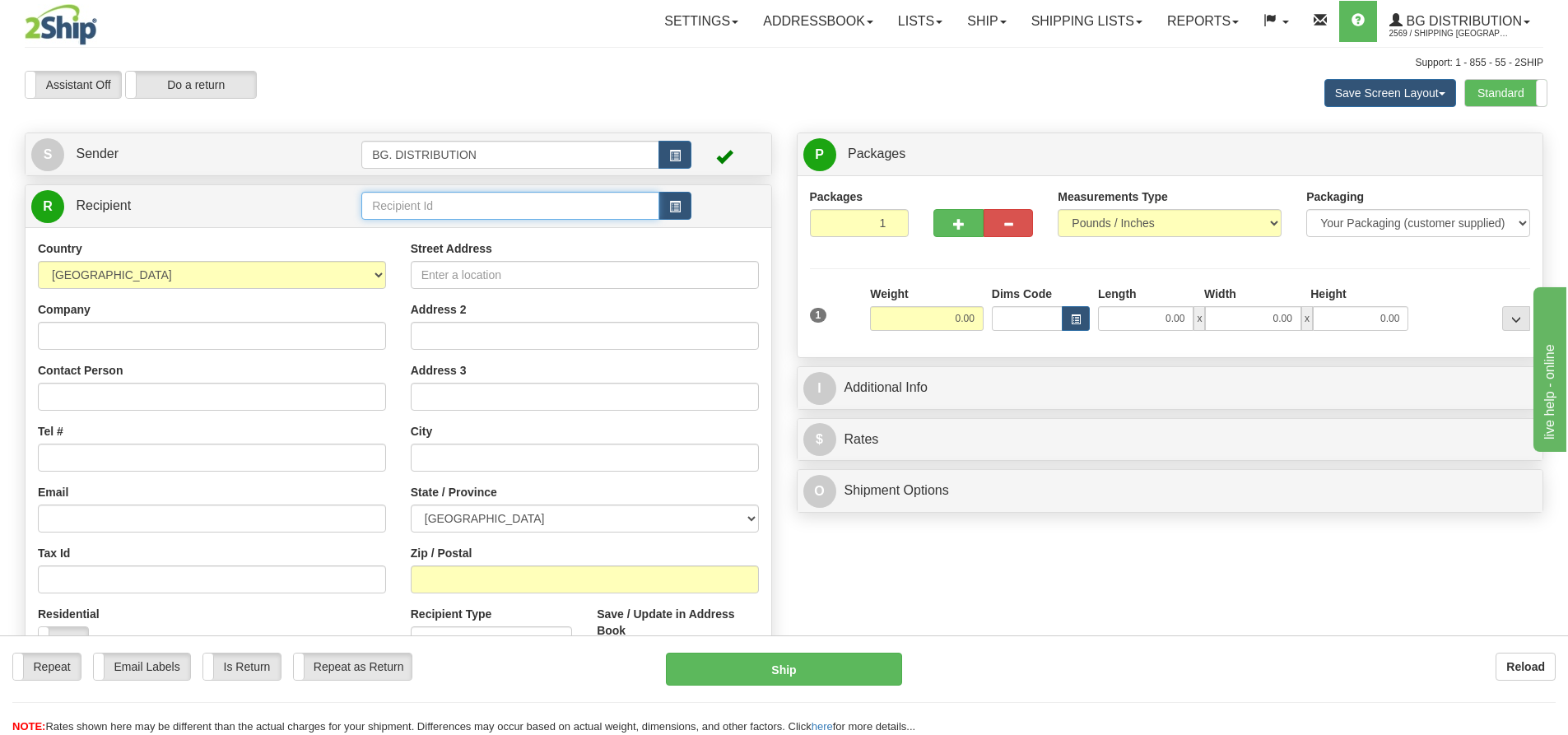
drag, startPoint x: 511, startPoint y: 205, endPoint x: 610, endPoint y: 208, distance: 99.0
click at [511, 204] on input "text" at bounding box center [511, 205] width 298 height 28
